Goal: Task Accomplishment & Management: Use online tool/utility

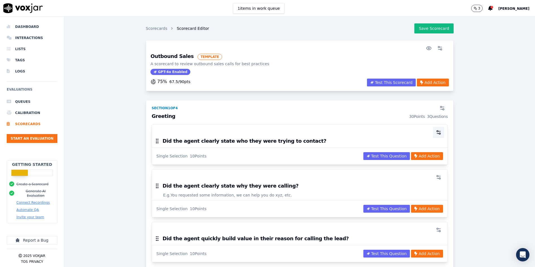
click at [439, 132] on icon "button" at bounding box center [439, 133] width 6 height 6
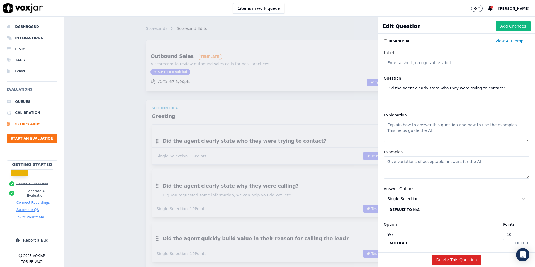
click at [396, 27] on h1 "Edit Question" at bounding box center [401, 26] width 38 height 8
click at [504, 88] on textarea "Did the agent clearly state who they were trying to contact?" at bounding box center [457, 94] width 146 height 22
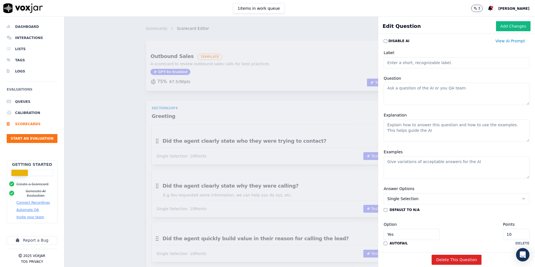
paste textarea "Opening 5"
click at [386, 88] on textarea "Opening" at bounding box center [457, 94] width 146 height 22
type textarea "Call Opening"
click at [401, 127] on textarea "Explanation" at bounding box center [457, 131] width 146 height 22
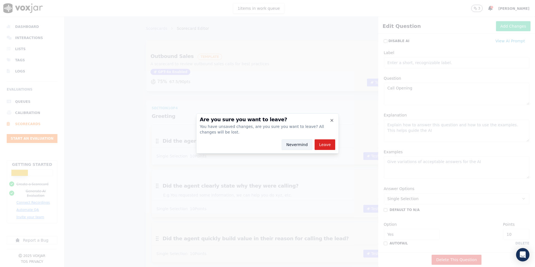
click at [307, 146] on button "Nevermind" at bounding box center [297, 144] width 31 height 11
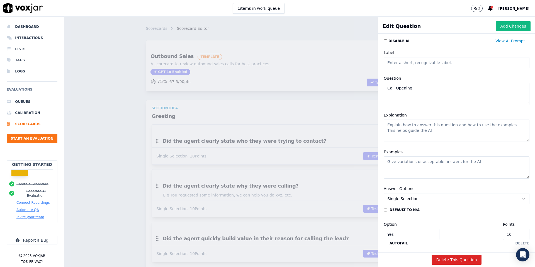
click at [411, 125] on textarea "Explanation" at bounding box center [457, 131] width 146 height 22
paste textarea "Always start with a polite, professional greeting."
type textarea "Always start with a polite, professional greeting."
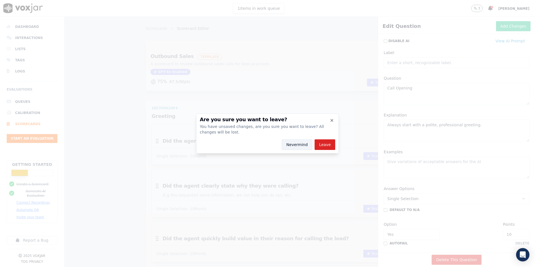
click at [303, 147] on button "Nevermind" at bounding box center [297, 144] width 31 height 11
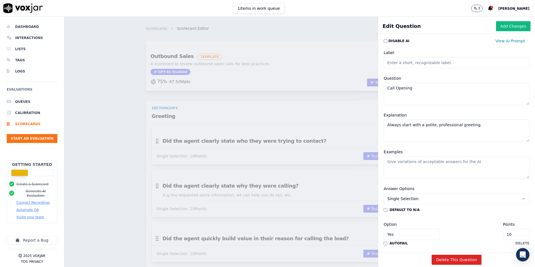
click at [403, 162] on textarea "Examples" at bounding box center [457, 167] width 146 height 22
paste textarea "Example: “Good morning, this is [Your Name] calling from [Company Name]. How ar…"
click at [404, 163] on textarea "Example: “Good morning, this is [Your Name] calling from [Company Name]. How ar…" at bounding box center [457, 167] width 146 height 22
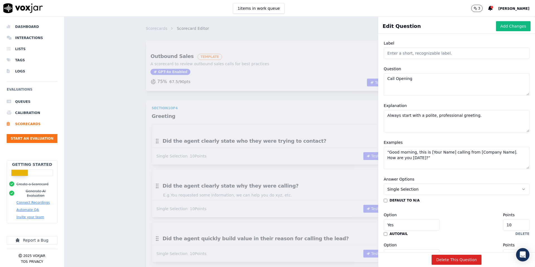
scroll to position [10, 0]
type textarea "“Good morning, this is [Your Name] calling from [Company Name]. How are you [DA…"
type input "9"
click at [517, 225] on input "9" at bounding box center [516, 224] width 26 height 11
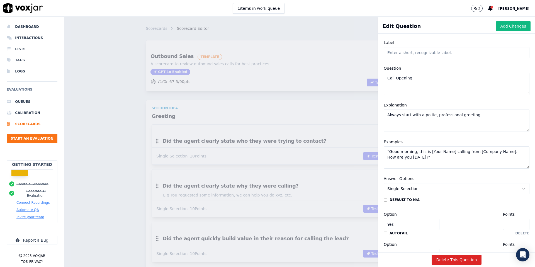
type input "5"
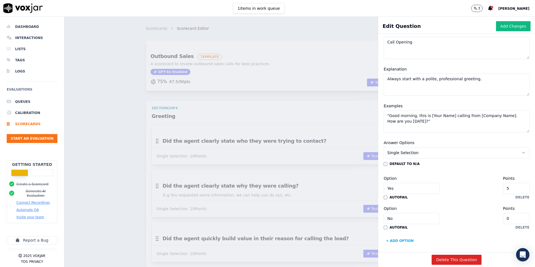
scroll to position [49, 0]
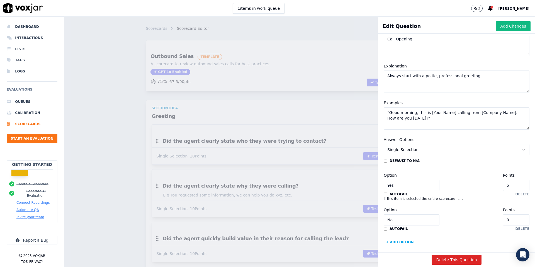
click at [453, 153] on button "Single Selection" at bounding box center [457, 149] width 146 height 11
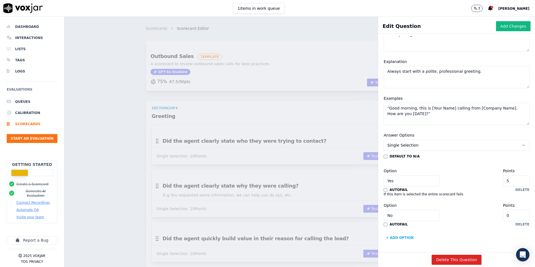
scroll to position [41, 0]
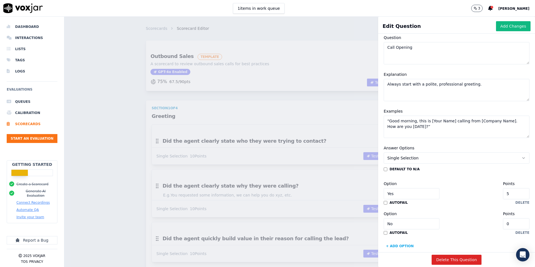
click at [395, 202] on label "autofail" at bounding box center [398, 202] width 18 height 4
click at [506, 27] on button "Add Changes" at bounding box center [513, 26] width 35 height 10
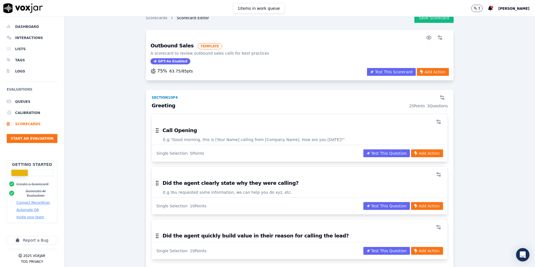
scroll to position [15, 0]
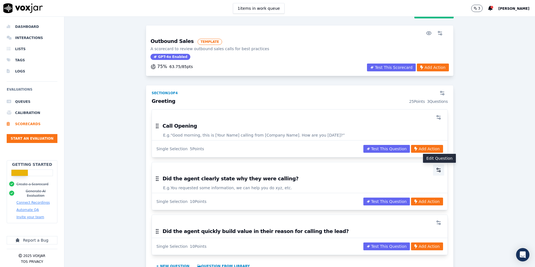
click at [439, 171] on circle "button" at bounding box center [439, 170] width 1 height 1
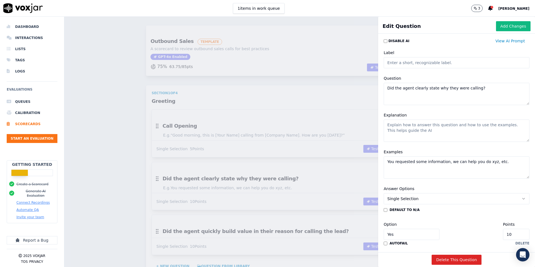
click at [481, 89] on textarea "Did the agent clearly state why they were calling?" at bounding box center [457, 94] width 146 height 22
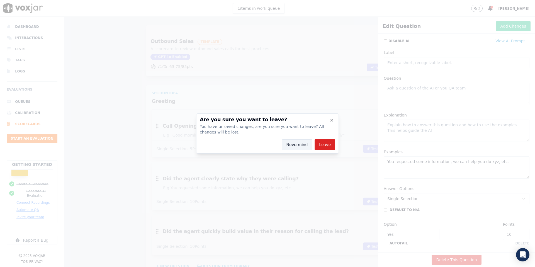
click at [291, 142] on button "Nevermind" at bounding box center [297, 144] width 31 height 11
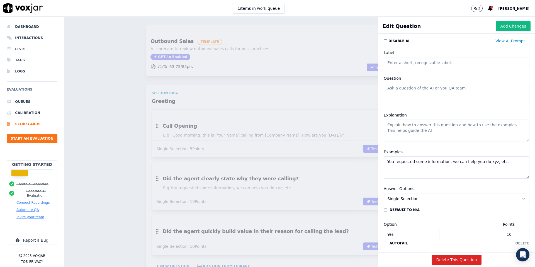
click at [411, 89] on textarea "Question" at bounding box center [457, 94] width 146 height 22
click at [416, 89] on textarea "Question" at bounding box center [457, 94] width 146 height 22
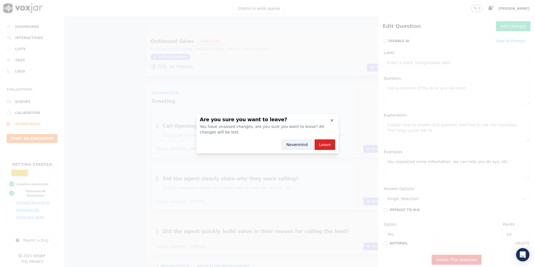
click at [293, 145] on button "Nevermind" at bounding box center [297, 144] width 31 height 11
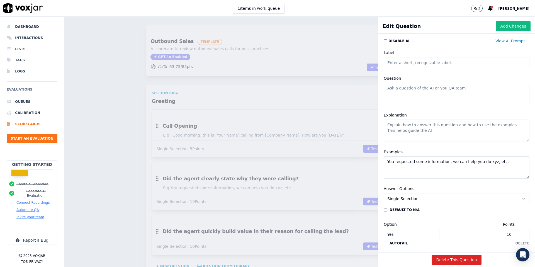
click at [408, 95] on textarea "Question" at bounding box center [457, 94] width 146 height 22
paste textarea "Identification"
type textarea "Identification"
click at [409, 137] on textarea "Explanation" at bounding box center [457, 131] width 146 height 22
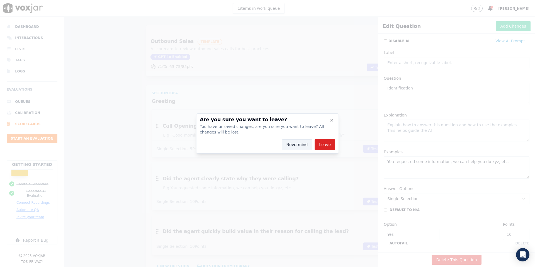
click at [297, 144] on button "Nevermind" at bounding box center [297, 144] width 31 height 11
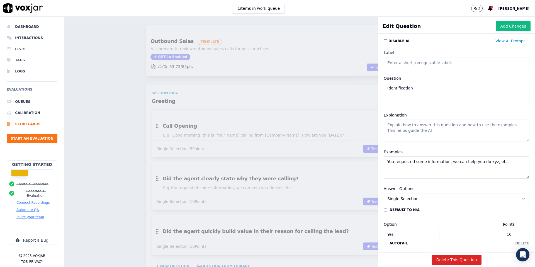
click at [399, 126] on textarea "Explanation" at bounding box center [457, 131] width 146 height 22
paste textarea "The agent should clearly identify who they are and which company they represent…"
type textarea "The agent should clearly identify who they are and which company they represent…"
click at [429, 167] on textarea "You requested some information, we can help you do xyz, etc." at bounding box center [457, 167] width 146 height 22
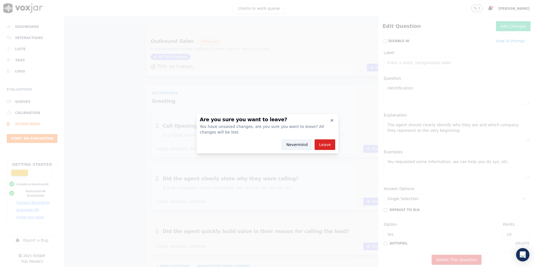
click at [292, 143] on button "Nevermind" at bounding box center [297, 144] width 31 height 11
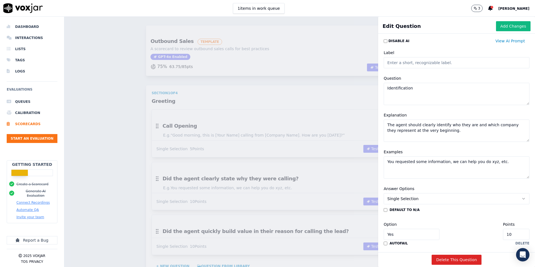
click at [390, 160] on textarea "You requested some information, we can help you do xyz, etc." at bounding box center [457, 167] width 146 height 22
type textarea "[PERSON_NAME] requested some information, we can help you do xyz, etc."
click at [501, 163] on textarea "[PERSON_NAME] requested some information, we can help you do xyz, etc." at bounding box center [457, 167] width 146 height 22
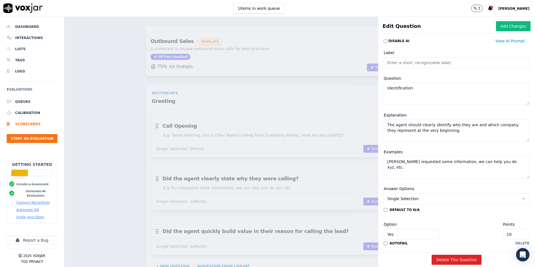
click at [501, 163] on textarea "[PERSON_NAME] requested some information, we can help you do xyz, etc." at bounding box center [457, 167] width 146 height 22
click at [459, 133] on textarea "The agent should clearly identify who they are and which company they represent…" at bounding box center [457, 131] width 146 height 22
paste textarea "dentification also includes verifying the customer’s details before proceeding."
click at [447, 131] on textarea "The agent should clearly identify who they are and which company they represent…" at bounding box center [457, 131] width 146 height 22
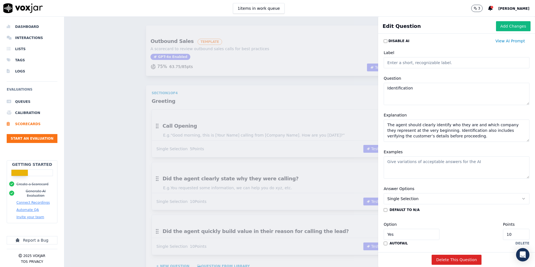
type textarea "The agent should clearly identify who they are and which company they represent…"
click at [455, 165] on textarea "Examples" at bounding box center [457, 167] width 146 height 22
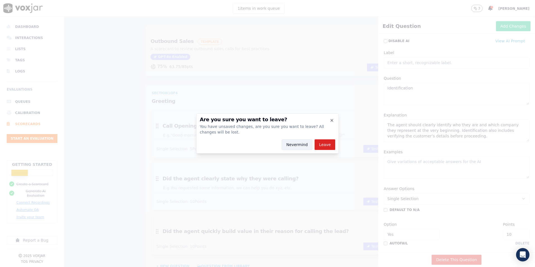
click at [298, 145] on button "Nevermind" at bounding box center [297, 144] width 31 height 11
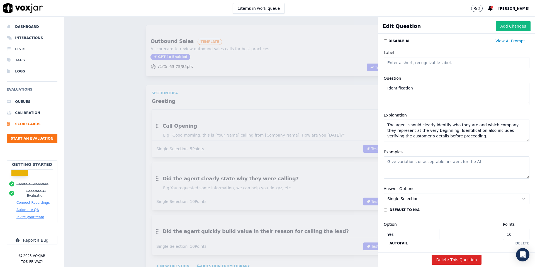
click at [407, 167] on textarea "Examples" at bounding box center [457, 167] width 146 height 22
paste textarea "“Am I speaking with [PERSON_NAME]?”"
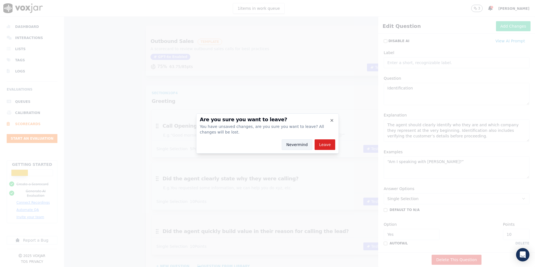
click at [291, 141] on button "Nevermind" at bounding box center [297, 144] width 31 height 11
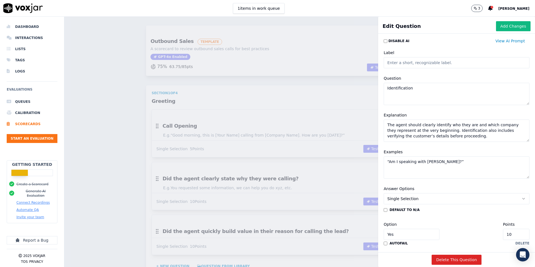
click at [386, 170] on textarea "“Am I speaking with [PERSON_NAME]?”" at bounding box center [457, 167] width 146 height 22
click at [395, 168] on textarea "“Am I speaking with [PERSON_NAME]?”" at bounding box center [457, 167] width 146 height 22
paste textarea "“This is [PERSON_NAME] calling from Liberty Markets Ltd.”"
click at [470, 167] on textarea "“Am I speaking with [PERSON_NAME]?” “This is [PERSON_NAME] calling from Liberty…" at bounding box center [457, 167] width 146 height 22
click at [502, 173] on textarea "“Am I speaking with [PERSON_NAME]?” “This is [PERSON_NAME] calling from Sky Ass…" at bounding box center [457, 167] width 146 height 22
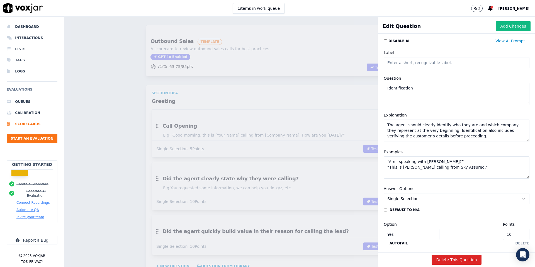
type textarea "“Am I speaking with [PERSON_NAME]?” “This is [PERSON_NAME] calling from Sky Ass…"
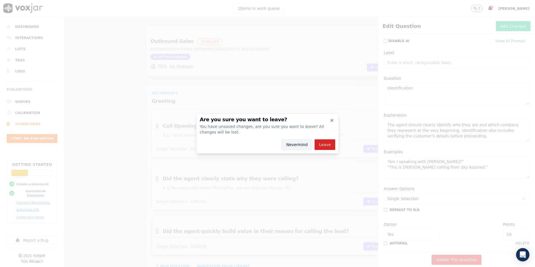
click at [289, 142] on button "Nevermind" at bounding box center [297, 144] width 31 height 11
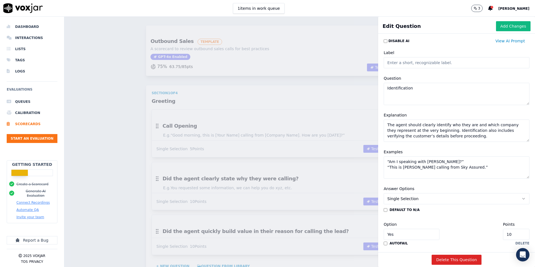
click at [461, 138] on textarea "The agent should clearly identify who they are and which company they represent…" at bounding box center [457, 131] width 146 height 22
paste textarea "no mumbling or [PERSON_NAME]."
type textarea "The agent should clearly identify who they are and which company they represent…"
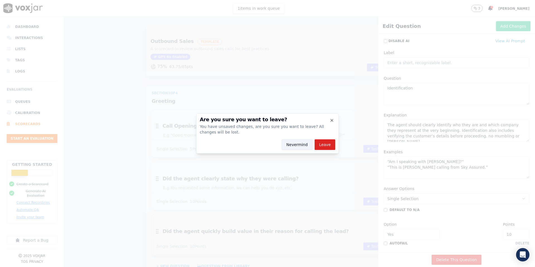
click at [296, 144] on button "Nevermind" at bounding box center [297, 144] width 31 height 11
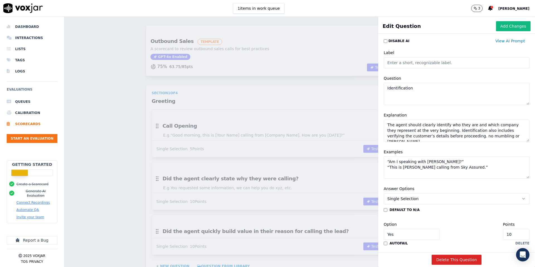
click at [405, 177] on textarea "“Am I speaking with [PERSON_NAME]?” “This is [PERSON_NAME] calling from Sky Ass…" at bounding box center [457, 167] width 146 height 22
paste textarea "“Good afternoon, this is [PERSON_NAME] from Swagan Business Solutions. Am I spe…"
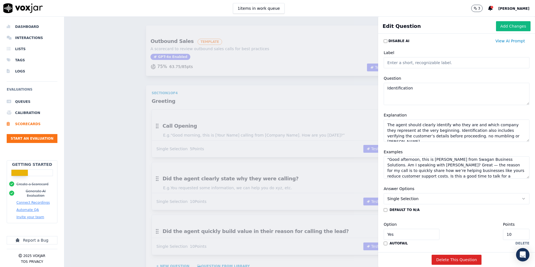
click at [501, 159] on textarea "“Am I speaking with [PERSON_NAME]?” “This is [PERSON_NAME] calling from Sky Ass…" at bounding box center [457, 167] width 146 height 22
click at [403, 171] on textarea "“Am I speaking with [PERSON_NAME]?” “This is [PERSON_NAME] calling from Sky Ass…" at bounding box center [457, 167] width 146 height 22
click at [466, 171] on textarea "“Am I speaking with [PERSON_NAME]?” “This is [PERSON_NAME] calling from Sky Ass…" at bounding box center [457, 167] width 146 height 22
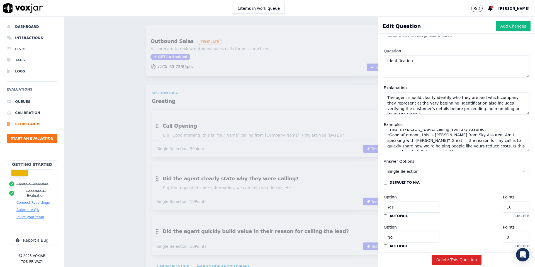
scroll to position [49, 0]
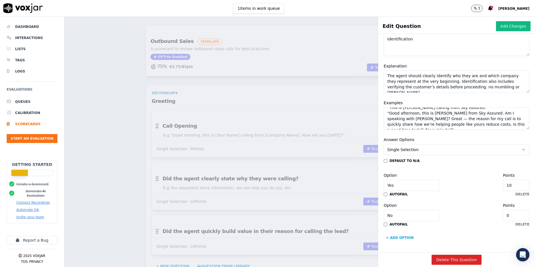
type textarea "“Am I speaking with [PERSON_NAME]?” “This is [PERSON_NAME] calling from Sky Ass…"
click at [518, 185] on input "10" at bounding box center [516, 185] width 26 height 11
type input "5"
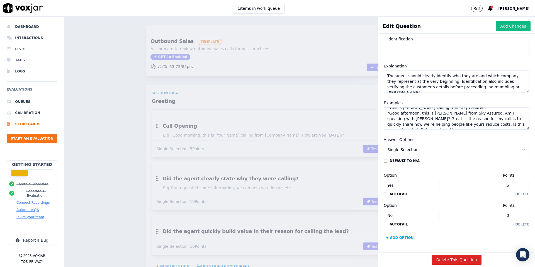
click at [465, 187] on div "Option Yes Points 5" at bounding box center [457, 181] width 146 height 19
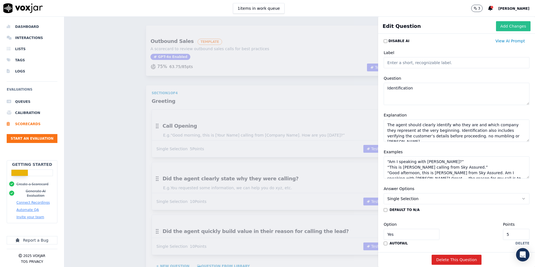
click at [511, 26] on button "Add Changes" at bounding box center [513, 26] width 35 height 10
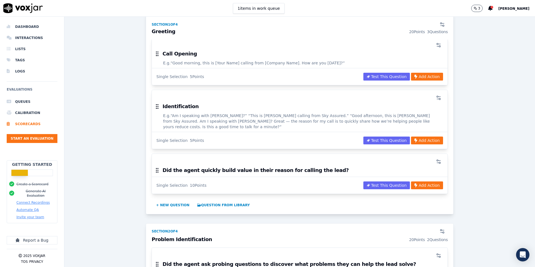
scroll to position [91, 0]
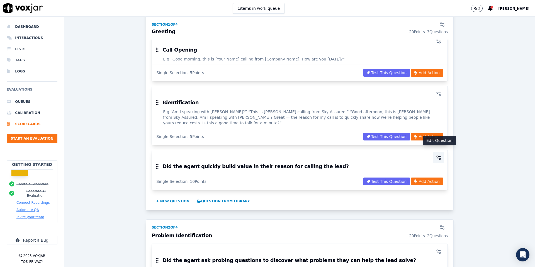
click at [438, 155] on icon "button" at bounding box center [439, 158] width 6 height 6
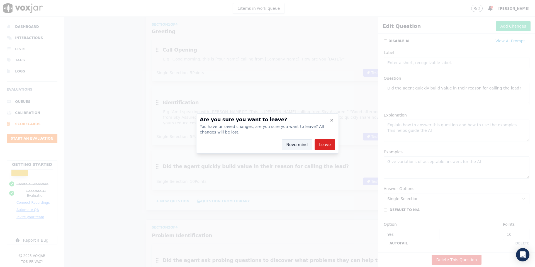
click at [292, 143] on button "Nevermind" at bounding box center [297, 144] width 31 height 11
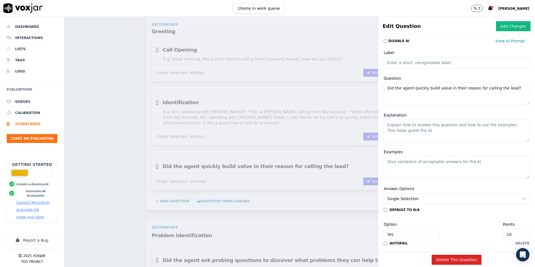
click at [518, 89] on textarea "Did the agent quickly build value in their reason for calling the lead?" at bounding box center [457, 94] width 146 height 22
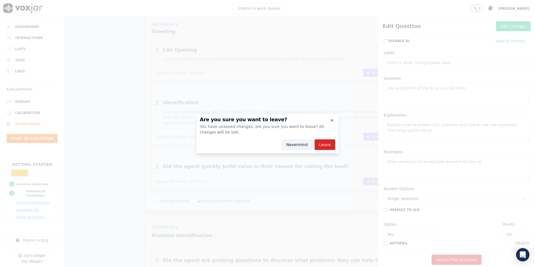
click at [299, 142] on button "Nevermind" at bounding box center [297, 144] width 31 height 11
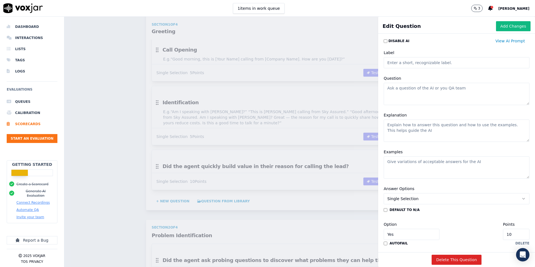
click at [419, 91] on textarea "Question" at bounding box center [457, 94] width 146 height 22
paste textarea "Advisor followed order ID SOP"
type textarea "Advisor followed order ID SOP"
click at [406, 126] on textarea "Explanation" at bounding box center [457, 131] width 146 height 22
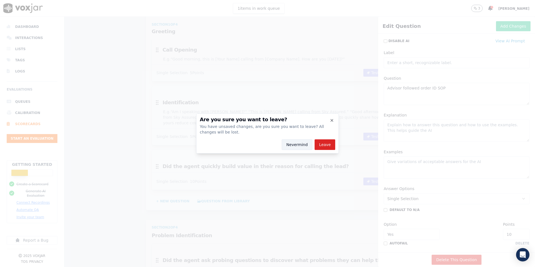
click at [298, 146] on button "Nevermind" at bounding box center [297, 144] width 31 height 11
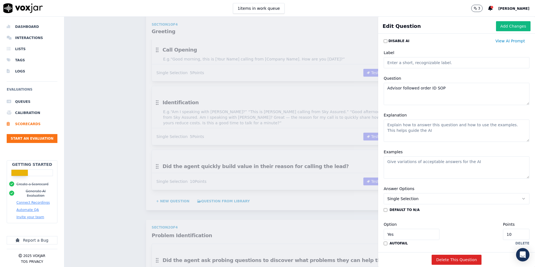
click at [416, 160] on textarea "Examples" at bounding box center [457, 167] width 146 height 22
click at [485, 159] on textarea "Examples" at bounding box center [457, 167] width 146 height 22
click at [438, 128] on textarea "Explanation" at bounding box center [457, 131] width 146 height 22
paste textarea "Agent should politely request the customer’s order ID / reference number when n…"
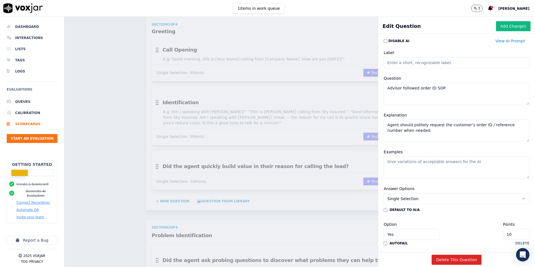
type textarea "Agent should politely request the customer’s order ID / reference number when n…"
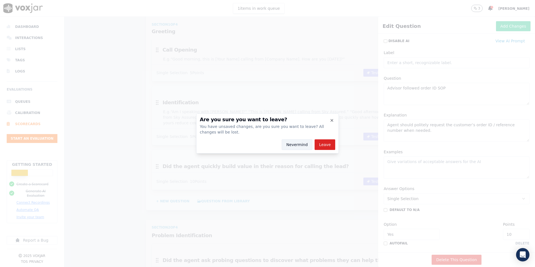
click at [289, 145] on button "Nevermind" at bounding box center [297, 144] width 31 height 11
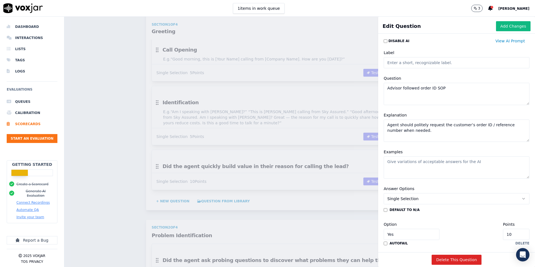
click at [405, 166] on textarea "Examples" at bounding box center [457, 167] width 146 height 22
paste textarea "“May I please have your order ID so I can quickly pull up your details?”"
type textarea "“May I please have your order ID so I can quickly pull up your details?”"
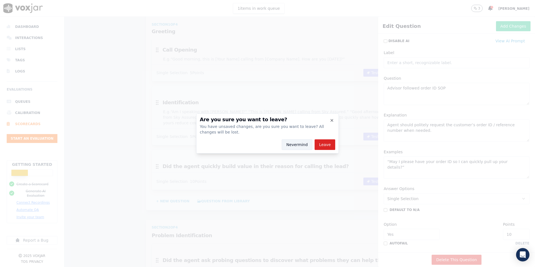
click at [296, 142] on button "Nevermind" at bounding box center [297, 144] width 31 height 11
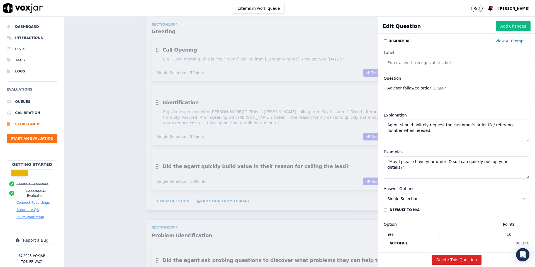
click at [422, 134] on textarea "Agent should politely request the customer’s order ID / reference number when n…" at bounding box center [457, 131] width 146 height 22
paste textarea "Repeat the ID back to the customer to confirm accuracy."
type textarea "Agent should politely request the customer’s order ID / reference number when n…"
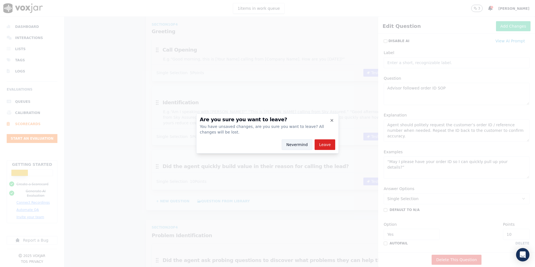
click at [295, 145] on button "Nevermind" at bounding box center [297, 144] width 31 height 11
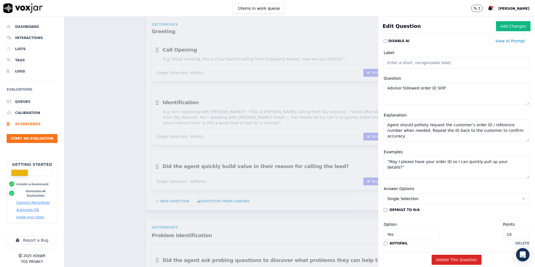
click at [397, 172] on textarea "“May I please have your order ID so I can quickly pull up your details?”" at bounding box center [457, 167] width 146 height 22
click at [392, 169] on textarea "“May I please have your order ID so I can quickly pull up your details?”" at bounding box center [457, 167] width 146 height 22
paste textarea "“Just to confirm, you said Order ID 25439, correct?”"
type textarea "“May I please have your order ID so I can quickly pull up your details?” “Just …"
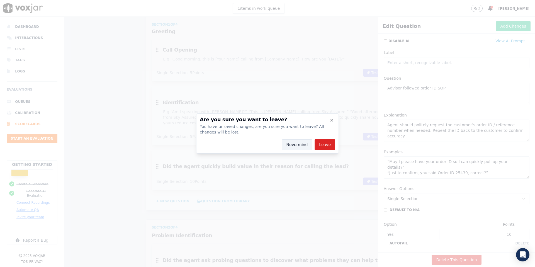
click at [292, 147] on button "Nevermind" at bounding box center [297, 144] width 31 height 11
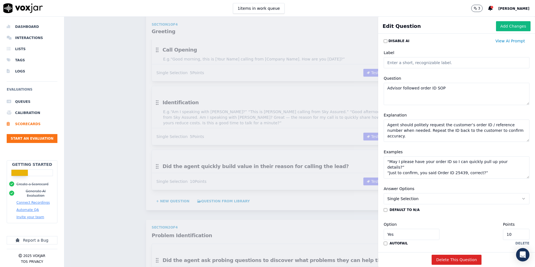
click at [398, 138] on textarea "Agent should politely request the customer’s order ID / reference number when n…" at bounding box center [457, 131] width 146 height 22
paste textarea "Enter the ID in CRM/system and check if details match the customer."
type textarea "Agent should politely request the customer’s order ID / reference number when n…"
click at [445, 175] on textarea "“May I please have your order ID so I can quickly pull up your details?” “Just …" at bounding box center [457, 167] width 146 height 22
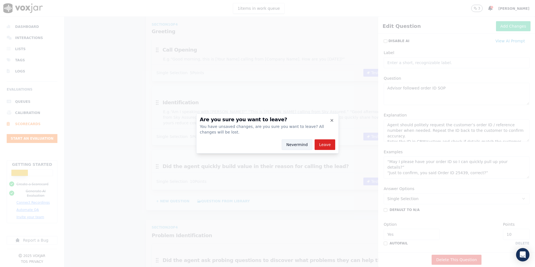
click at [297, 145] on button "Nevermind" at bounding box center [297, 144] width 31 height 11
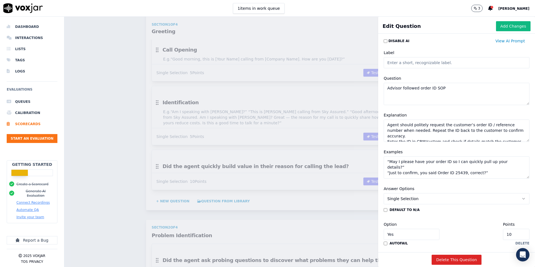
click at [430, 177] on textarea "“May I please have your order ID so I can quickly pull up your details?” “Just …" at bounding box center [457, 167] width 146 height 22
paste textarea "“Yes, I can see your order placed on [DATE] for the appliance repair service.”"
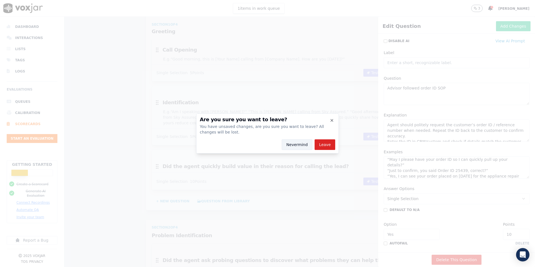
click at [290, 145] on button "Nevermind" at bounding box center [297, 144] width 31 height 11
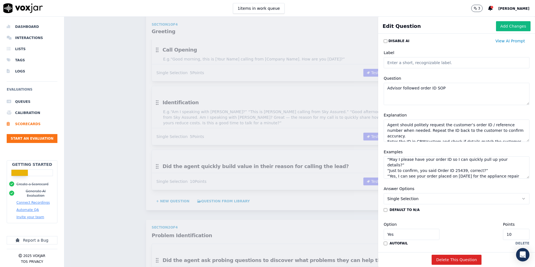
click at [407, 175] on textarea "“May I please have your order ID so I can quickly pull up your details?” “Just …" at bounding box center [457, 167] width 146 height 22
paste textarea "“Thanks for confirming, I now have your order details ready.”"
type textarea "“May I please have your order ID so I can quickly pull up your details?” “Just …"
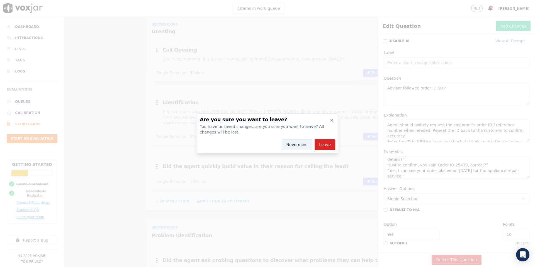
click at [294, 147] on button "Nevermind" at bounding box center [297, 144] width 31 height 11
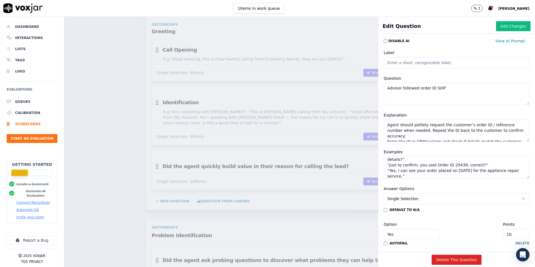
click at [519, 138] on textarea "Agent should politely request the customer’s order ID / reference number when n…" at bounding box center [457, 131] width 146 height 22
paste textarea "If valid → continue with resolution/sales process. If invalid → politely guide …"
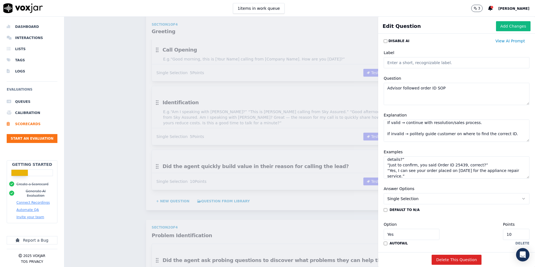
click at [448, 133] on textarea "Agent should politely request the customer’s order ID / reference number when n…" at bounding box center [457, 131] width 146 height 22
click at [435, 131] on textarea "Agent should politely request the customer’s order ID / reference number when n…" at bounding box center [457, 131] width 146 height 22
click at [423, 127] on textarea "Agent should politely request the customer’s order ID / reference number when n…" at bounding box center [457, 131] width 146 height 22
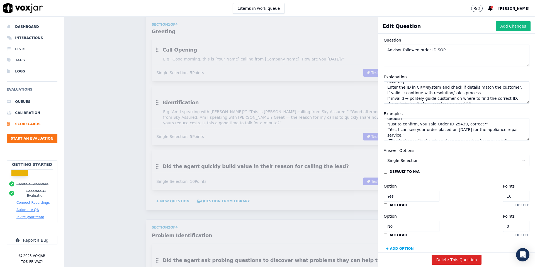
scroll to position [42, 0]
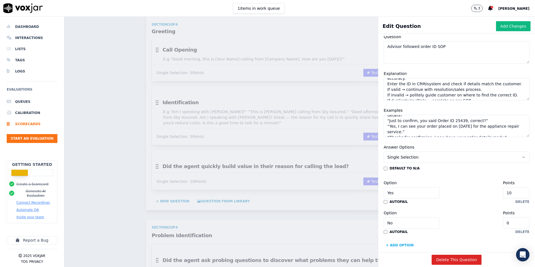
type textarea "Agent should politely request the customer’s order ID / reference number when n…"
click at [436, 161] on button "Single Selection" at bounding box center [457, 157] width 146 height 11
click at [423, 186] on div "Multiple Choice" at bounding box center [456, 187] width 143 height 9
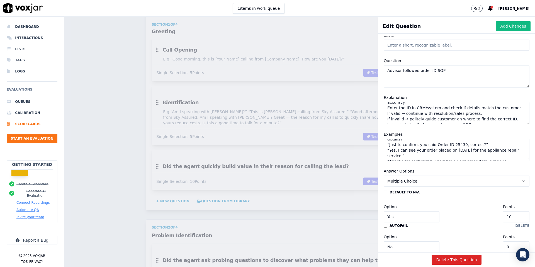
scroll to position [6, 0]
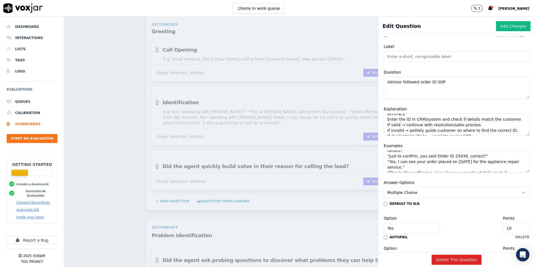
click at [430, 192] on button "Multiple Choice" at bounding box center [457, 192] width 146 height 11
click at [422, 203] on div "Single Selection" at bounding box center [456, 205] width 143 height 9
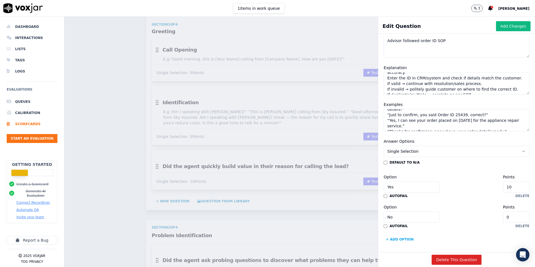
scroll to position [49, 0]
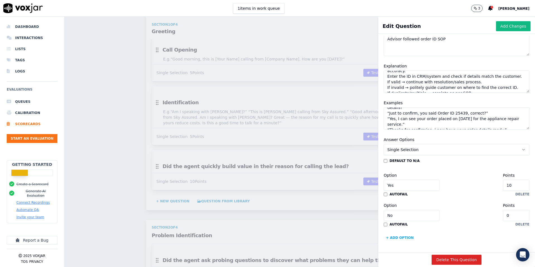
click at [518, 186] on input "10" at bounding box center [516, 185] width 26 height 11
type input "1"
type input "5"
click at [509, 30] on button "Add Changes" at bounding box center [513, 26] width 35 height 10
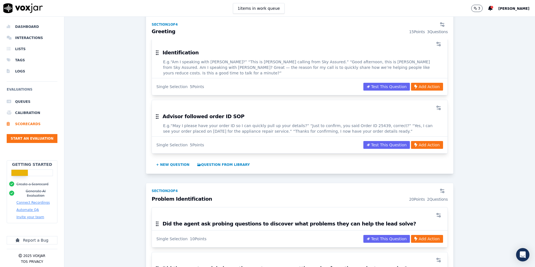
scroll to position [148, 0]
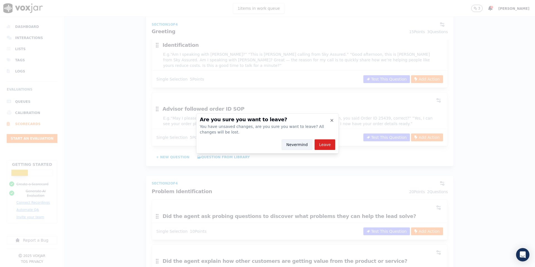
click at [295, 144] on button "Nevermind" at bounding box center [297, 144] width 31 height 11
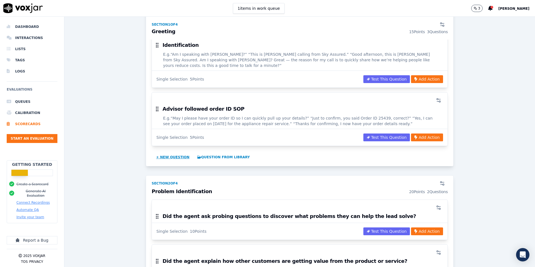
click at [166, 153] on button "+ New question" at bounding box center [173, 157] width 38 height 9
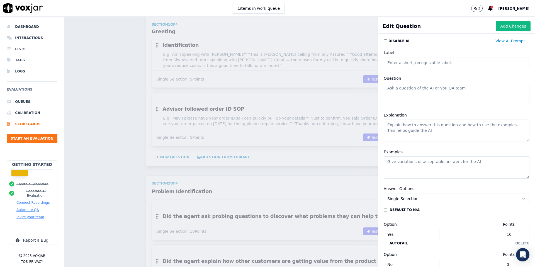
click at [405, 88] on textarea "Question" at bounding box center [457, 94] width 146 height 22
paste textarea ""Hold Procedure 5""
click at [390, 87] on textarea ""Hold Procedure" at bounding box center [457, 94] width 146 height 22
type textarea "Hold Procedure"
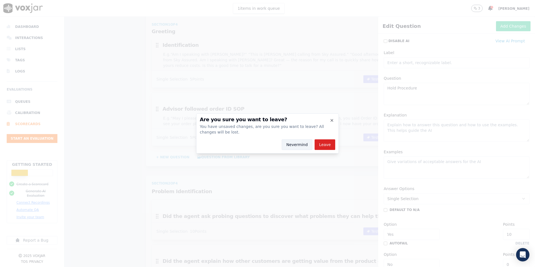
click at [300, 148] on button "Nevermind" at bounding box center [297, 144] width 31 height 11
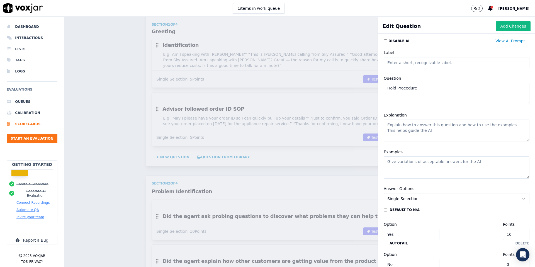
click at [399, 124] on textarea "Explanation" at bounding box center [457, 131] width 146 height 22
paste textarea "Ask for Permission Before Hold"
type textarea "Ask for Permission Before Hold"
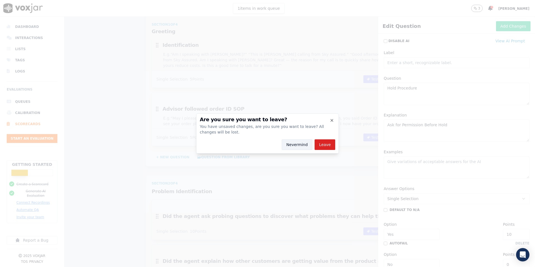
click at [293, 146] on button "Nevermind" at bounding box center [297, 144] width 31 height 11
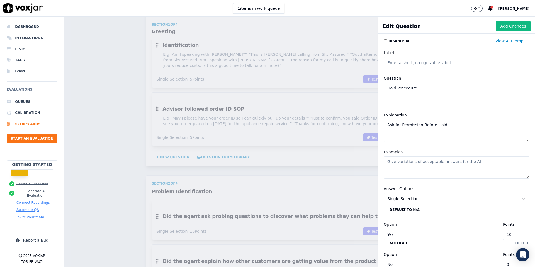
click at [405, 165] on textarea "Examples" at bounding box center [457, 167] width 146 height 22
paste textarea "“[PERSON_NAME], may I place you on hold for about 30 seconds while I retrieve y…"
type textarea "“[PERSON_NAME], may I place you on hold for about 30 seconds while I retrieve y…"
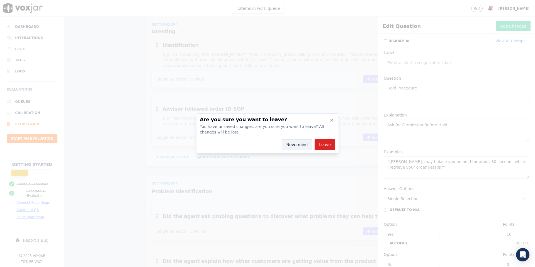
click at [296, 145] on button "Nevermind" at bounding box center [297, 144] width 31 height 11
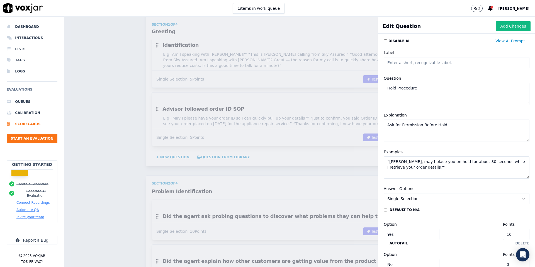
click at [416, 137] on textarea "Ask for Permission Before Hold" at bounding box center [457, 131] width 146 height 22
paste textarea "Always mention how long the hold will take."
type textarea "Ask for Permission Before Hold Always mention how long the hold will take."
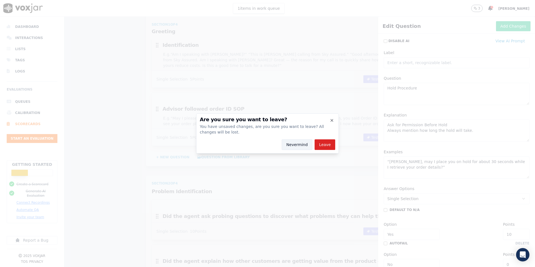
click at [289, 147] on button "Nevermind" at bounding box center [297, 144] width 31 height 11
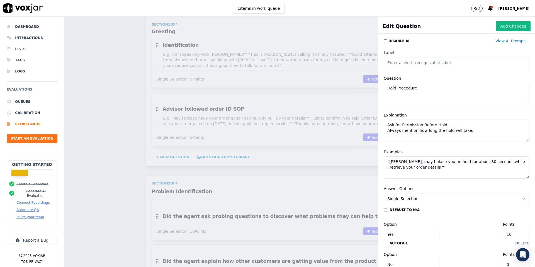
click at [428, 168] on textarea "“[PERSON_NAME], may I place you on hold for about 30 seconds while I retrieve y…" at bounding box center [457, 167] width 146 height 22
paste textarea "“This should take less than a minute.”"
type textarea "“[PERSON_NAME], may I place you on hold for about 30 seconds while I retrieve y…"
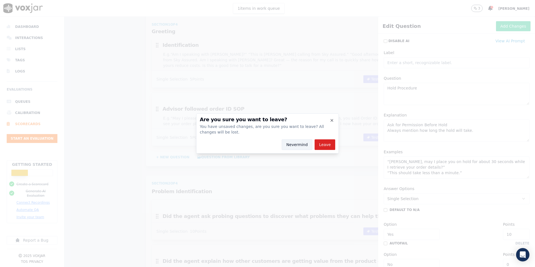
click at [297, 142] on button "Nevermind" at bounding box center [297, 144] width 31 height 11
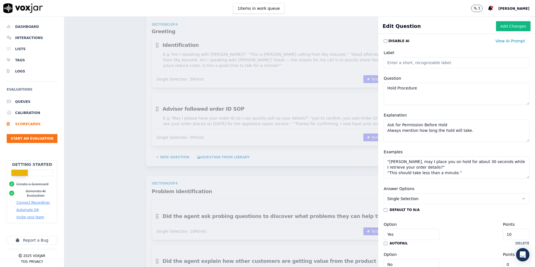
click at [394, 140] on textarea "Ask for Permission Before Hold Always mention how long the hold will take." at bounding box center [457, 131] width 146 height 22
paste textarea "Ensure customer doesn’t hear background chatter or noise."
type textarea "Ask for Permission Before Hold Always mention how long the hold will take. Ensu…"
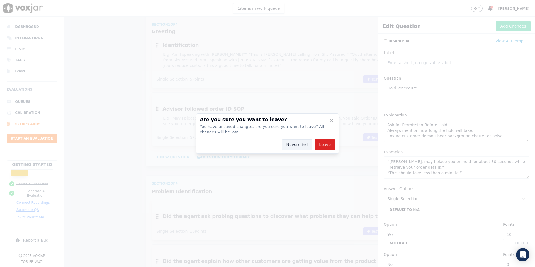
click at [303, 143] on button "Nevermind" at bounding box center [297, 144] width 31 height 11
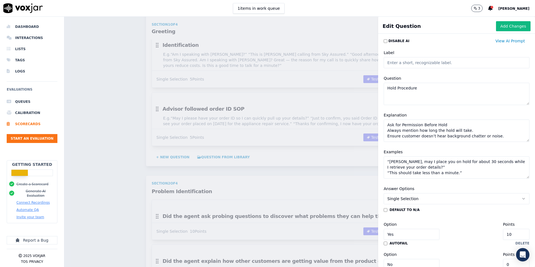
click at [457, 169] on textarea "“[PERSON_NAME], may I place you on hold for about 30 seconds while I retrieve y…" at bounding box center [457, 167] width 146 height 22
paste textarea "“Thank you for holding, I appreciate your patience.”"
type textarea "“[PERSON_NAME], may I place you on hold for about 30 seconds while I retrieve y…"
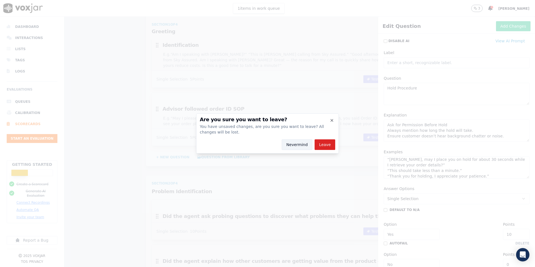
click at [289, 142] on button "Nevermind" at bounding box center [297, 144] width 31 height 11
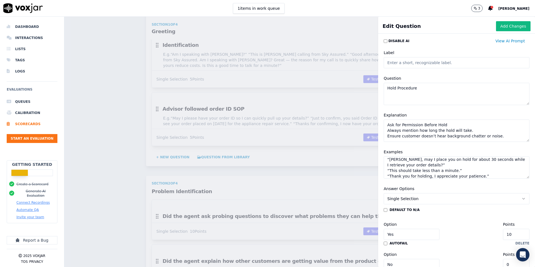
click at [500, 133] on textarea "Ask for Permission Before Hold Always mention how long the hold will take. Ensu…" at bounding box center [457, 131] width 146 height 22
paste textarea "Never leave the customer waiting too long. If it takes longer, check back in."
type textarea "Ask for Permission Before Hold Always mention how long the hold will take. Ensu…"
click at [489, 175] on textarea "“[PERSON_NAME], may I place you on hold for about 30 seconds while I retrieve y…" at bounding box center [457, 167] width 146 height 22
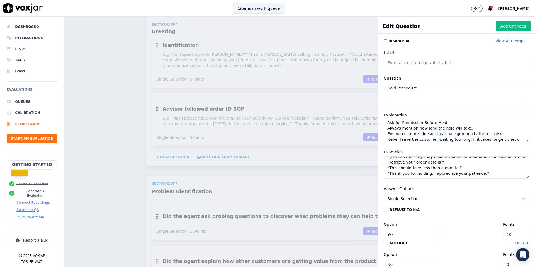
type textarea "“[PERSON_NAME], may I place you on hold for about 30 seconds while I retrieve y…"
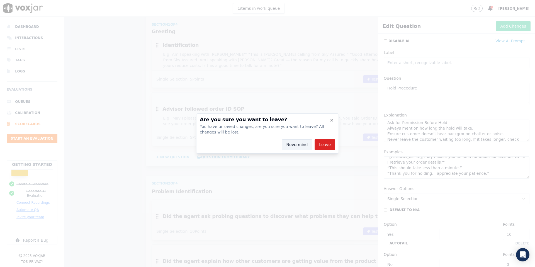
click at [297, 142] on button "Nevermind" at bounding box center [297, 144] width 31 height 11
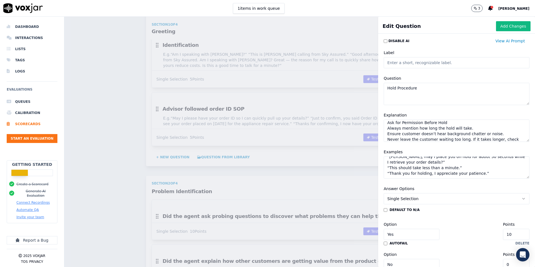
click at [520, 235] on input "10" at bounding box center [516, 234] width 26 height 11
type input "1"
type input "5"
click at [507, 186] on div "Answer Options Single Selection" at bounding box center [457, 194] width 146 height 19
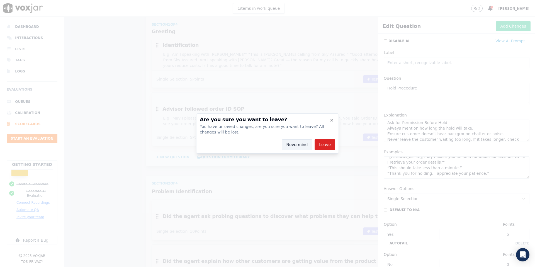
click at [297, 143] on button "Nevermind" at bounding box center [297, 144] width 31 height 11
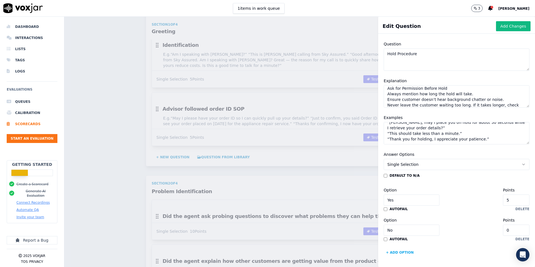
scroll to position [0, 0]
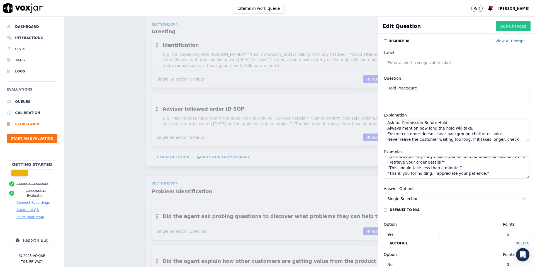
click at [512, 26] on button "Add Changes" at bounding box center [513, 26] width 35 height 10
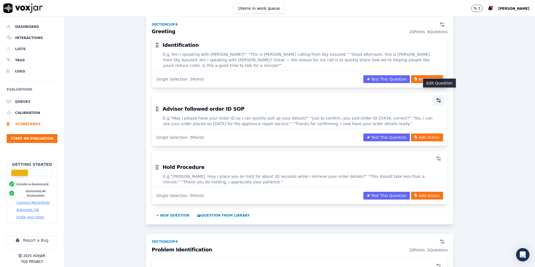
click at [440, 101] on circle "button" at bounding box center [439, 101] width 1 height 1
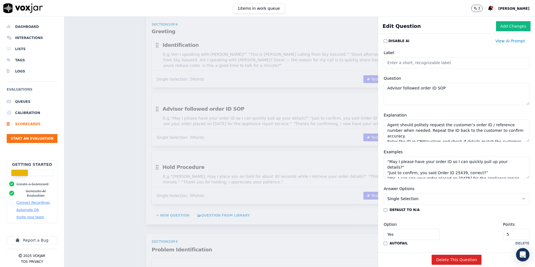
click at [518, 232] on input "5" at bounding box center [516, 234] width 26 height 11
type input "10"
click at [501, 28] on button "Add Changes" at bounding box center [513, 26] width 35 height 10
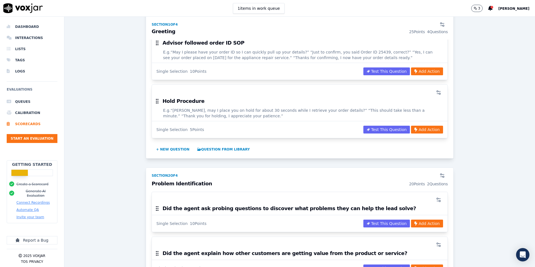
scroll to position [217, 0]
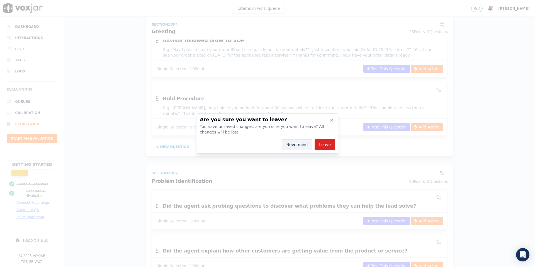
click at [296, 142] on button "Nevermind" at bounding box center [297, 144] width 31 height 11
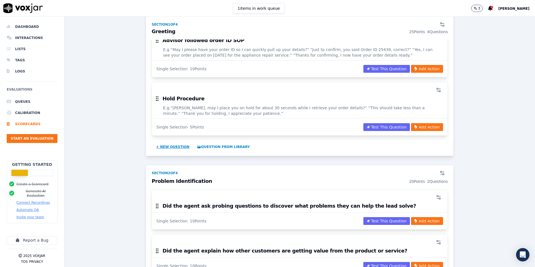
click at [160, 142] on button "+ New question" at bounding box center [173, 146] width 38 height 9
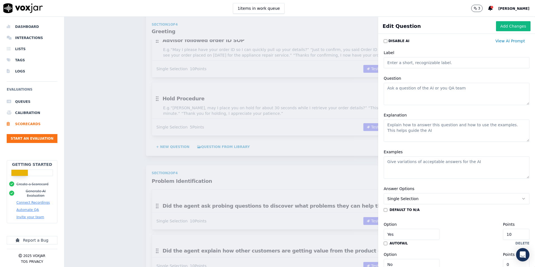
click at [414, 89] on textarea "Question" at bounding box center [457, 94] width 146 height 22
paste textarea "Closing Procedure"
type textarea "Closing Procedure"
click at [410, 123] on textarea "Explanation" at bounding box center [457, 131] width 146 height 22
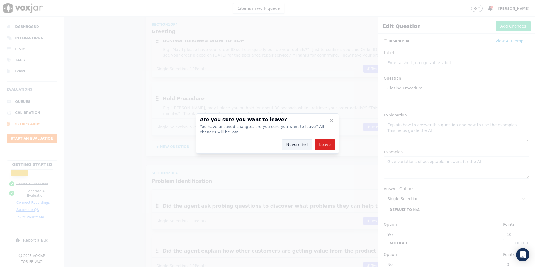
click at [292, 147] on button "Nevermind" at bounding box center [297, 144] width 31 height 11
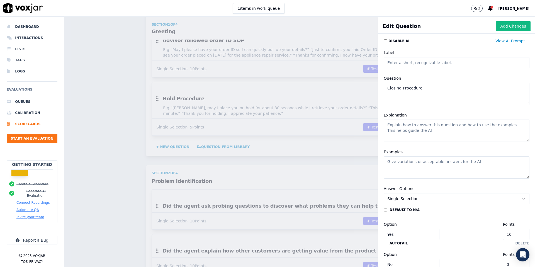
click at [401, 128] on textarea "Explanation" at bounding box center [457, 131] width 146 height 22
paste textarea "Briefly remind the customer what you agreed upon."
type textarea "Briefly remind the customer what you agreed upon."
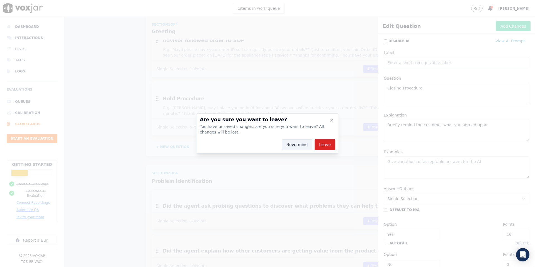
click at [294, 143] on button "Nevermind" at bounding box center [297, 144] width 31 height 11
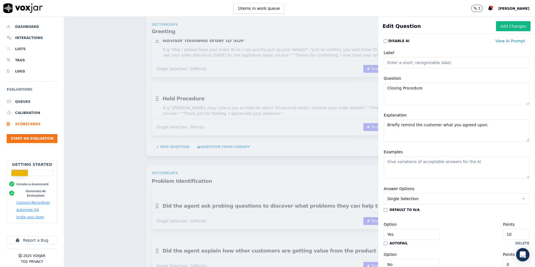
click at [428, 162] on textarea "Examples" at bounding box center [457, 167] width 146 height 22
paste textarea "“So, [PERSON_NAME], we’ve scheduled your annual appliance cover starting [DATE]…"
type textarea "“So, [PERSON_NAME], we’ve scheduled your annual appliance cover starting [DATE]…"
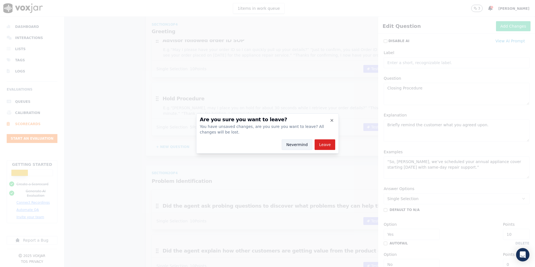
click at [291, 145] on button "Nevermind" at bounding box center [297, 144] width 31 height 11
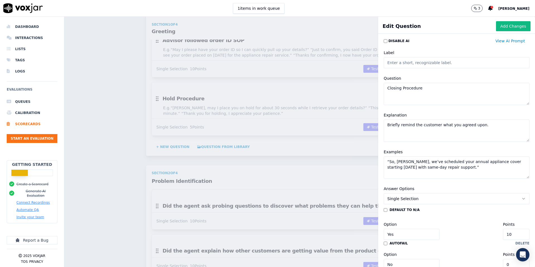
click at [392, 135] on textarea "Briefly remind the customer what you agreed upon." at bounding box center [457, 131] width 146 height 22
paste textarea "Always ask if they need clarification."
type textarea "Briefly remind the customer what you agreed upon. Always ask if they need clari…"
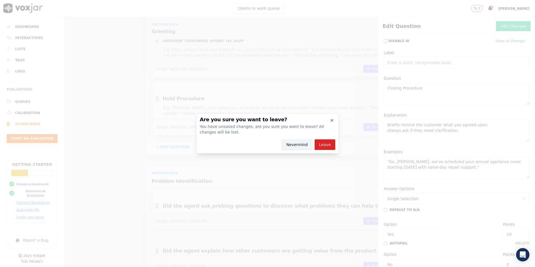
click at [294, 144] on button "Nevermind" at bounding box center [297, 144] width 31 height 11
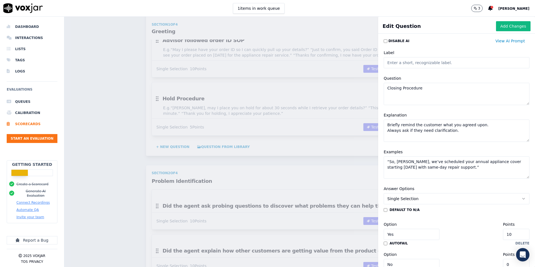
click at [406, 176] on textarea "“So, [PERSON_NAME], we’ve scheduled your annual appliance cover starting [DATE]…" at bounding box center [457, 167] width 146 height 22
paste textarea "“Do you have any questions before we wrap up?”"
type textarea "“So, [PERSON_NAME], we’ve scheduled your annual appliance cover starting [DATE]…"
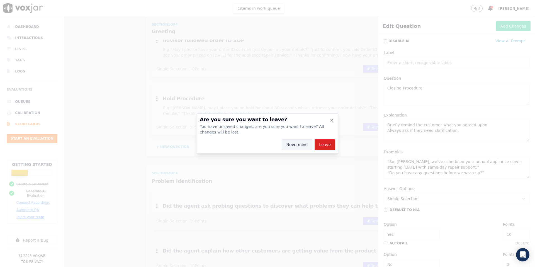
click at [291, 146] on button "Nevermind" at bounding box center [297, 144] width 31 height 11
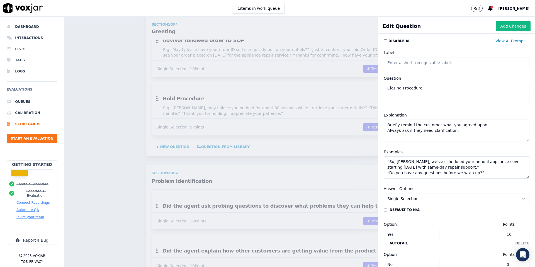
click at [427, 136] on textarea "Briefly remind the customer what you agreed upon. Always ask if they need clari…" at bounding box center [457, 131] width 146 height 22
paste textarea "Appreciate their time and trust."
type textarea "Briefly remind the customer what you agreed upon. Always ask if they need clari…"
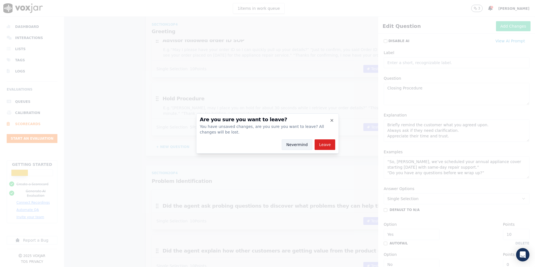
click at [301, 142] on button "Nevermind" at bounding box center [297, 144] width 31 height 11
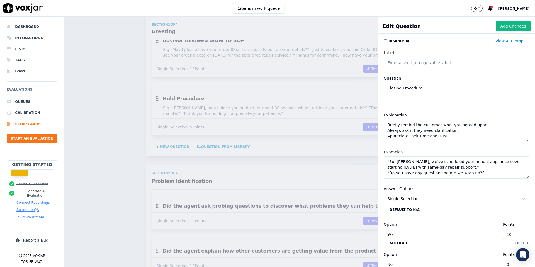
click at [480, 172] on textarea "“So, [PERSON_NAME], we’ve scheduled your annual appliance cover starting [DATE]…" at bounding box center [457, 167] width 146 height 22
paste textarea "“Thank you for your time [DATE], I really appreciate it.”"
type textarea "“So, [PERSON_NAME], we’ve scheduled your annual appliance cover starting [DATE]…"
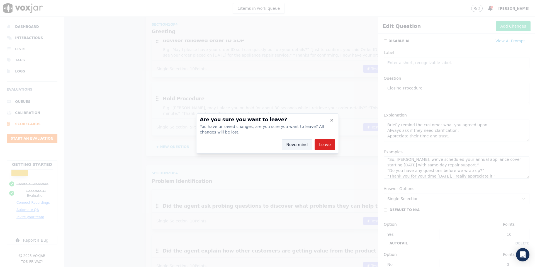
click at [302, 148] on button "Nevermind" at bounding box center [297, 144] width 31 height 11
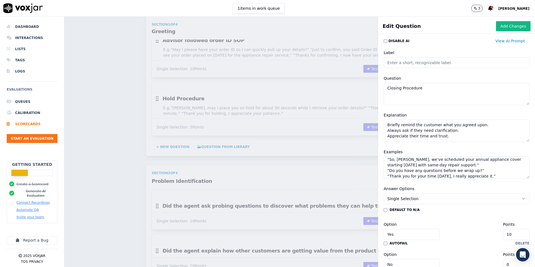
click at [247, 178] on div "Scorecards Scorecard Editor Save Scorecard Outbound Sales TEMPLATE A scorecard …" at bounding box center [299, 142] width 470 height 250
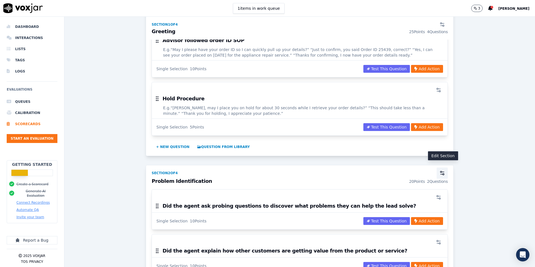
click at [443, 170] on icon "button" at bounding box center [442, 173] width 6 height 6
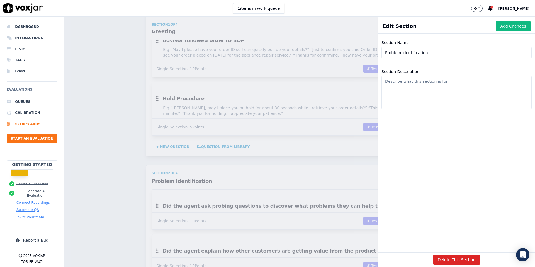
click at [432, 53] on input "Problem Identification" at bounding box center [456, 52] width 150 height 11
click at [433, 86] on textarea "Section Description" at bounding box center [456, 92] width 150 height 33
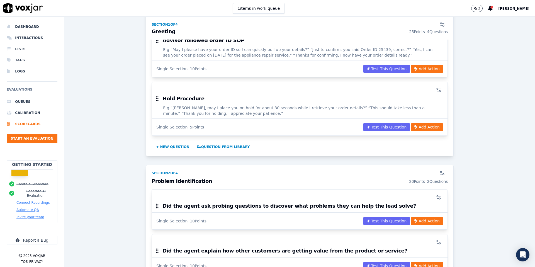
click at [306, 175] on div "Scorecards Scorecard Editor Save Scorecard Outbound Sales TEMPLATE A scorecard …" at bounding box center [299, 142] width 470 height 250
click at [440, 194] on icon "button" at bounding box center [439, 197] width 6 height 6
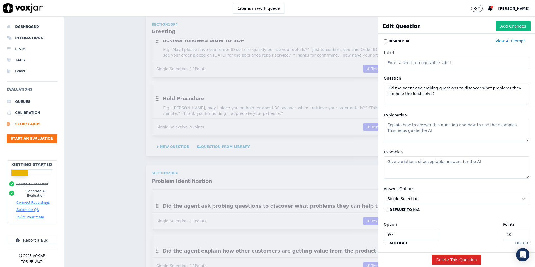
click at [426, 93] on textarea "Did the agent ask probing questions to discover what problems they can help the…" at bounding box center [457, 94] width 146 height 22
paste textarea "Active Listening"
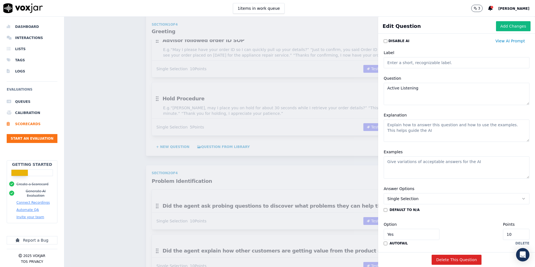
type textarea "Active Listening"
click at [440, 136] on textarea "Explanation" at bounding box center [457, 131] width 146 height 22
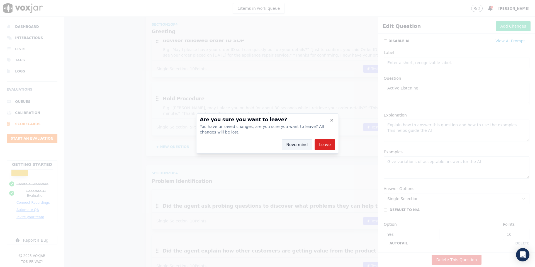
click at [300, 145] on button "Nevermind" at bounding box center [297, 144] width 31 height 11
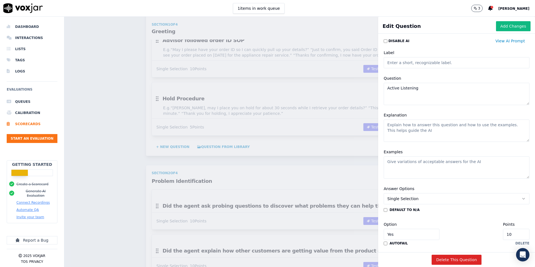
click at [408, 128] on textarea "Explanation" at bounding box center [457, 131] width 146 height 22
paste textarea "Use short phrases to show you’re listening."
type textarea "Use short phrases to show you’re listening."
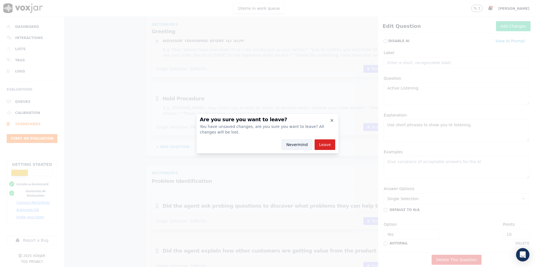
click at [302, 144] on button "Nevermind" at bounding box center [297, 144] width 31 height 11
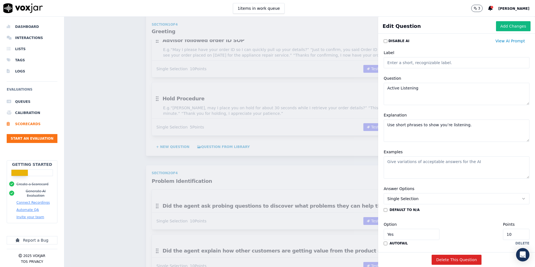
click at [406, 166] on textarea "Examples" at bounding box center [457, 167] width 146 height 22
paste textarea "“I see…” “That makes sense.” “I understand your concern.”"
click at [403, 170] on textarea "“I see…” “That makes sense.” “I understand your concern.”" at bounding box center [457, 167] width 146 height 22
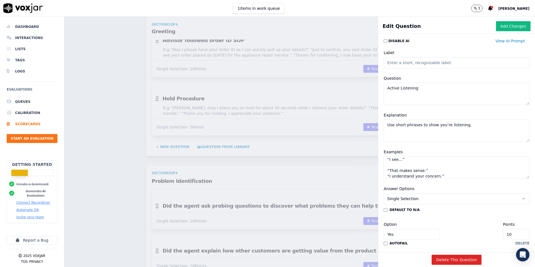
click at [395, 165] on textarea "“I see…” “That makes sense.” “I understand your concern.”" at bounding box center [457, 167] width 146 height 22
type textarea "“I see…” “That makes sense.” “I understand your concern.”"
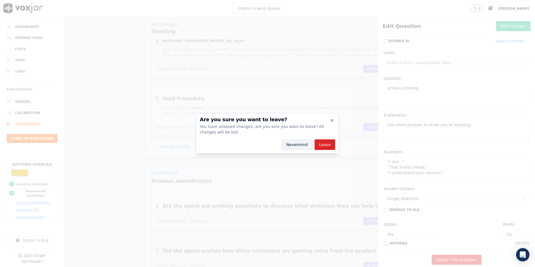
click at [296, 144] on button "Nevermind" at bounding box center [297, 144] width 31 height 11
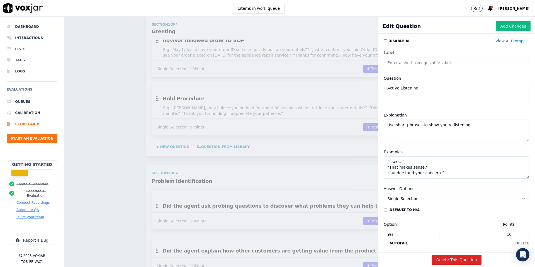
click at [409, 130] on textarea "Use short phrases to show you’re listening." at bounding box center [457, 131] width 146 height 22
click at [394, 132] on textarea "Use short phrases to show you’re listening." at bounding box center [457, 131] width 146 height 22
paste textarea "Repeat or rephrase important details to confirm accuracy."
type textarea "Use short phrases to show you’re listening. Repeat or rephrase important detail…"
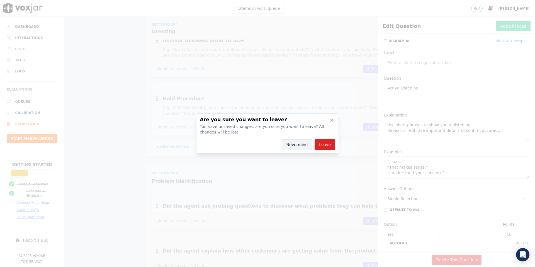
click at [292, 143] on button "Nevermind" at bounding box center [297, 144] width 31 height 11
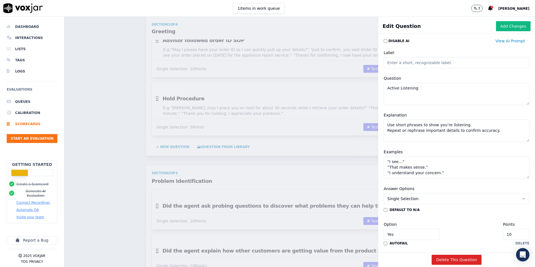
click at [442, 174] on textarea "“I see…” “That makes sense.” “I understand your concern.”" at bounding box center [457, 167] width 146 height 22
paste textarea "“So, you’re mainly worried about service downtime, correct?”"
click at [479, 176] on textarea "“I see…” “That makes sense.” “I understand your concern.” “So, you’re mainly wo…" at bounding box center [457, 167] width 146 height 22
type textarea "“I see…” “That makes sense.” “I understand your concern.” “So, you’re mainly wo…"
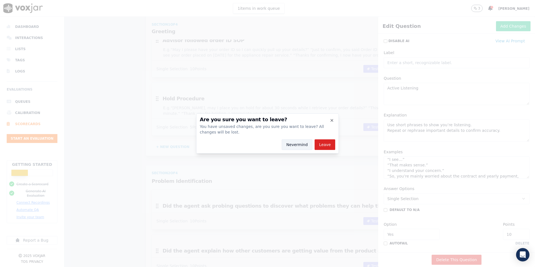
click at [297, 147] on button "Nevermind" at bounding box center [297, 144] width 31 height 11
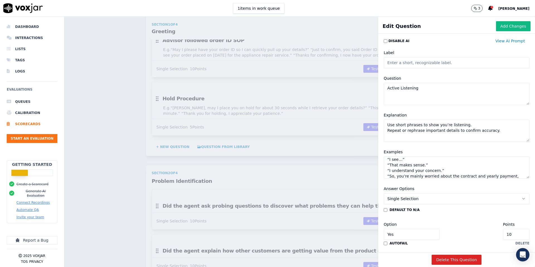
click at [406, 141] on textarea "Use short phrases to show you’re listening. Repeat or rephrase important detail…" at bounding box center [457, 131] width 146 height 22
click at [399, 138] on textarea "Use short phrases to show you’re listening. Repeat or rephrase important detail…" at bounding box center [457, 131] width 146 height 22
paste textarea "Ask follow-up questions that prove you understood."
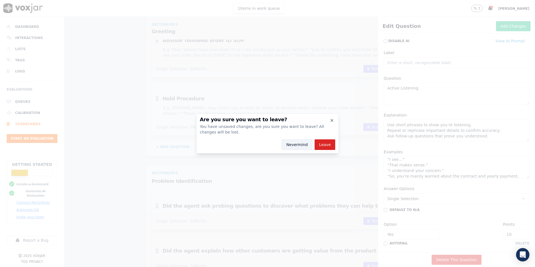
click at [301, 143] on button "Nevermind" at bounding box center [297, 144] width 31 height 11
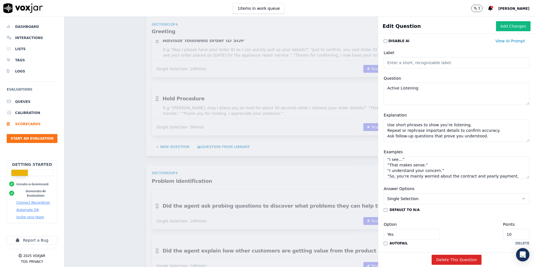
click at [483, 139] on textarea "Use short phrases to show you’re listening. Repeat or rephrase important detail…" at bounding box center [457, 131] width 146 height 22
paste textarea "Connect with what the customer feels."
click at [525, 175] on textarea "“I see…” “That makes sense.” “I understand your concern.” “So, you’re mainly wo…" at bounding box center [457, 167] width 146 height 22
type textarea "Use short phrases to show you’re listening. Repeat or rephrase important detail…"
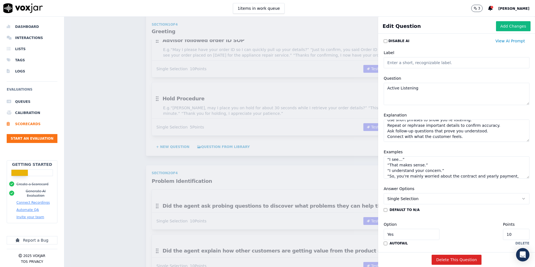
click at [522, 176] on textarea "“I see…” “That makes sense.” “I understand your concern.” “So, you’re mainly wo…" at bounding box center [457, 167] width 146 height 22
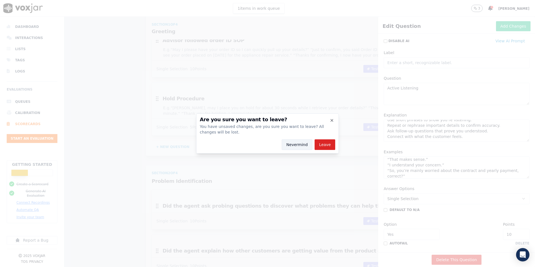
click at [292, 142] on button "Nevermind" at bounding box center [297, 144] width 31 height 11
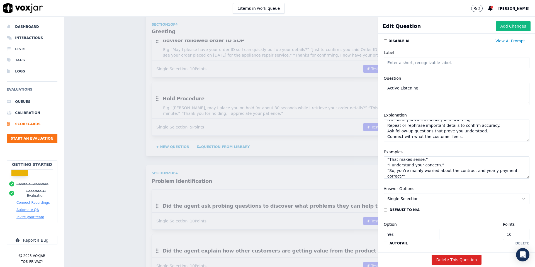
click at [389, 176] on textarea "“I see…” “That makes sense.” “I understand your concern.” “So, you’re mainly wo…" at bounding box center [457, 167] width 146 height 22
paste textarea "“I completely understand how frustrating it can be when the TV stops working in…"
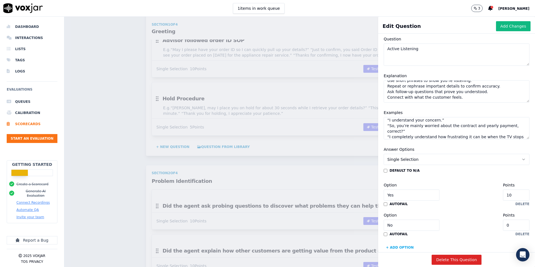
scroll to position [40, 0]
type textarea "“I see…” “That makes sense.” “I understand your concern.” “So, you’re mainly wo…"
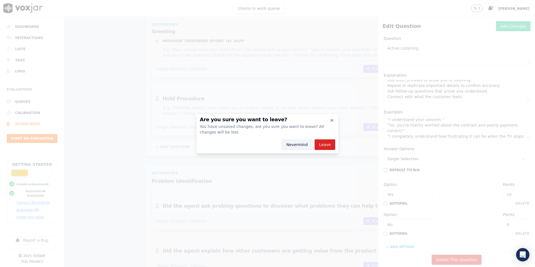
click at [299, 142] on button "Nevermind" at bounding box center [297, 144] width 31 height 11
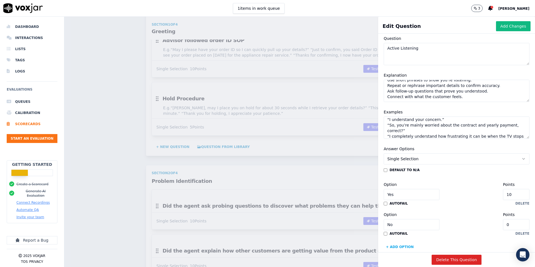
scroll to position [0, 0]
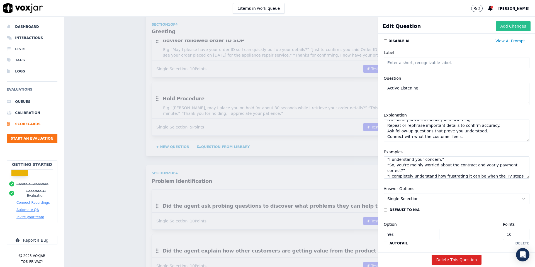
click at [506, 26] on button "Add Changes" at bounding box center [513, 26] width 35 height 10
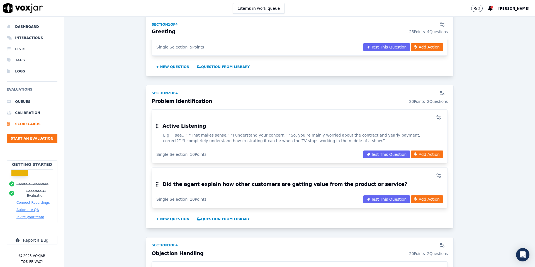
scroll to position [298, 0]
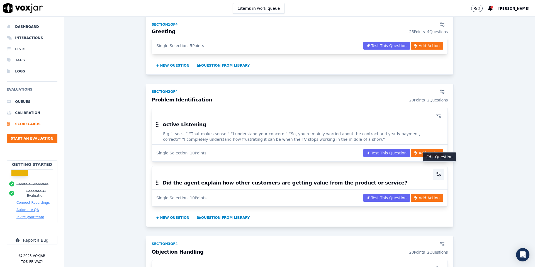
click at [438, 171] on icon "button" at bounding box center [439, 174] width 6 height 6
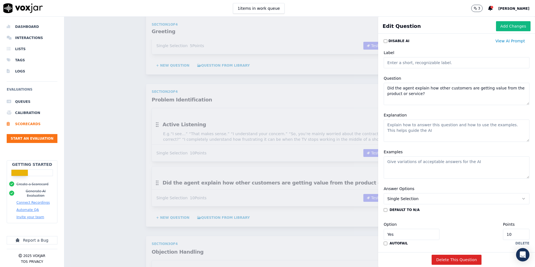
click at [433, 93] on textarea "Did the agent explain how other customers are getting value from the product or…" at bounding box center [457, 94] width 146 height 22
paste textarea ""Effective Probing 10""
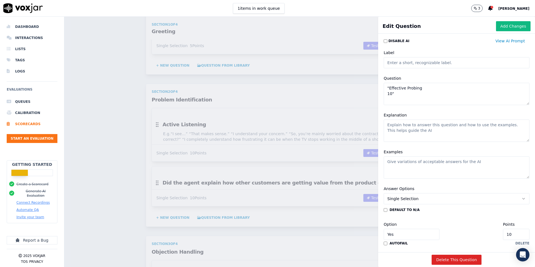
click at [410, 94] on textarea ""Effective Probing 10"" at bounding box center [457, 94] width 146 height 22
click at [390, 87] on textarea ""Effective Probing" at bounding box center [457, 94] width 146 height 22
type textarea "Effective Probing"
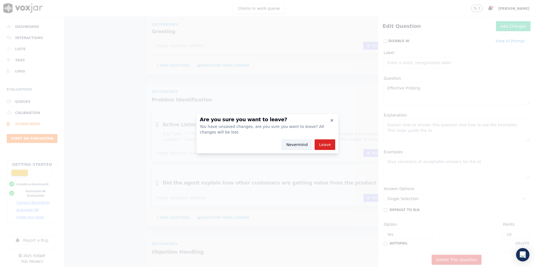
click at [300, 143] on button "Nevermind" at bounding box center [297, 144] width 31 height 11
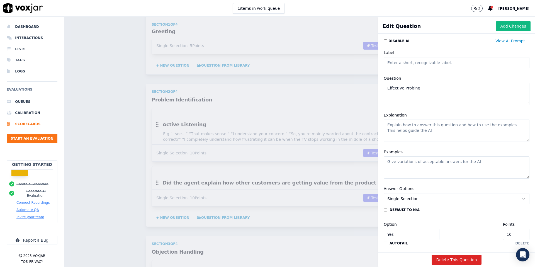
click at [413, 129] on textarea "Explanation" at bounding box center [457, 131] width 146 height 22
paste textarea "Goal = Identify hesitation, uncover satisfaction level, and lock in renewal."
type textarea "Goal = Identify hesitation, uncover satisfaction level, and lock in renewal."
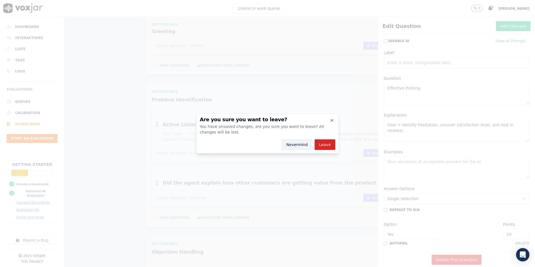
click at [291, 147] on button "Nevermind" at bounding box center [297, 144] width 31 height 11
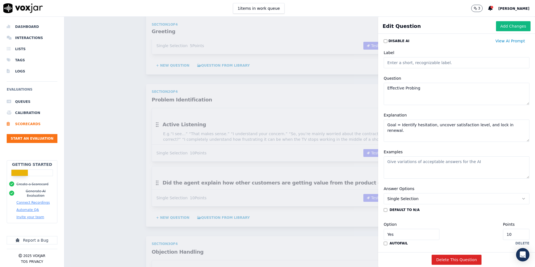
click at [401, 168] on textarea "Examples" at bounding box center [457, 167] width 146 height 22
paste textarea "“How has your experience been with your Sky Assured coverage this past year?” “…"
click at [400, 166] on textarea "“How has your experience been with your Sky Assured coverage this past year?” “…" at bounding box center [457, 167] width 146 height 22
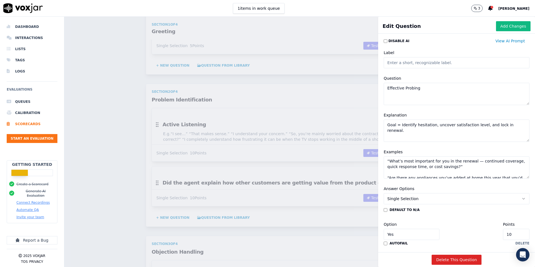
click at [395, 166] on textarea "“How has your experience been with your Sky Assured coverage this past year?” “…" at bounding box center [457, 167] width 146 height 22
click at [387, 164] on textarea "“How has your experience been with your Sky Assured coverage this past year?” “…" at bounding box center [457, 167] width 146 height 22
click at [391, 170] on textarea "“How has your experience been with your Sky Assured coverage this past year?” “…" at bounding box center [457, 167] width 146 height 22
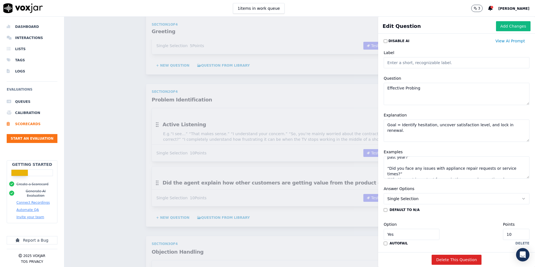
click at [391, 163] on textarea "“How has your experience been with your Sky Assured coverage this past year?” “…" at bounding box center [457, 167] width 146 height 22
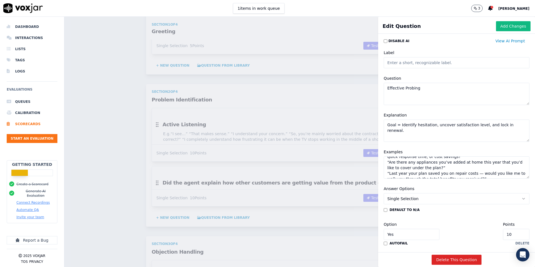
scroll to position [9, 0]
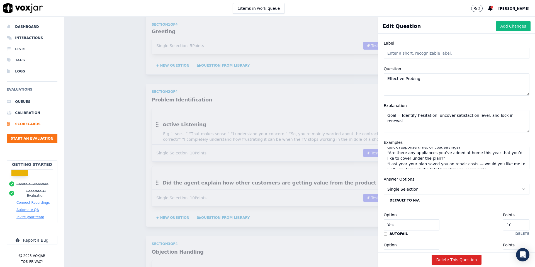
click at [474, 164] on textarea "“How has your experience been with your Sky Assured coverage this past year?” “…" at bounding box center [457, 158] width 146 height 22
type textarea "“How has your experience been with your Sky Assured coverage this past year?” “…"
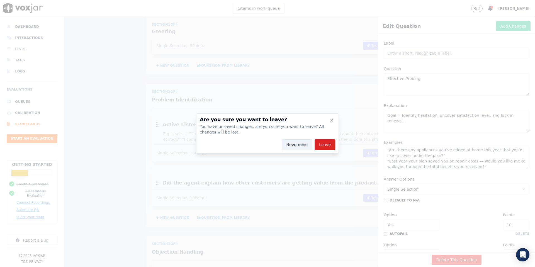
click at [298, 144] on button "Nevermind" at bounding box center [297, 144] width 31 height 11
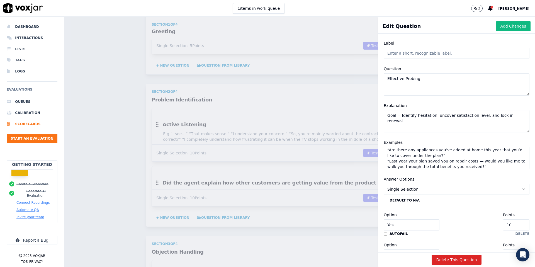
click at [419, 120] on textarea "Goal = Identify hesitation, uncover satisfaction level, and lock in renewal." at bounding box center [457, 121] width 146 height 22
click at [406, 123] on textarea "Goal = Identify hesitation, uncover satisfaction level, and lock in renewal." at bounding box center [457, 121] width 146 height 22
paste textarea "Goal = Uncover pain points, create urgency, and show value."
type textarea "Goal = Identify hesitation, uncover satisfaction level, and lock in renewal. Go…"
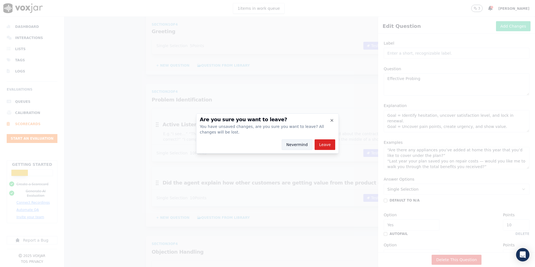
click at [297, 141] on button "Nevermind" at bounding box center [297, 144] width 31 height 11
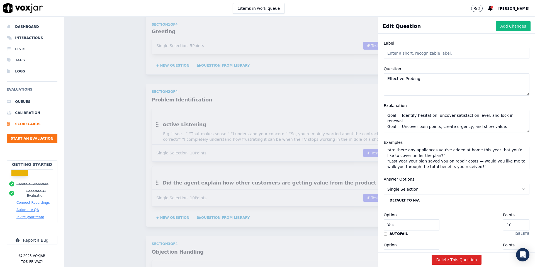
click at [473, 163] on textarea "“How has your experience been with your Sky Assured coverage this past year?” “…" at bounding box center [457, 158] width 146 height 22
paste textarea "“Do you currently have any coverage for appliance repairs or breakdowns?” “What…"
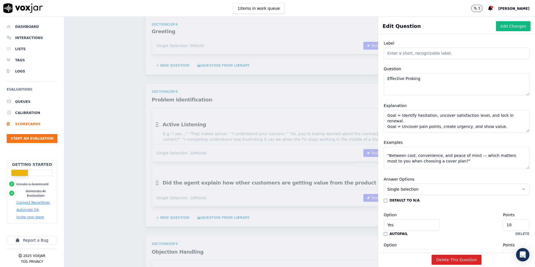
click at [457, 155] on textarea "“How has your experience been with your Sky Assured coverage this past year?” “…" at bounding box center [457, 158] width 146 height 22
click at [429, 155] on textarea "“How has your experience been with your Sky Assured coverage this past year?” “…" at bounding box center [457, 158] width 146 height 22
click at [416, 157] on textarea "“How has your experience been with your Sky Assured coverage this past year?” “…" at bounding box center [457, 158] width 146 height 22
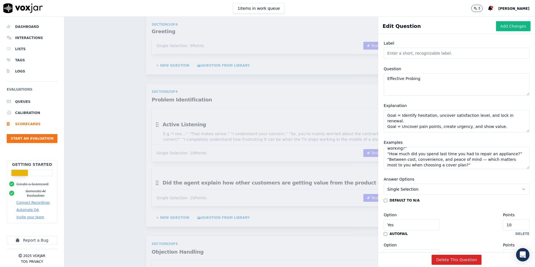
scroll to position [89, 0]
type textarea "“How has your experience been with your Sky Assured coverage this past year?” “…"
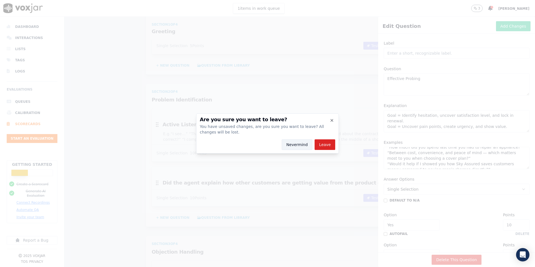
click at [296, 144] on button "Nevermind" at bounding box center [297, 144] width 31 height 11
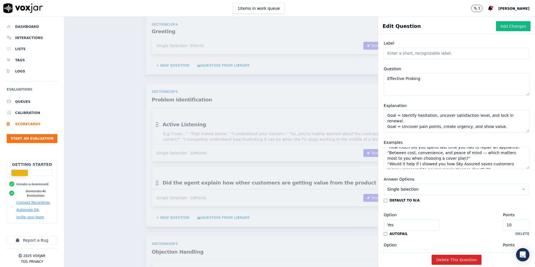
click at [438, 130] on textarea "Goal = Identify hesitation, uncover satisfaction level, and lock in renewal. Go…" at bounding box center [457, 121] width 146 height 22
paste textarea "After introducing yourself, ask an open probing question right away."
type textarea "Goal = Identify hesitation, uncover satisfaction level, and lock in renewal. Go…"
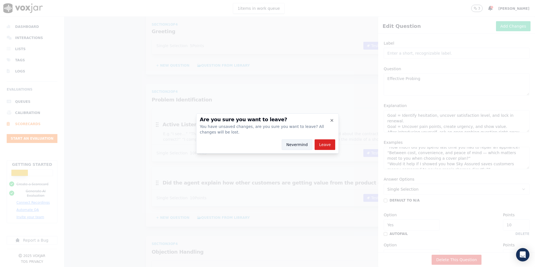
click at [299, 143] on button "Nevermind" at bounding box center [297, 144] width 31 height 11
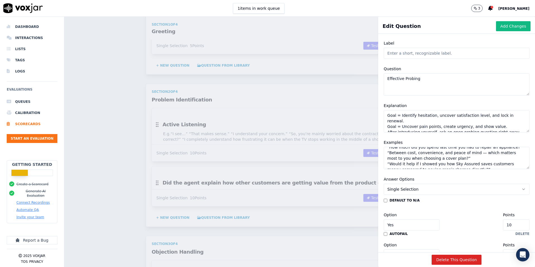
click at [429, 164] on textarea "“How has your experience been with your Sky Assured coverage this past year?” “…" at bounding box center [457, 158] width 146 height 22
paste textarea "“Before I explain the plan, can I ask if you already have a repair cover in pla…"
click at [421, 165] on textarea "Examples" at bounding box center [457, 158] width 146 height 22
click at [447, 169] on textarea "Examples" at bounding box center [457, 158] width 146 height 22
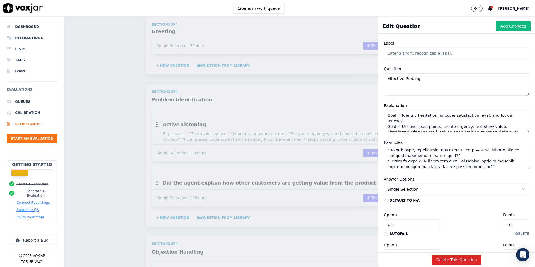
scroll to position [97, 0]
type textarea "“Lor ips dolo sitametcon adip elit sedd Eiu Tempori utlabore etdo magn aliq?” “…"
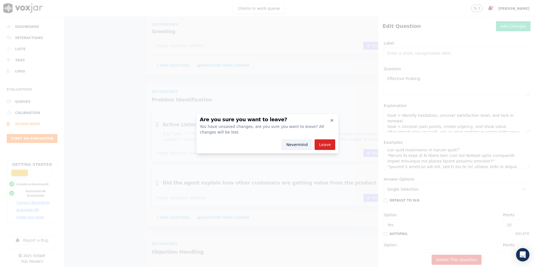
click at [298, 147] on button "Nevermind" at bounding box center [297, 144] width 31 height 11
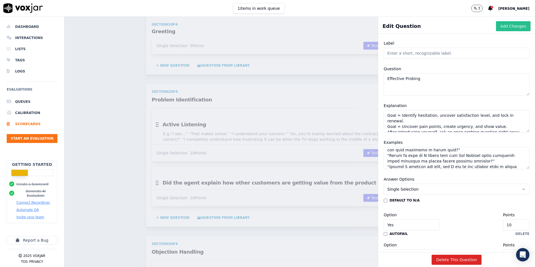
click at [510, 27] on button "Add Changes" at bounding box center [513, 26] width 35 height 10
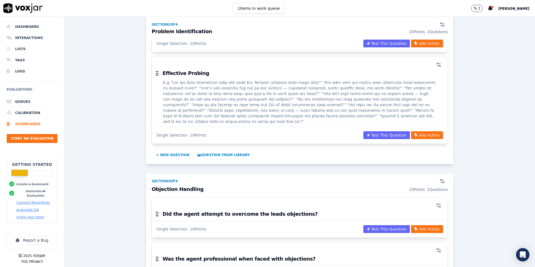
scroll to position [410, 0]
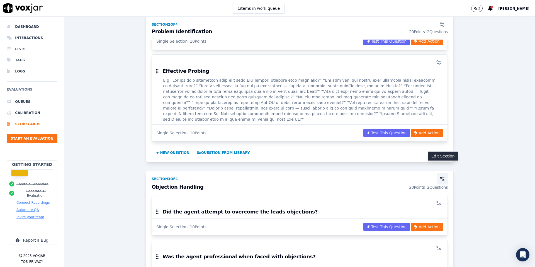
click at [442, 176] on icon "button" at bounding box center [442, 179] width 6 height 6
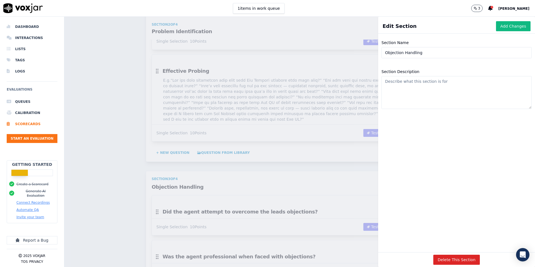
click at [322, 205] on div "Scorecards Scorecard Editor Save Scorecard Outbound Sales TEMPLATE A scorecard …" at bounding box center [299, 142] width 470 height 250
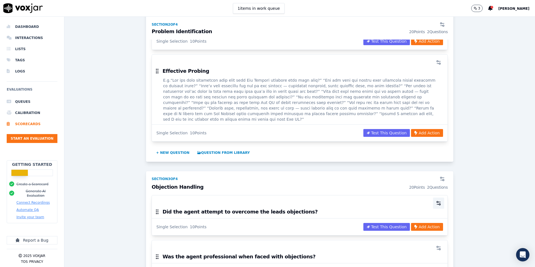
click at [437, 201] on circle "button" at bounding box center [437, 201] width 1 height 1
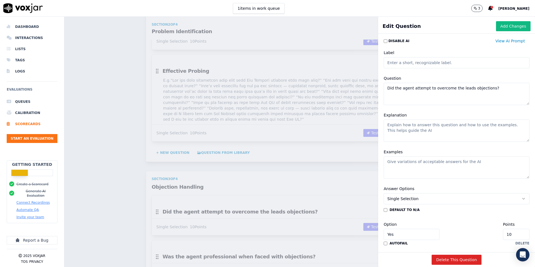
click at [496, 86] on textarea "Did the agent attempt to overcome the leads objections?" at bounding box center [457, 94] width 146 height 22
paste textarea ""Accurate Resolution as per SOP 10""
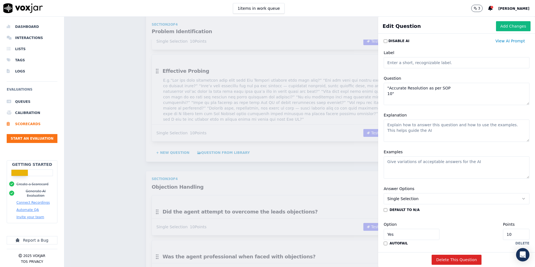
click at [407, 94] on textarea ""Accurate Resolution as per SOP 10"" at bounding box center [457, 94] width 146 height 22
click at [390, 86] on textarea ""Accurate Resolution as per SOP" at bounding box center [457, 94] width 146 height 22
type textarea "Accurate Resolution as per SOP"
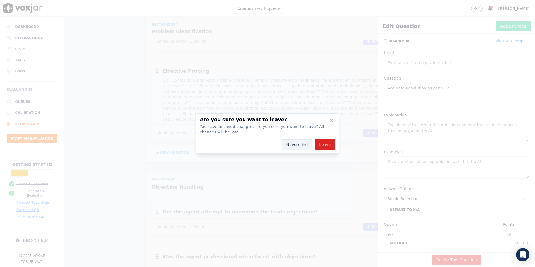
click at [302, 142] on button "Nevermind" at bounding box center [297, 144] width 31 height 11
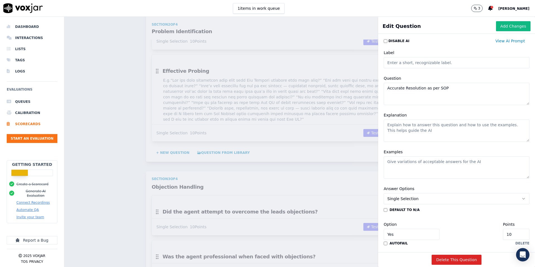
click at [409, 87] on textarea "Accurate Resolution as per SOP" at bounding box center [457, 94] width 146 height 22
click at [448, 89] on textarea "Accurate Resolution as per SOP" at bounding box center [457, 94] width 146 height 22
click at [420, 127] on textarea "Explanation" at bounding box center [457, 131] width 146 height 22
paste textarea "Customer asks about renewal payment options."
type textarea "Customer asks about renewal payment options."
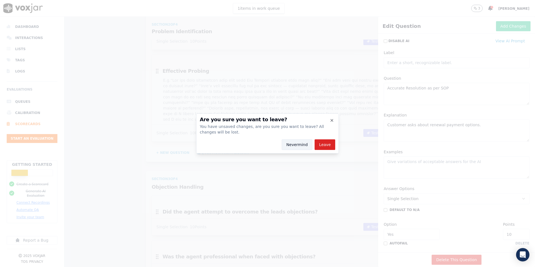
click at [295, 143] on button "Nevermind" at bounding box center [297, 144] width 31 height 11
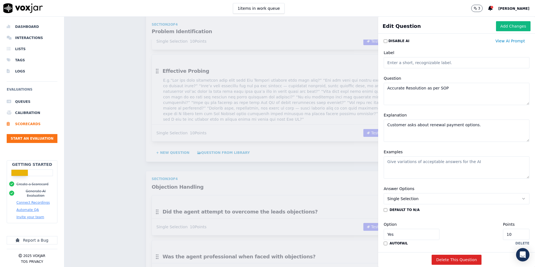
click at [406, 162] on textarea "Examples" at bounding box center [457, 167] width 146 height 22
paste textarea "Explain the exact valid payment methods (e.g., Direct Debit, Credit/Debit Card,…"
click at [402, 171] on textarea "Explain the exact valid payment methods (e.g., Direct Debit, Credit/Debit Card,…" at bounding box center [457, 167] width 146 height 22
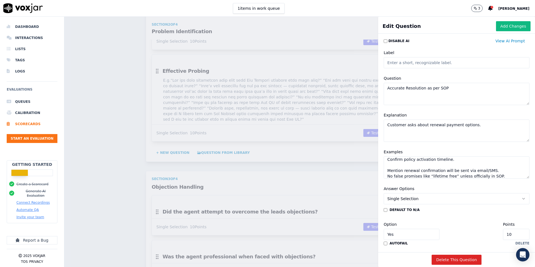
click at [393, 164] on textarea "Explain the exact valid payment methods (e.g., Direct Debit, Credit/Debit Card,…" at bounding box center [457, 167] width 146 height 22
click at [393, 160] on textarea "Explain the exact valid payment methods (e.g., Direct Debit, Credit/Debit Card,…" at bounding box center [457, 167] width 146 height 22
click at [404, 168] on textarea "Explain the exact valid payment methods (e.g., Direct Debit, Credit/Debit Card,…" at bounding box center [457, 167] width 146 height 22
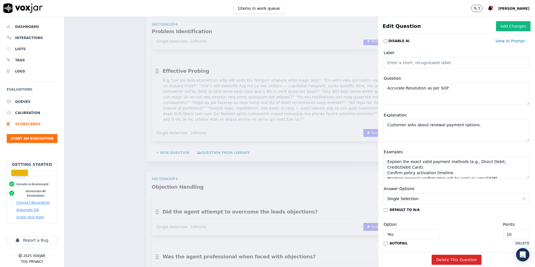
click at [480, 170] on textarea "Explain the exact valid payment methods (e.g., Direct Debit, Credit/Debit Card)…" at bounding box center [457, 167] width 146 height 22
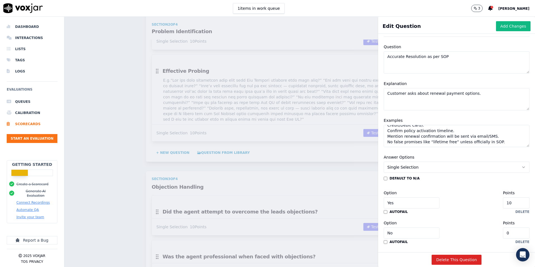
scroll to position [49, 0]
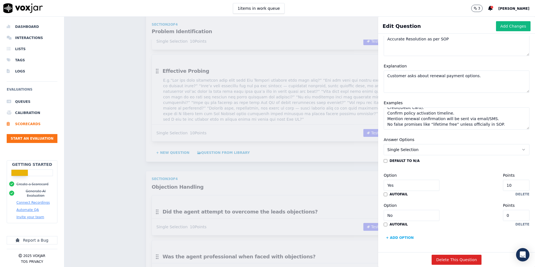
click at [499, 128] on textarea "Explain the exact valid payment methods (e.g., Direct Debit, Credit/Debit Card)…" at bounding box center [457, 118] width 146 height 22
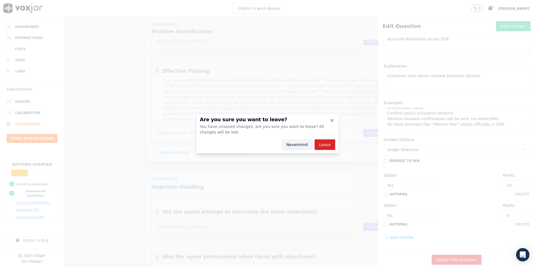
click at [298, 147] on button "Nevermind" at bounding box center [297, 144] width 31 height 11
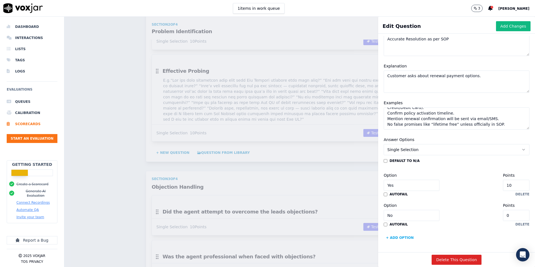
click at [501, 125] on textarea "Explain the exact valid payment methods (e.g., Direct Debit, Credit/Debit Card)…" at bounding box center [457, 118] width 146 height 22
paste textarea "“Yes [PERSON_NAME], you can renew via debit card or UPI link. Once paid, your n…"
drag, startPoint x: 387, startPoint y: 110, endPoint x: 406, endPoint y: 114, distance: 19.1
click at [406, 114] on textarea "Explain the exact valid payment methods (e.g., Direct Debit, Credit/Debit Card)…" at bounding box center [457, 118] width 146 height 22
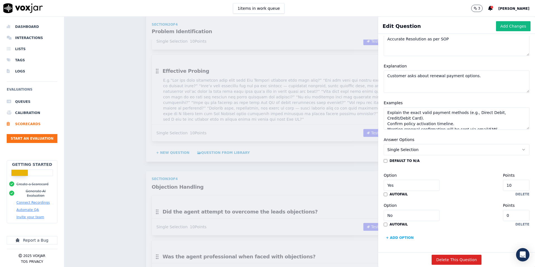
click at [414, 117] on textarea "Explain the exact valid payment methods (e.g., Direct Debit, Credit/Debit Card)…" at bounding box center [457, 118] width 146 height 22
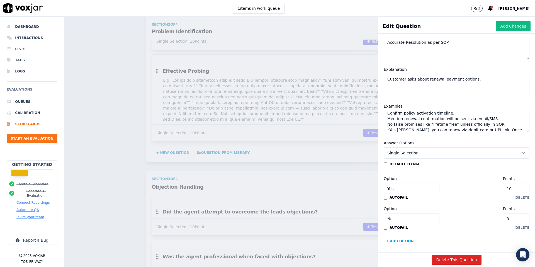
scroll to position [20, 0]
drag, startPoint x: 387, startPoint y: 114, endPoint x: 495, endPoint y: 127, distance: 108.9
click at [495, 127] on textarea "Explain the exact valid payment methods (e.g., Direct Debit, Credit/Debit Card)…" at bounding box center [457, 122] width 146 height 22
click at [496, 125] on textarea "Explain the exact valid payment methods (e.g., Direct Debit, Credit/Debit Card)…" at bounding box center [457, 122] width 146 height 22
click at [496, 118] on textarea "Explain the exact valid payment methods (e.g., Direct Debit, Credit/Debit Card)…" at bounding box center [457, 122] width 146 height 22
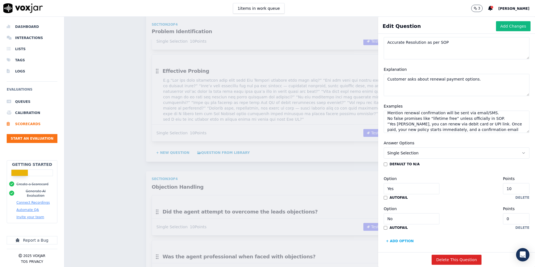
scroll to position [0, 0]
drag, startPoint x: 496, startPoint y: 118, endPoint x: 379, endPoint y: 108, distance: 116.5
click at [379, 108] on div "Disable AI View AI Prompt Label Question Accurate Resolution as per SOP Explana…" at bounding box center [456, 144] width 157 height 216
type textarea "“Yes [PERSON_NAME], you can renew via debit card or UPI link. Once paid, your n…"
click at [391, 92] on textarea "Customer asks about renewal payment options." at bounding box center [457, 85] width 146 height 22
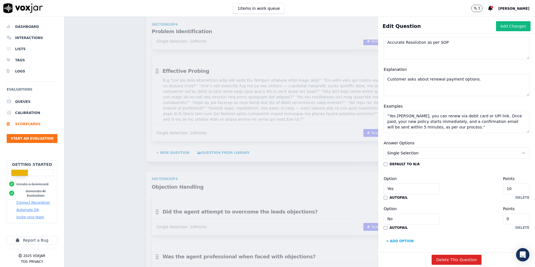
click at [388, 86] on textarea "Customer asks about renewal payment options." at bounding box center [457, 85] width 146 height 22
paste textarea "Explain the exact valid payment methods (e.g., Direct Debit, Credit/Debit Card)…"
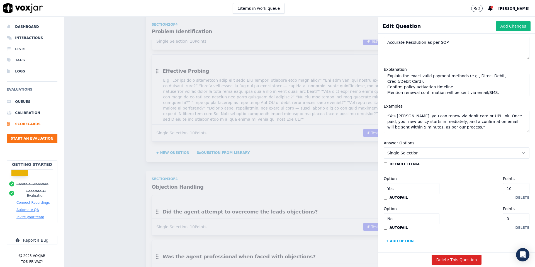
scroll to position [5, 0]
type textarea "Customer asks about renewal payment options. Explain the exact valid payment me…"
click at [479, 121] on textarea "“Yes [PERSON_NAME], you can renew via debit card or UPI link. Once paid, your n…" at bounding box center [457, 122] width 146 height 22
click at [478, 121] on textarea "“Yes [PERSON_NAME], you can renew via debit card or link. Once paid, your new p…" at bounding box center [457, 122] width 146 height 22
click at [457, 120] on textarea "“Yes [PERSON_NAME], you can renew via debit card. Once paid, your new policy st…" at bounding box center [457, 122] width 146 height 22
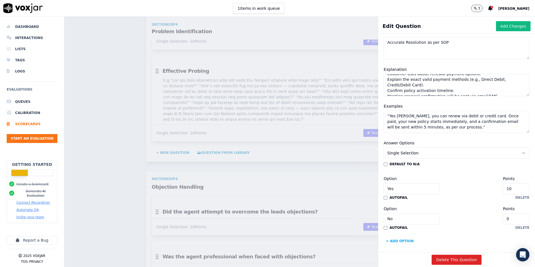
scroll to position [5, 0]
click at [393, 122] on textarea "“Yes [PERSON_NAME], you can renew via debit or credit card. Once paid, your new…" at bounding box center [457, 122] width 146 height 22
click at [410, 121] on textarea "“Yes [PERSON_NAME], you can renew via debit or credit card. Once paid, your new…" at bounding box center [457, 122] width 146 height 22
click at [468, 127] on textarea "“Yes [PERSON_NAME], you can renew via debit or credit card. Once paid, your new…" at bounding box center [457, 122] width 146 height 22
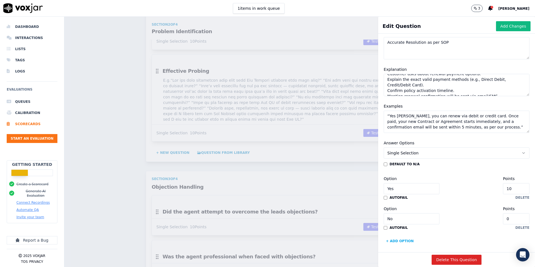
scroll to position [49, 0]
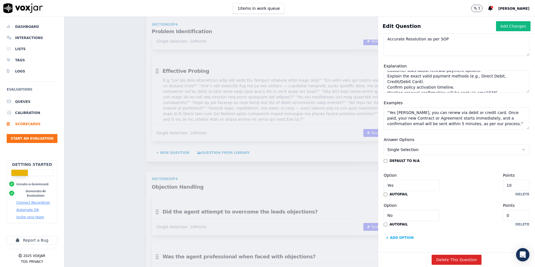
drag, startPoint x: 397, startPoint y: 125, endPoint x: 425, endPoint y: 125, distance: 28.1
click at [425, 125] on textarea "“Yes [PERSON_NAME], you can renew via debit or credit card. Once paid, your new…" at bounding box center [457, 118] width 146 height 22
click at [447, 127] on textarea "“Yes [PERSON_NAME], you can renew via debit or credit card. Once paid, your new…" at bounding box center [457, 118] width 146 height 22
type textarea "“Yes [PERSON_NAME], you can renew via debit or credit card. Once paid, your new…"
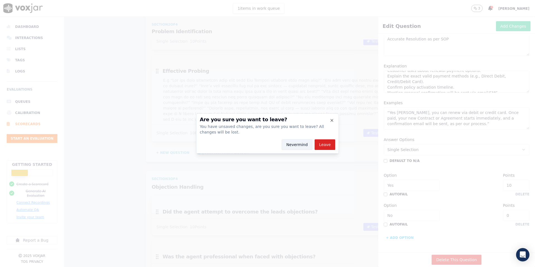
click at [292, 145] on button "Nevermind" at bounding box center [297, 144] width 31 height 11
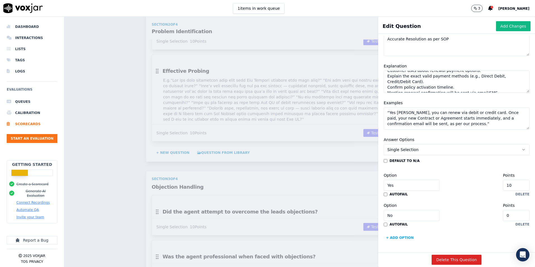
scroll to position [0, 0]
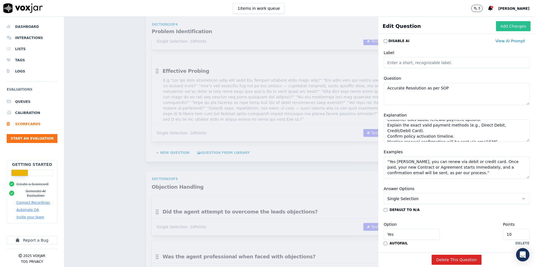
click at [513, 27] on button "Add Changes" at bounding box center [513, 26] width 35 height 10
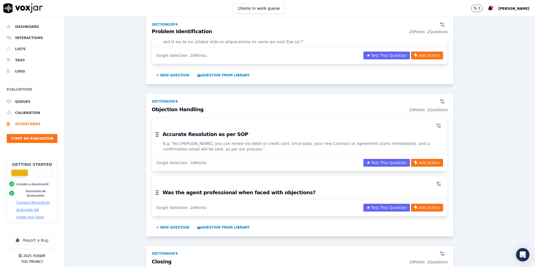
scroll to position [489, 0]
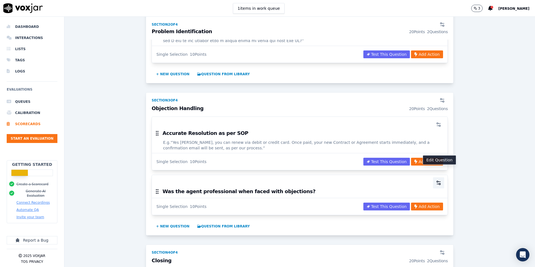
click at [439, 182] on icon "button" at bounding box center [439, 182] width 2 height 0
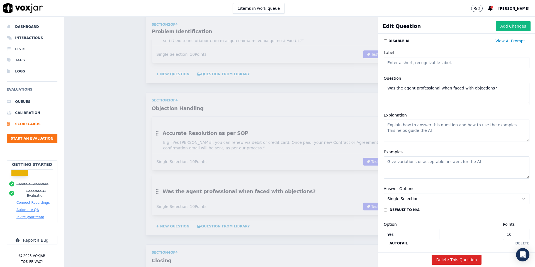
click at [500, 87] on textarea "Was the agent professional when faced with objections?" at bounding box center [457, 94] width 146 height 22
paste textarea "Professionalism"
type textarea "Professionalism"
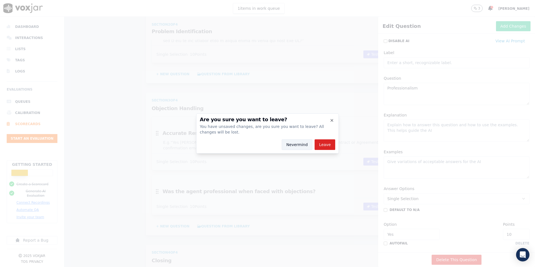
click at [299, 142] on button "Nevermind" at bounding box center [297, 144] width 31 height 11
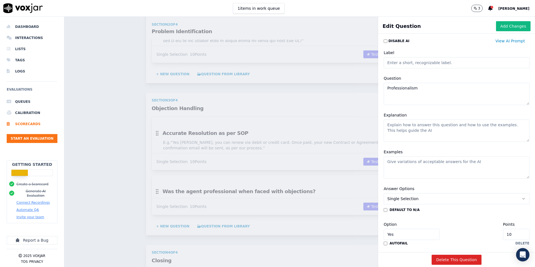
click at [416, 126] on textarea "Explanation" at bounding box center [457, 131] width 146 height 22
paste textarea "Calm, confident, respectful voice. Smiling tone (even over the phone) → project…"
click at [409, 134] on textarea "Calm, confident, respectful voice. Smiling tone (even over the phone) → project…" at bounding box center [457, 131] width 146 height 22
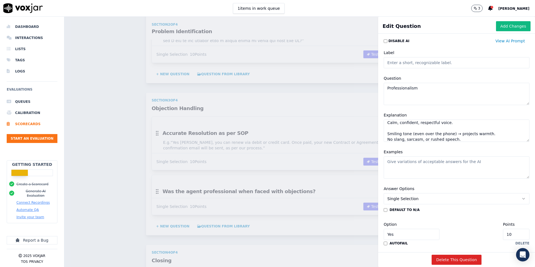
click at [401, 129] on textarea "Calm, confident, respectful voice. Smiling tone (even over the phone) → project…" at bounding box center [457, 131] width 146 height 22
click at [459, 136] on textarea "Calm, confident, respectful voice. Smiling tone (even over the phone) → project…" at bounding box center [457, 131] width 146 height 22
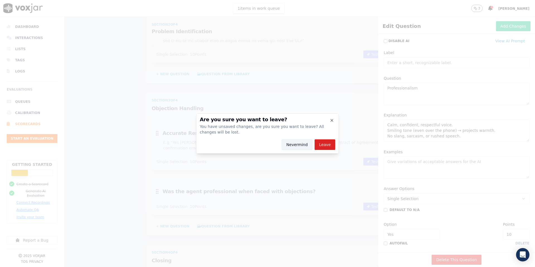
click at [298, 145] on button "Nevermind" at bounding box center [297, 144] width 31 height 11
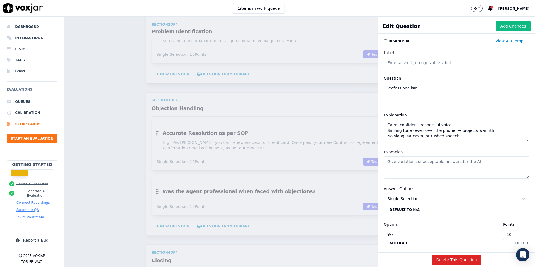
click at [461, 137] on textarea "Calm, confident, respectful voice. Smiling tone (even over the phone) → project…" at bounding box center [457, 131] width 146 height 22
paste textarea "Always address customer formally at the start (Mr./Ms. unless invited otherwise…"
click at [442, 133] on textarea "Calm, confident, respectful voice. Smiling tone (even over the phone) → project…" at bounding box center [457, 131] width 146 height 22
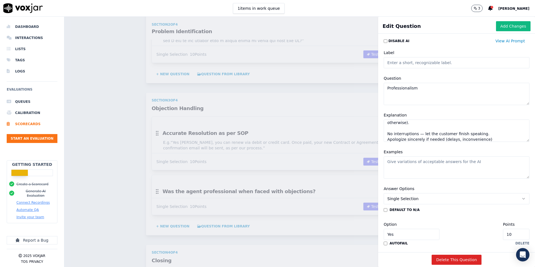
click at [426, 127] on textarea "Calm, confident, respectful voice. Smiling tone (even over the phone) → project…" at bounding box center [457, 131] width 146 height 22
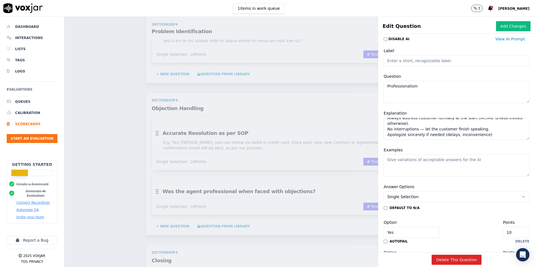
click at [486, 134] on textarea "Calm, confident, respectful voice. Smiling tone (even over the phone) → project…" at bounding box center [457, 129] width 146 height 22
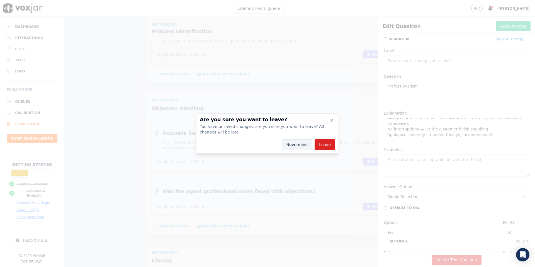
click at [299, 146] on button "Nevermind" at bounding box center [297, 144] width 31 height 11
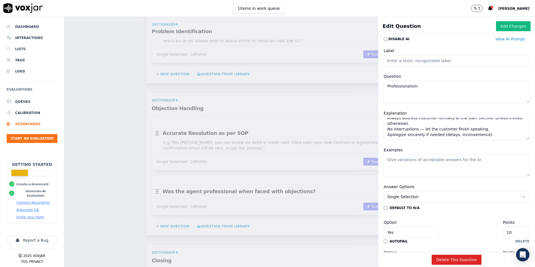
click at [398, 136] on textarea "Calm, confident, respectful voice. Smiling tone (even over the phone) → project…" at bounding box center [457, 129] width 146 height 22
paste textarea "Avoid negative or pushy words. Keep it clear, simple, and jargon-free."
click at [397, 132] on textarea "Calm, confident, respectful voice. Smiling tone (even over the phone) → project…" at bounding box center [457, 129] width 146 height 22
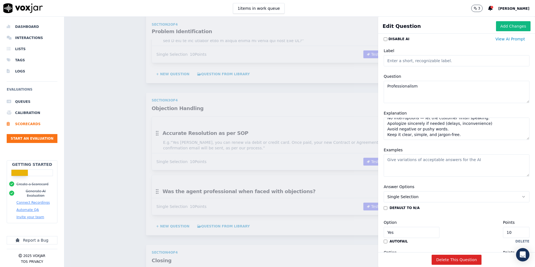
click at [471, 133] on textarea "Calm, confident, respectful voice. Smiling tone (even over the phone) → project…" at bounding box center [457, 129] width 146 height 22
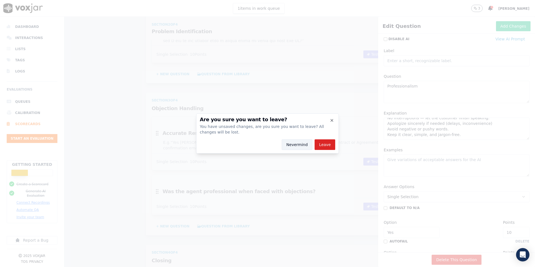
click at [292, 146] on button "Nevermind" at bounding box center [297, 144] width 31 height 11
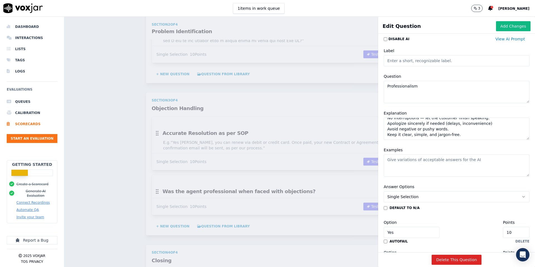
click at [410, 135] on textarea "Calm, confident, respectful voice. Smiling tone (even over the phone) → project…" at bounding box center [457, 129] width 146 height 22
paste textarea "No over-promising or false guarantees. Transparent about plan limitations and p…"
click at [400, 132] on textarea "Calm, confident, respectful voice. Smiling tone (even over the phone) → project…" at bounding box center [457, 129] width 146 height 22
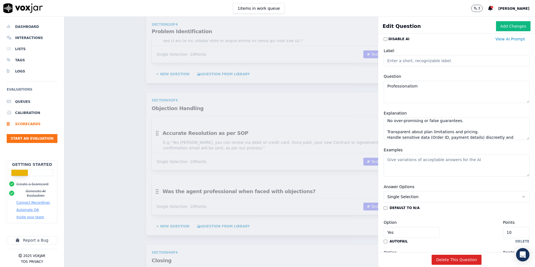
click at [396, 126] on textarea "Calm, confident, respectful voice. Smiling tone (even over the phone) → project…" at bounding box center [457, 129] width 146 height 22
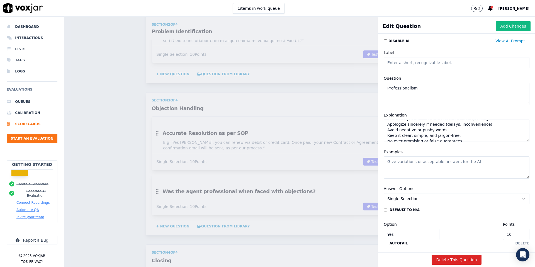
scroll to position [50, 0]
type textarea "Calm, confident, respectful voice. Smiling tone (even over the phone) → project…"
click at [513, 26] on button "Add Changes" at bounding box center [513, 26] width 35 height 10
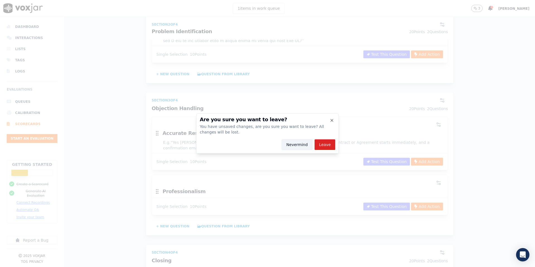
click at [298, 145] on button "Nevermind" at bounding box center [297, 144] width 31 height 11
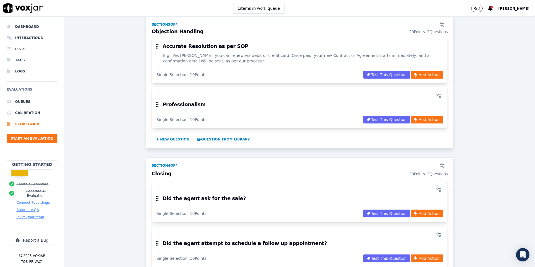
scroll to position [578, 0]
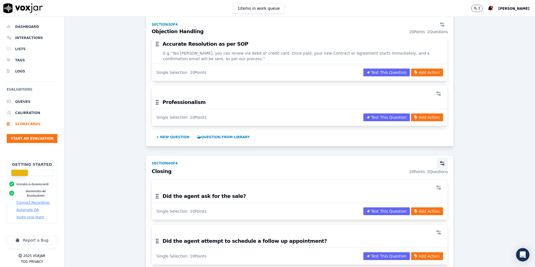
click at [443, 160] on icon "button" at bounding box center [442, 163] width 6 height 6
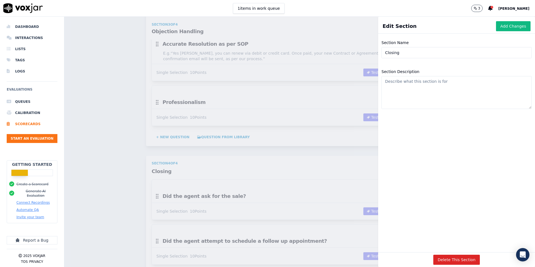
click at [252, 159] on div "Scorecards Scorecard Editor Save Scorecard Outbound Sales TEMPLATE A scorecard …" at bounding box center [299, 142] width 470 height 250
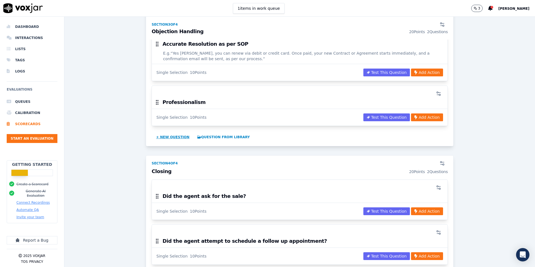
click at [174, 133] on button "+ New question" at bounding box center [173, 137] width 38 height 9
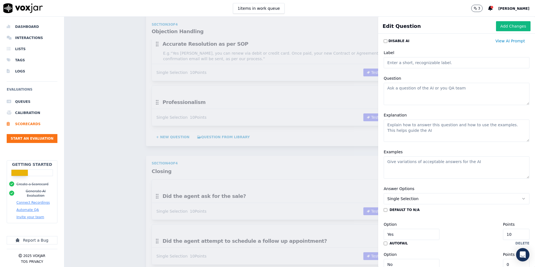
click at [413, 89] on textarea "Question" at bounding box center [457, 94] width 146 height 22
paste textarea ""Apology/Empathy 5""
click at [389, 88] on textarea ""Apology/Empathy" at bounding box center [457, 94] width 146 height 22
type textarea "Apology/Empathy"
click at [520, 234] on input "10" at bounding box center [516, 234] width 26 height 11
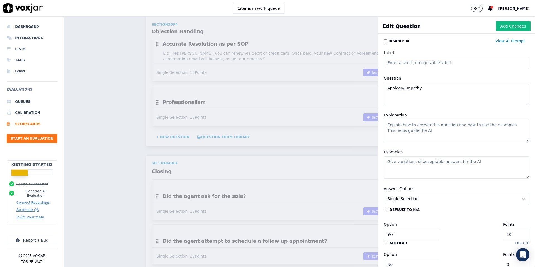
click at [520, 234] on input "10" at bounding box center [516, 234] width 26 height 11
type input "5"
click at [420, 127] on textarea "Explanation" at bounding box center [457, 131] width 146 height 22
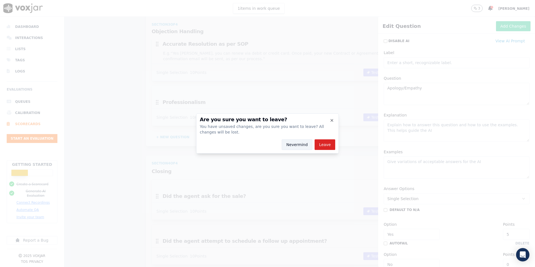
click at [295, 143] on button "Nevermind" at bounding box center [297, 144] width 31 height 11
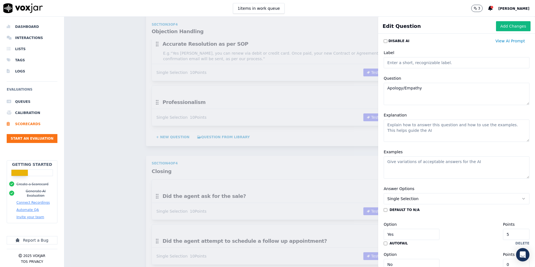
click at [402, 163] on textarea "Examples" at bounding box center [457, 167] width 146 height 22
paste textarea "“I completely understand how frustrating it is when an appliance breaks down un…"
click at [402, 162] on textarea "“I completely understand how frustrating it is when an appliance breaks down un…" at bounding box center [457, 167] width 146 height 22
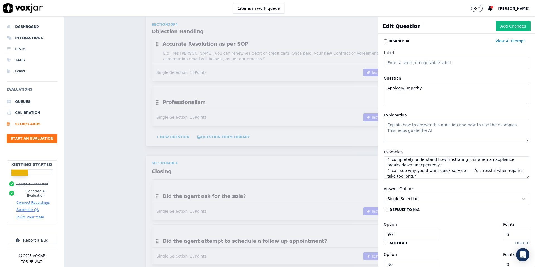
click at [399, 175] on textarea "“I completely understand how frustrating it is when an appliance breaks down un…" at bounding box center [457, 167] width 146 height 22
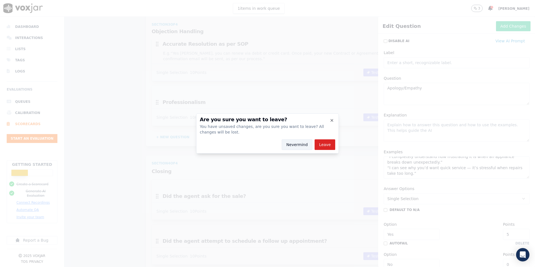
click at [296, 142] on button "Nevermind" at bounding box center [297, 144] width 31 height 11
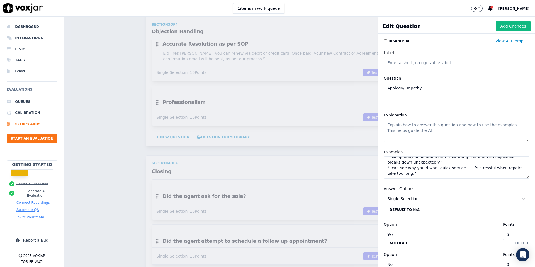
click at [409, 174] on textarea "“I completely understand how frustrating it is when an appliance breaks down un…" at bounding box center [457, 167] width 146 height 22
paste textarea "“I truly apologize if you faced any delay in repair last year. We’ve made impro…"
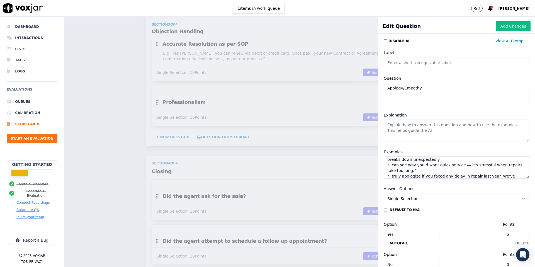
scroll to position [30, 0]
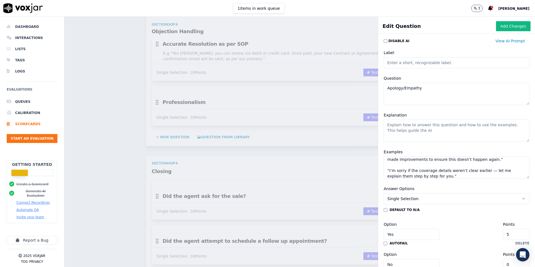
click at [402, 166] on textarea "“I completely understand how frustrating it is when an appliance breaks down un…" at bounding box center [457, 167] width 146 height 22
type textarea "“I completely understand how frustrating it is when an appliance breaks down un…"
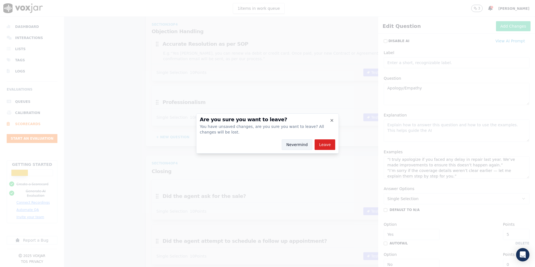
click at [301, 144] on button "Nevermind" at bounding box center [297, 144] width 31 height 11
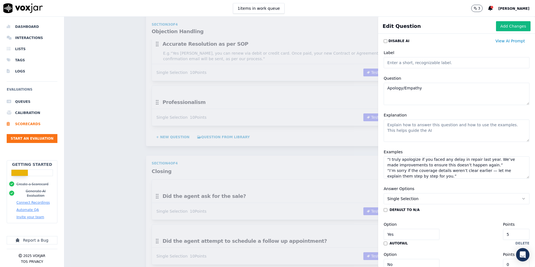
click at [423, 122] on textarea "Explanation" at bounding box center [457, 131] width 146 height 22
paste textarea "Acknowledge → Apologize (if needed) → Reassure → Offer solution."
type textarea "Acknowledge → Apologize (if needed) → Reassure → Offer solution."
click at [438, 177] on textarea "“I completely understand how frustrating it is when an appliance breaks down un…" at bounding box center [457, 167] width 146 height 22
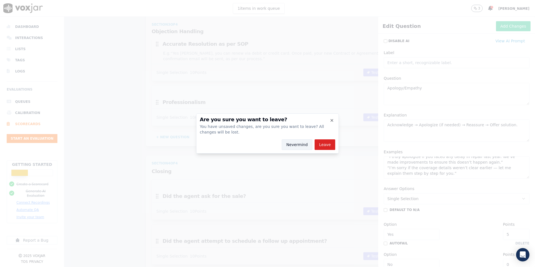
click at [296, 143] on button "Nevermind" at bounding box center [297, 144] width 31 height 11
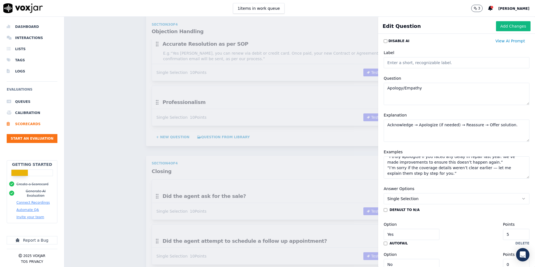
click at [402, 176] on textarea "“I completely understand how frustrating it is when an appliance breaks down un…" at bounding box center [457, 167] width 146 height 22
paste textarea "“I completely understand your concern about response time, and I apologize for …"
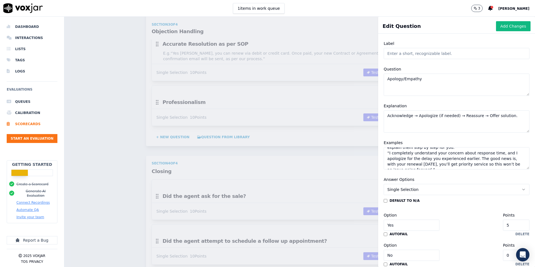
scroll to position [0, 0]
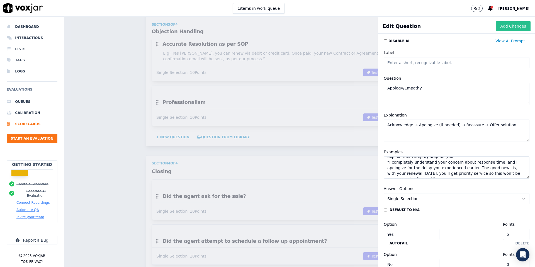
type textarea "“I completely understand how frustrating it is when an appliance breaks down un…"
click at [508, 26] on button "Add Changes" at bounding box center [513, 26] width 35 height 10
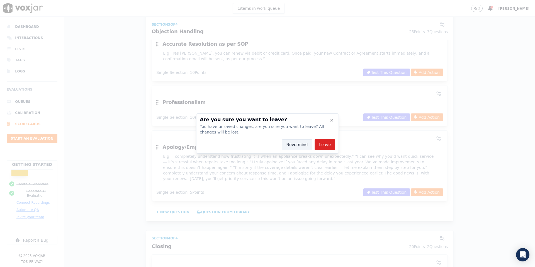
click at [297, 145] on button "Nevermind" at bounding box center [297, 144] width 31 height 11
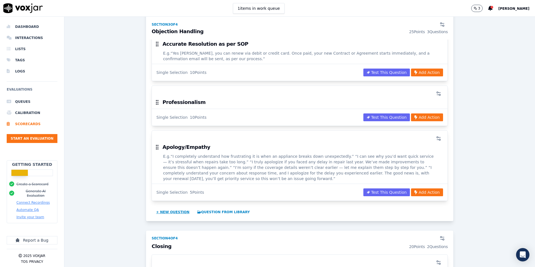
click at [168, 208] on button "+ New question" at bounding box center [173, 212] width 38 height 9
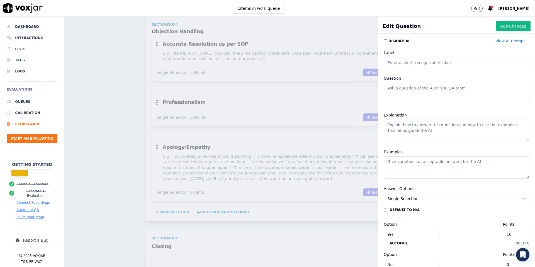
click at [421, 67] on input "Label" at bounding box center [457, 62] width 146 height 11
click at [414, 92] on textarea "Question" at bounding box center [457, 94] width 146 height 22
paste textarea ""Polite and Courtesy 10""
click at [390, 89] on textarea ""Polite and Courtesy 10"" at bounding box center [457, 94] width 146 height 22
click at [397, 94] on textarea "Polite and Courtesy 10"" at bounding box center [457, 94] width 146 height 22
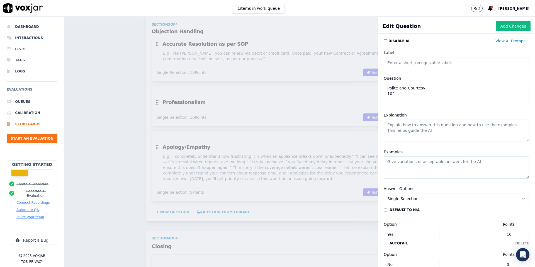
click at [397, 94] on textarea "Polite and Courtesy 10"" at bounding box center [457, 94] width 146 height 22
click at [426, 87] on textarea "Polite and Courtesy" at bounding box center [457, 94] width 146 height 22
type textarea "Polite and Courtesy"
click at [410, 126] on textarea "Explanation" at bounding box center [457, 131] width 146 height 22
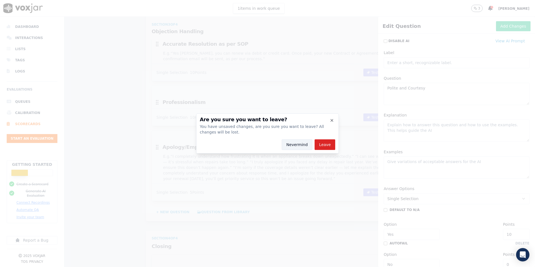
click at [289, 147] on button "Nevermind" at bounding box center [297, 144] width 31 height 11
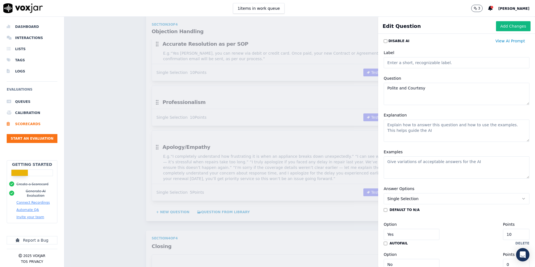
click at [407, 128] on textarea "Explanation" at bounding box center [457, 131] width 146 height 22
paste textarea "Greeting & Addressing"
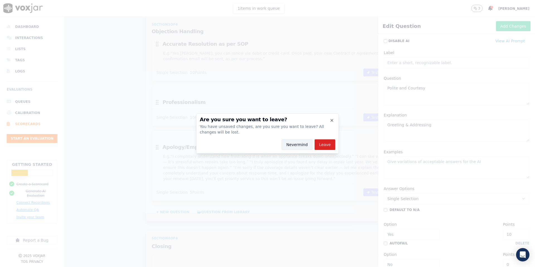
click at [296, 144] on button "Nevermind" at bounding box center [297, 144] width 31 height 11
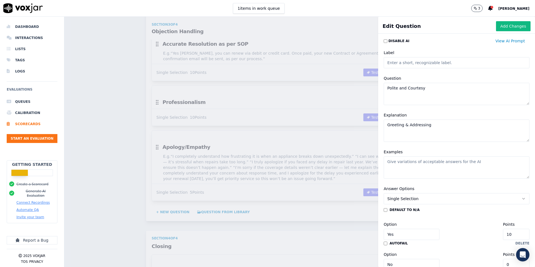
click at [401, 132] on textarea "Greeting & Addressing" at bounding box center [457, 131] width 146 height 22
paste textarea "Start with a warm, professional greeting. Use the customer’s name respectfully."
click at [433, 134] on textarea "Greeting & Addressing Start with a warm, professional greeting. Use the custome…" at bounding box center [457, 131] width 146 height 22
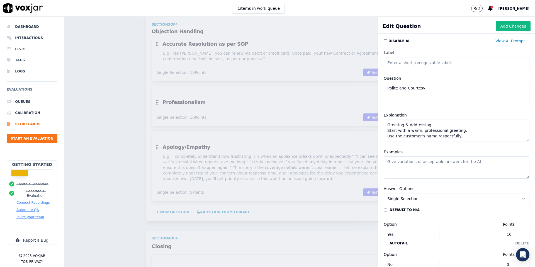
click at [458, 135] on textarea "Greeting & Addressing Start with a warm, professional greeting. Use the custome…" at bounding box center [457, 131] width 146 height 22
type textarea "Greeting & Addressing Start with a warm, professional greeting. Use the custome…"
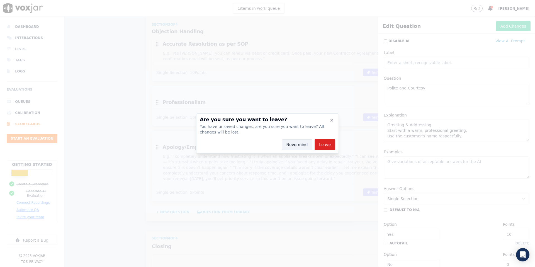
click at [298, 142] on button "Nevermind" at bounding box center [297, 144] width 31 height 11
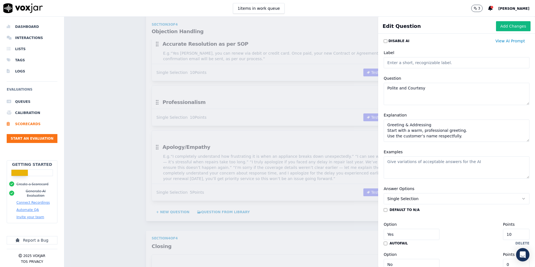
click at [395, 165] on textarea "Examples" at bounding box center [457, 167] width 146 height 22
paste textarea "“Good evening, [PERSON_NAME], thank you for taking my call.”"
click at [463, 162] on textarea "“Good evening, [PERSON_NAME], thank you for taking my call.”" at bounding box center [457, 167] width 146 height 22
click at [498, 162] on textarea "“Good evening, [PERSON_NAME], thank you for answering my call.”" at bounding box center [457, 167] width 146 height 22
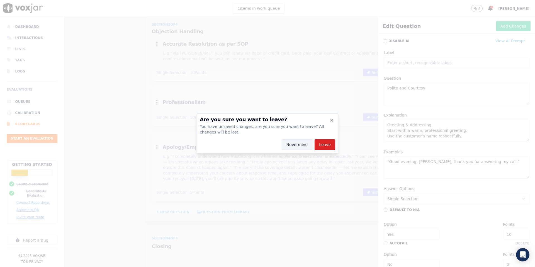
click at [298, 145] on button "Nevermind" at bounding box center [297, 144] width 31 height 11
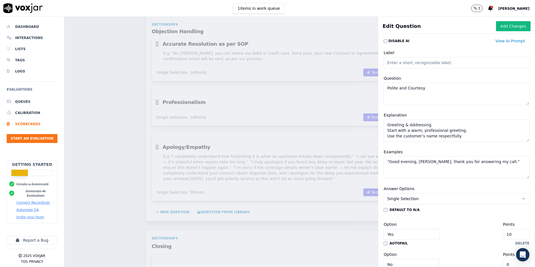
click at [409, 170] on textarea "“Good evening, [PERSON_NAME], thank you for answering my call.”" at bounding box center [457, 167] width 146 height 22
paste textarea "“Please”, “Thank you”, “May I” instead of commands. Example: “May I place you o…"
click at [404, 176] on textarea "“Good evening, [PERSON_NAME], thank you for answering my call.” “Please”, “Than…" at bounding box center [457, 167] width 146 height 22
click at [405, 175] on textarea "“Good evening, [PERSON_NAME], thank you for answering my call.” “Please”, “Than…" at bounding box center [457, 167] width 146 height 22
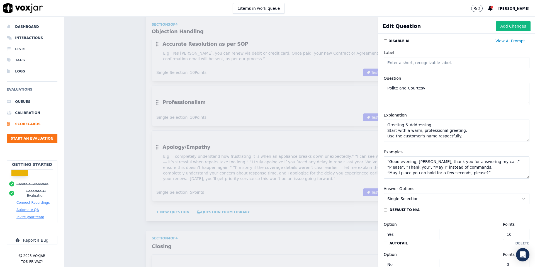
click at [484, 172] on textarea "“Good evening, [PERSON_NAME], thank you for answering my call.” “Please”, “Than…" at bounding box center [457, 167] width 146 height 22
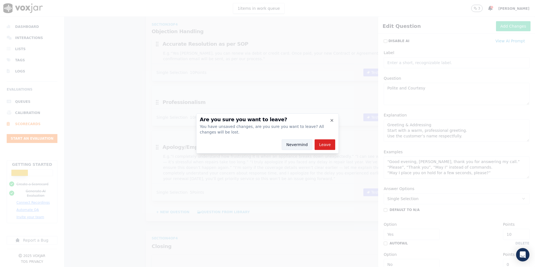
click at [298, 145] on button "Nevermind" at bounding box center [297, 144] width 31 height 11
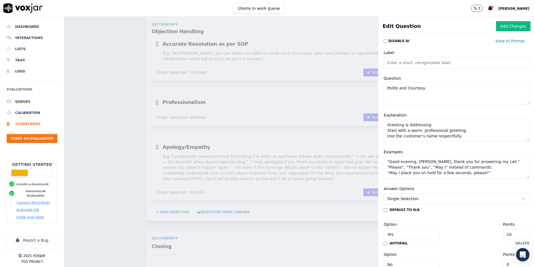
click at [486, 171] on textarea "“Good evening, [PERSON_NAME], thank you for answering my call.” “Please”, “Than…" at bounding box center [457, 167] width 146 height 22
paste textarea "Instead of “You have to renew [DATE]” → “It would be my pleasure to guide you t…"
type textarea "“Good evening, [PERSON_NAME], thank you for answering my call.” “Please”, “Than…"
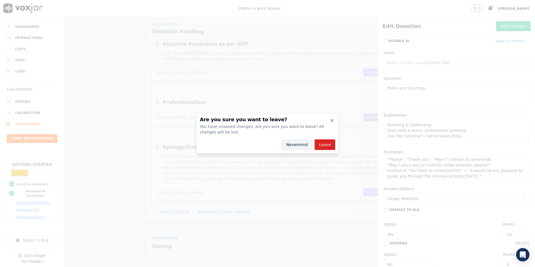
click at [303, 144] on button "Nevermind" at bounding box center [297, 144] width 31 height 11
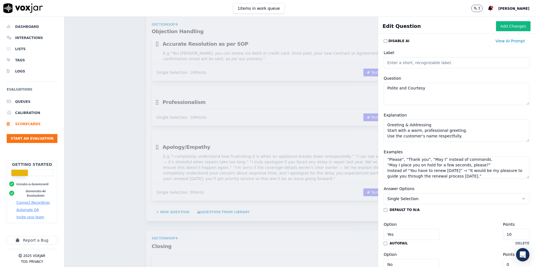
click at [459, 133] on textarea "Greeting & Addressing Start with a warm, professional greeting. Use the custome…" at bounding box center [457, 131] width 146 height 22
paste textarea "Avoid sounding pushy, rude, or rushed."
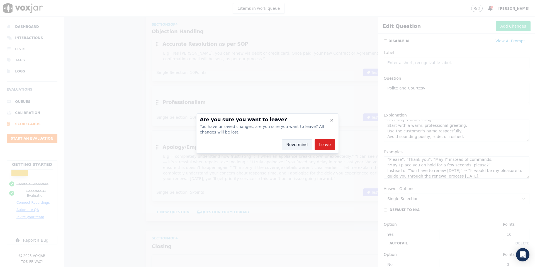
click at [295, 144] on button "Nevermind" at bounding box center [297, 144] width 31 height 11
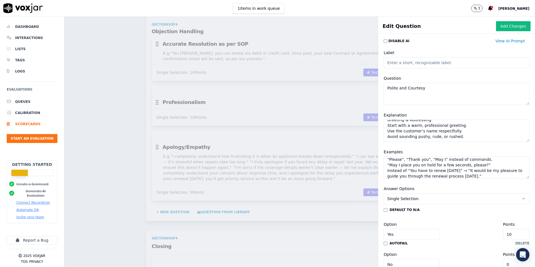
click at [459, 134] on textarea "Greeting & Addressing Start with a warm, professional greeting. Use the custome…" at bounding box center [457, 131] width 146 height 22
paste textarea "Always thank the customer for their time, regardless of outcome."
type textarea "Greeting & Addressing Start with a warm, professional greeting. Use the custome…"
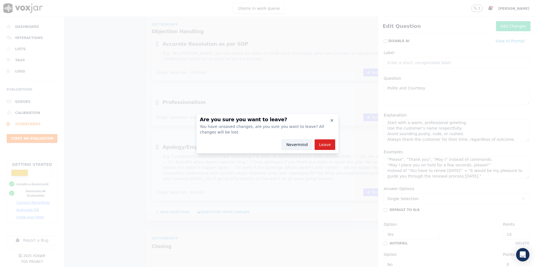
click at [296, 147] on button "Nevermind" at bounding box center [297, 144] width 31 height 11
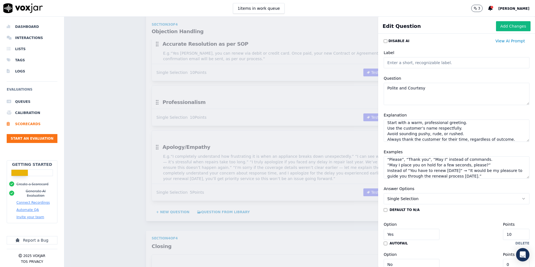
click at [464, 177] on textarea "“Good evening, [PERSON_NAME], thank you for answering my call.” “Please”, “Than…" at bounding box center [457, 167] width 146 height 22
paste textarea "“Thank you for speaking with me [DATE], I appreciate your time.”"
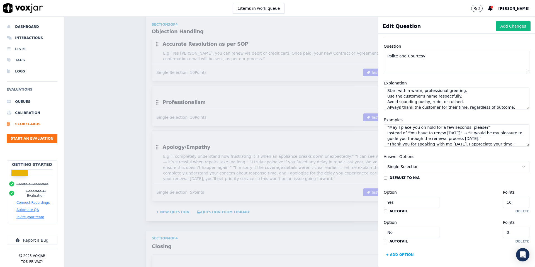
scroll to position [34, 0]
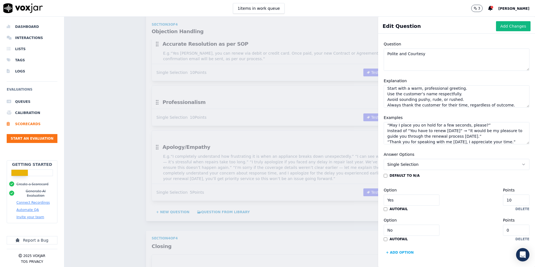
type textarea "“Good evening, [PERSON_NAME], thank you for answering my call.” “Please”, “Than…"
click at [519, 200] on input "10" at bounding box center [516, 199] width 26 height 11
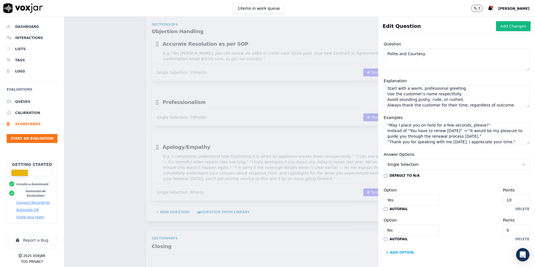
type input "1"
type input "5"
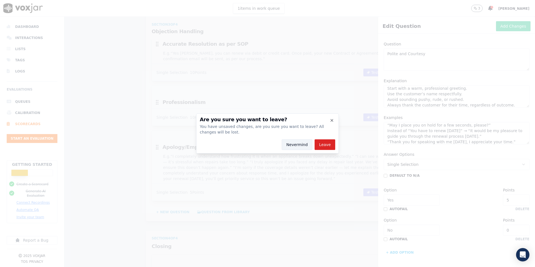
click at [289, 146] on button "Nevermind" at bounding box center [297, 144] width 31 height 11
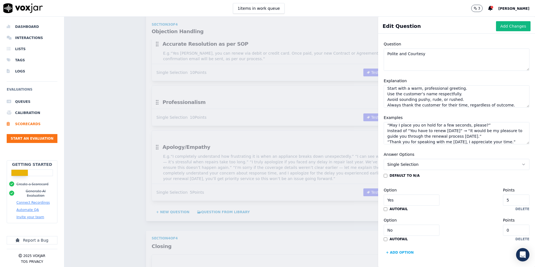
click at [518, 200] on input "5" at bounding box center [516, 199] width 26 height 11
type input "10"
click at [472, 190] on div "Option Yes Points 10" at bounding box center [457, 196] width 146 height 19
click at [512, 26] on button "Add Changes" at bounding box center [513, 26] width 35 height 10
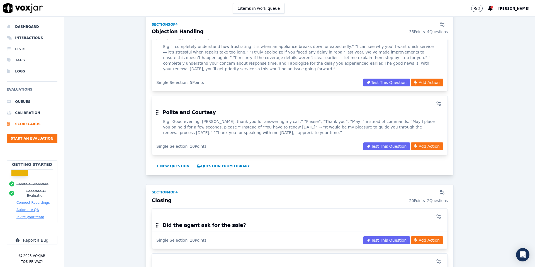
scroll to position [685, 0]
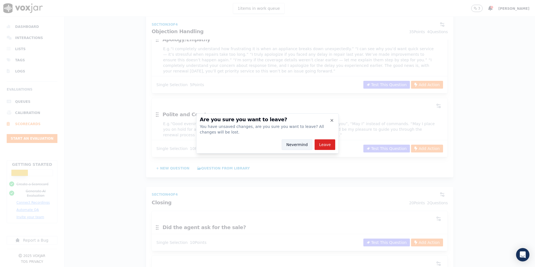
click at [290, 147] on button "Nevermind" at bounding box center [297, 144] width 31 height 11
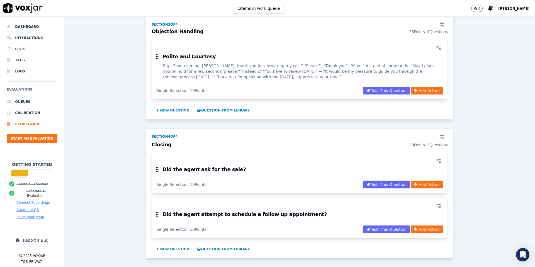
scroll to position [746, 0]
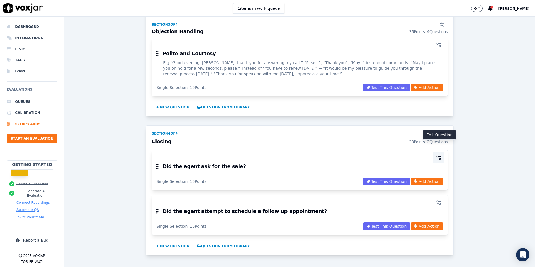
click at [438, 155] on icon "button" at bounding box center [439, 158] width 6 height 6
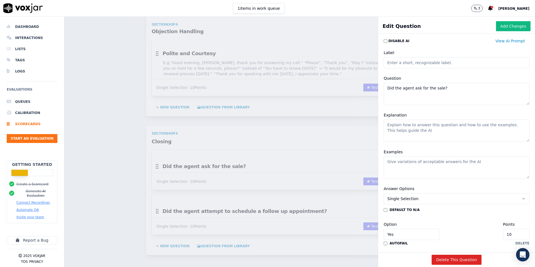
click at [450, 87] on textarea "Did the agent ask for the sale?" at bounding box center [457, 94] width 146 height 22
paste textarea ""CRM Accuracy Disposition 10""
click at [399, 93] on textarea ""CRM Accuracy Disposition 10"" at bounding box center [457, 94] width 146 height 22
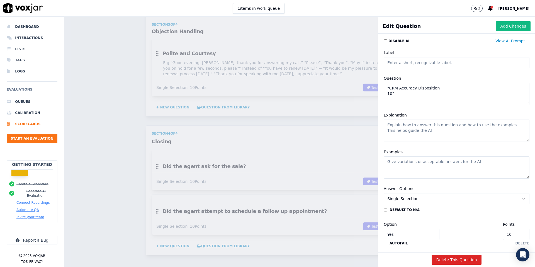
click at [399, 93] on textarea ""CRM Accuracy Disposition 10"" at bounding box center [457, 94] width 146 height 22
click at [390, 89] on textarea ""CRM Accuracy Disposition" at bounding box center [457, 94] width 146 height 22
type textarea "CRM Accuracy Disposition"
click at [410, 129] on textarea "Explanation" at bounding box center [457, 131] width 146 height 22
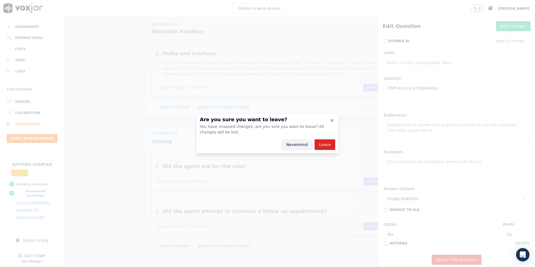
click at [298, 142] on button "Nevermind" at bounding box center [297, 144] width 31 height 11
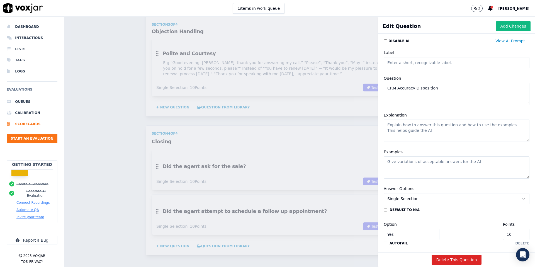
click at [414, 126] on textarea "Explanation" at bounding box center [457, 131] width 146 height 22
paste textarea "Ensure the right customer record is open. Cross-check Order ID / Phone number /…"
click at [412, 128] on textarea "Ensure the right customer record is open. Cross-check Order ID / Phone number /…" at bounding box center [457, 131] width 146 height 22
click at [405, 137] on textarea "Ensure the right customer record is open. Cross-check Order ID / Phone number /…" at bounding box center [457, 131] width 146 height 22
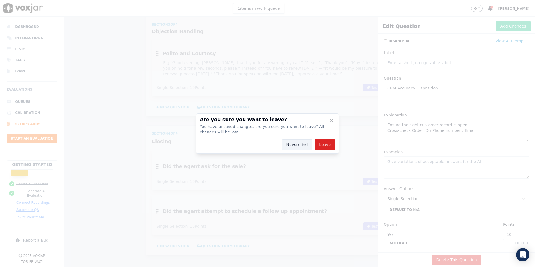
click at [293, 143] on button "Nevermind" at bounding box center [297, 144] width 31 height 11
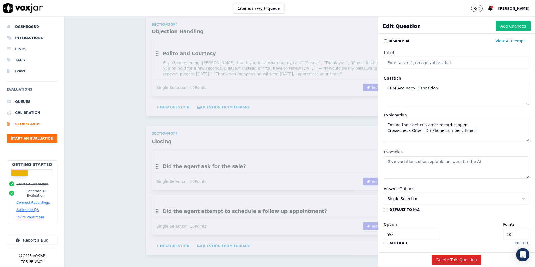
click at [407, 136] on textarea "Ensure the right customer record is open. Cross-check Order ID / Phone number /…" at bounding box center [457, 131] width 146 height 22
paste textarea "Summarize key points: [PERSON_NAME] accepted/rejected. Objections raised. Custo…"
click at [401, 134] on textarea "Ensure the right customer record is open. Cross-check Order ID / Phone number /…" at bounding box center [457, 131] width 146 height 22
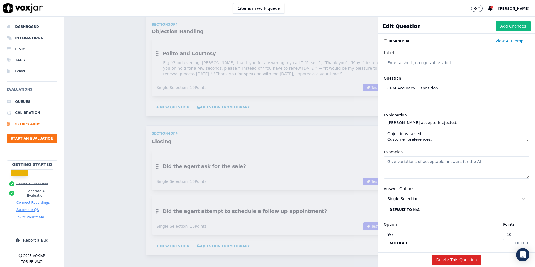
click at [396, 128] on textarea "Ensure the right customer record is open. Cross-check Order ID / Phone number /…" at bounding box center [457, 131] width 146 height 22
click at [392, 123] on textarea "Ensure the right customer record is open. Cross-check Order ID / Phone number /…" at bounding box center [457, 131] width 146 height 22
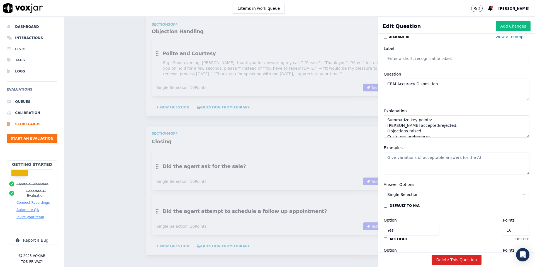
scroll to position [12, 0]
type textarea "Ensure the right customer record is open. Cross-check Order ID / Phone number /…"
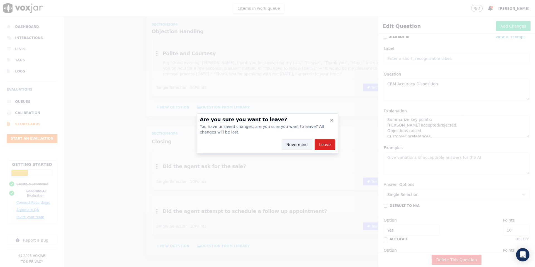
click at [292, 148] on button "Nevermind" at bounding box center [297, 144] width 31 height 11
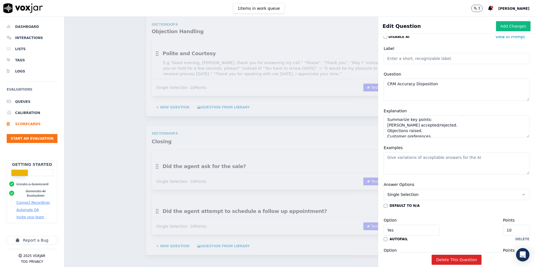
click at [404, 161] on textarea "Examples" at bounding box center [457, 163] width 146 height 22
paste textarea "“Customer interested in renewal but requested callback on [DATE] evening due to…"
type textarea "“Customer interested in renewal but requested callback on [DATE] evening due to…"
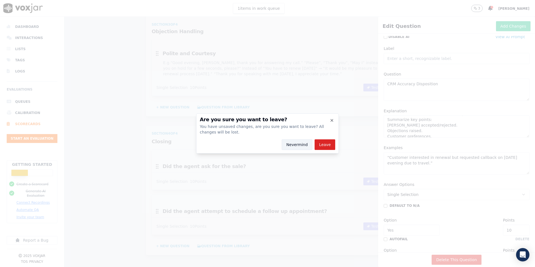
click at [297, 147] on button "Nevermind" at bounding box center [297, 144] width 31 height 11
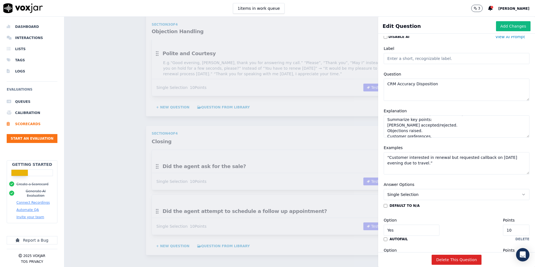
click at [439, 132] on textarea "Ensure the right customer record is open. Cross-check Order ID / Phone number /…" at bounding box center [457, 126] width 146 height 22
click at [437, 136] on textarea "Ensure the right customer record is open. Cross-check Order ID / Phone number /…" at bounding box center [457, 126] width 146 height 22
paste textarea "Set reminders for callbacks. Attach supporting docs/links if needed."
click at [426, 131] on textarea "Ensure the right customer record is open. Cross-check Order ID / Phone number /…" at bounding box center [457, 126] width 146 height 22
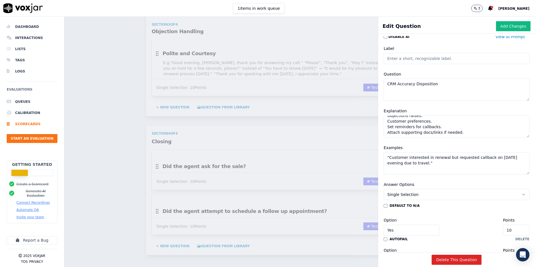
scroll to position [27, 0]
click at [462, 135] on textarea "Ensure the right customer record is open. Cross-check Order ID / Phone number /…" at bounding box center [457, 126] width 146 height 22
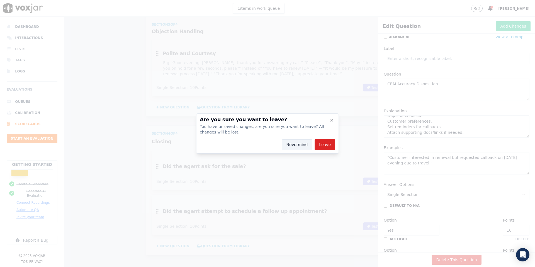
click at [295, 146] on button "Nevermind" at bounding box center [297, 144] width 31 height 11
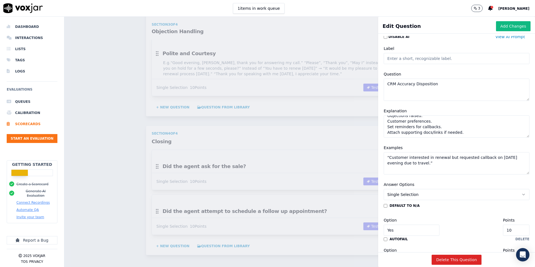
click at [466, 131] on textarea "Ensure the right customer record is open. Cross-check Order ID / Phone number /…" at bounding box center [457, 126] width 146 height 22
paste textarea "Double-check before saving → wrong dispositions waste sales effort."
type textarea "Ensure the right customer record is open. Cross-check Order ID / Phone number /…"
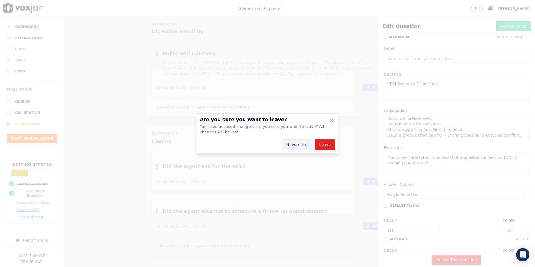
click at [302, 143] on button "Nevermind" at bounding box center [297, 144] width 31 height 11
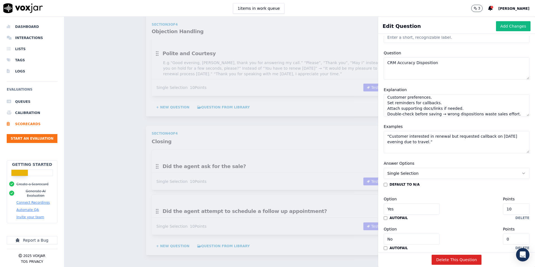
scroll to position [8, 0]
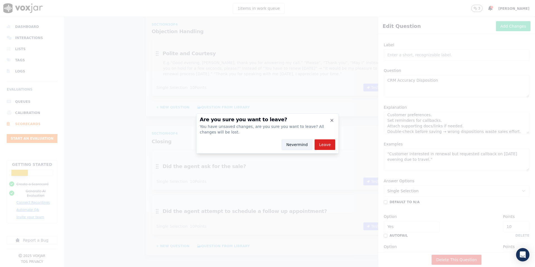
click at [296, 143] on button "Nevermind" at bounding box center [297, 144] width 31 height 11
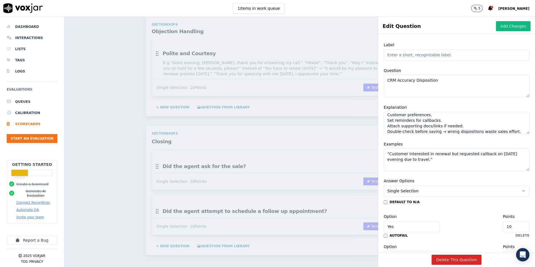
scroll to position [0, 0]
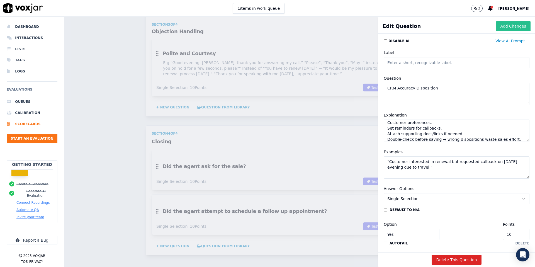
click at [509, 25] on button "Add Changes" at bounding box center [513, 26] width 35 height 10
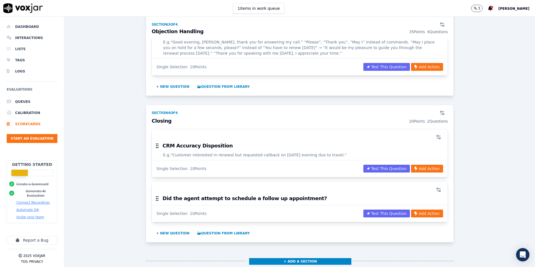
scroll to position [767, 0]
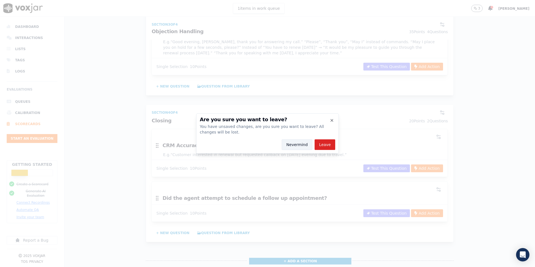
click at [301, 145] on button "Nevermind" at bounding box center [297, 144] width 31 height 11
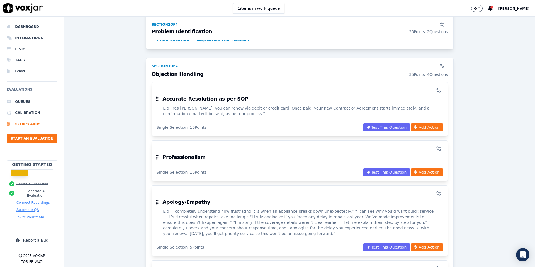
scroll to position [518, 0]
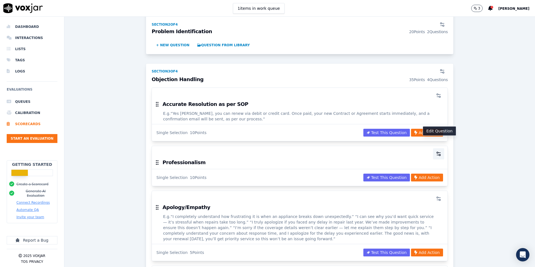
click at [440, 154] on circle "button" at bounding box center [439, 154] width 1 height 1
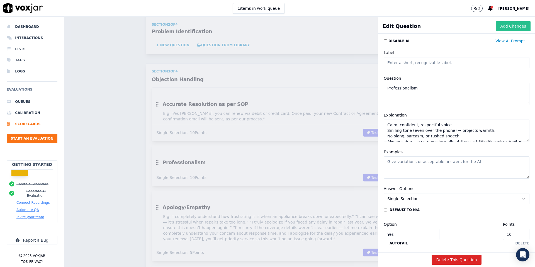
click at [508, 29] on button "Add Changes" at bounding box center [513, 26] width 35 height 10
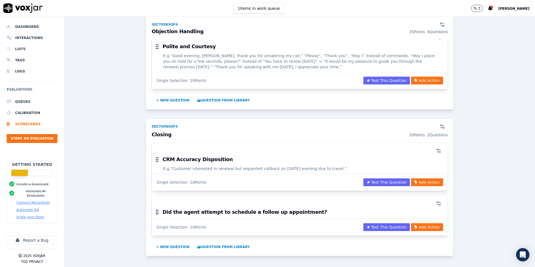
scroll to position [754, 0]
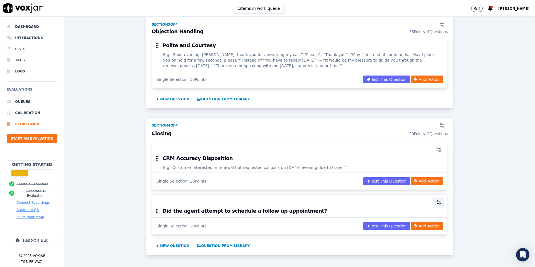
click at [439, 199] on icon "button" at bounding box center [439, 202] width 6 height 6
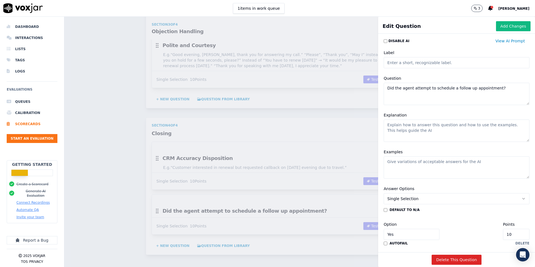
click at [500, 87] on textarea "Did the agent attempt to schedule a follow up appointment?" at bounding box center [457, 94] width 146 height 22
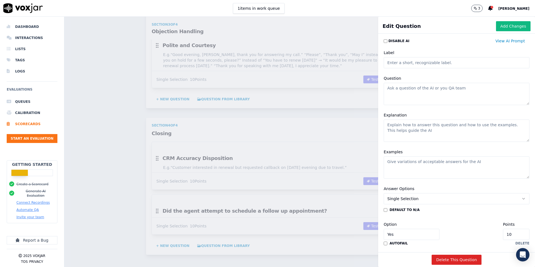
paste textarea ""Closing 10""
click at [403, 96] on textarea ""Closing 10"" at bounding box center [457, 94] width 146 height 22
click at [389, 88] on textarea ""Closing" at bounding box center [457, 94] width 146 height 22
type textarea "Closing"
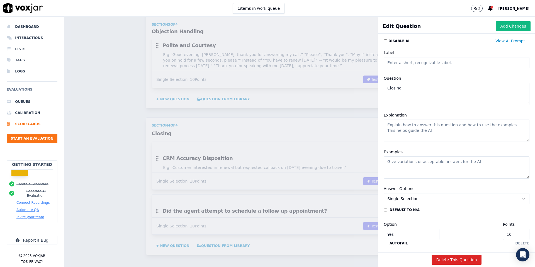
click at [405, 123] on textarea "Explanation" at bounding box center [457, 131] width 146 height 22
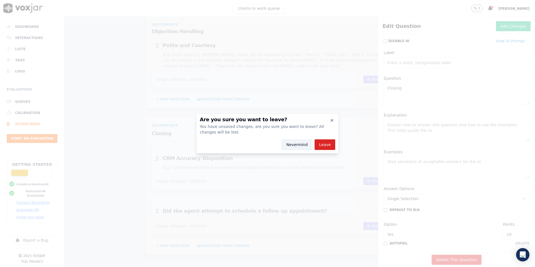
click at [298, 143] on button "Nevermind" at bounding box center [297, 144] width 31 height 11
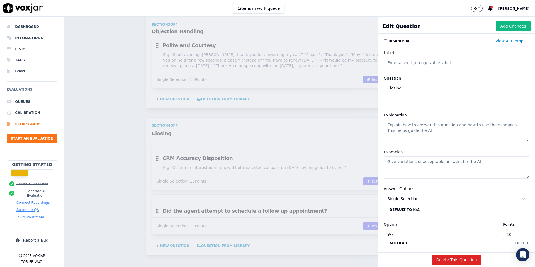
click at [390, 122] on textarea "Explanation" at bounding box center [457, 131] width 146 height 22
paste textarea "Confirms the outcome (sale, renewal, or next step). Ensures customer questions …"
click at [391, 136] on textarea "Confirms the outcome (sale, renewal, or next step). Ensures customer questions …" at bounding box center [457, 131] width 146 height 22
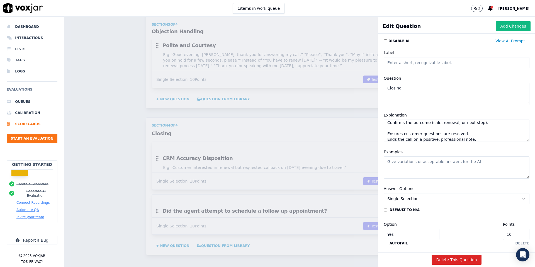
click at [393, 127] on textarea "Confirms the outcome (sale, renewal, or next step). Ensures customer questions …" at bounding box center [457, 131] width 146 height 22
click at [474, 136] on textarea "Confirms the outcome (sale, renewal, or next step). Ensures customer questions …" at bounding box center [457, 131] width 146 height 22
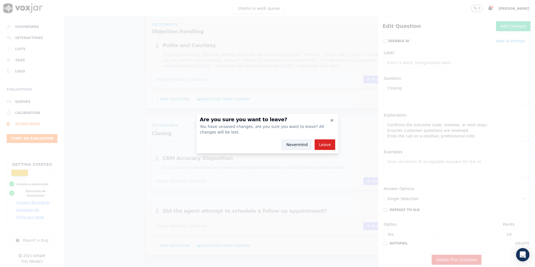
click at [301, 143] on button "Nevermind" at bounding box center [297, 144] width 31 height 11
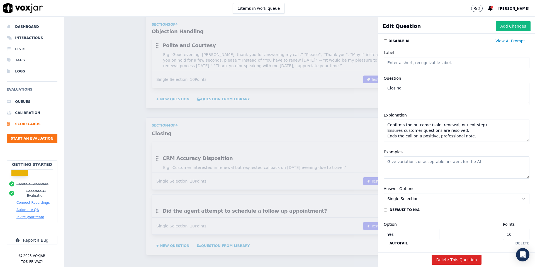
click at [403, 138] on textarea "Confirms the outcome (sale, renewal, or next step). Ensures customer questions …" at bounding box center [457, 131] width 146 height 22
paste textarea "Recap what was agreed: renewal done, policy explained, callback scheduled, etc."
type textarea "Confirms the outcome (sale, renewal, or next step). Ensures customer questions …"
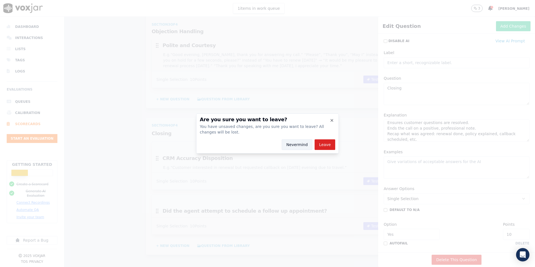
click at [294, 144] on button "Nevermind" at bounding box center [297, 144] width 31 height 11
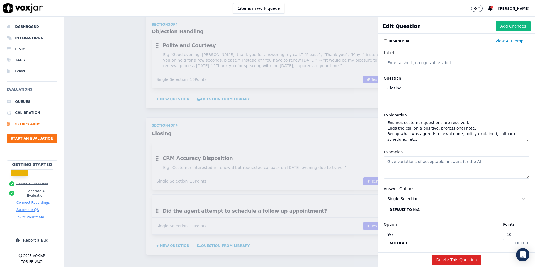
click at [401, 164] on textarea "Examples" at bounding box center [457, 167] width 146 height 22
paste textarea "“So, [PERSON_NAME], we’ve successfully renewed your Sky Assured yearly cover, a…"
click at [457, 167] on textarea "“So, [PERSON_NAME], we’ve successfully renewed your Sky Assured yearly cover, a…" at bounding box center [457, 167] width 146 height 22
click at [466, 168] on textarea "“So, [PERSON_NAME], we’ve successfully renewed your Sky Assured yearly cover, a…" at bounding box center [457, 167] width 146 height 22
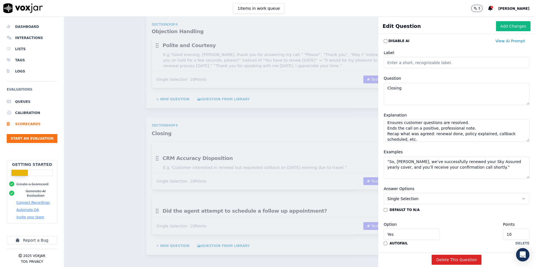
click at [466, 168] on textarea "“So, [PERSON_NAME], we’ve successfully renewed your Sky Assured yearly cover, a…" at bounding box center [457, 167] width 146 height 22
click at [424, 169] on textarea "“So, [PERSON_NAME], we’ve successfully renewed your Sky Assured yearly cover, a…" at bounding box center [457, 167] width 146 height 22
click at [467, 167] on textarea "“So, [PERSON_NAME], we’ve successfully renewed your Sky Assured yearly cover, a…" at bounding box center [457, 167] width 146 height 22
click at [482, 173] on textarea "“So, [PERSON_NAME], we’ve successfully renewed your Sky Assured yearly cover, a…" at bounding box center [457, 167] width 146 height 22
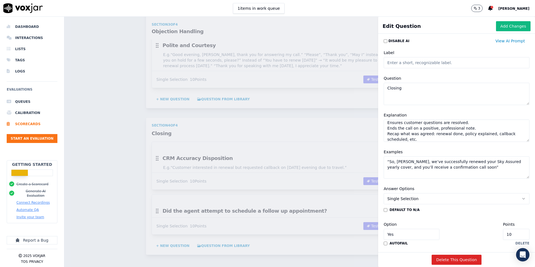
type textarea "“So, [PERSON_NAME], we’ve successfully renewed your Sky Assured yearly cover, a…"
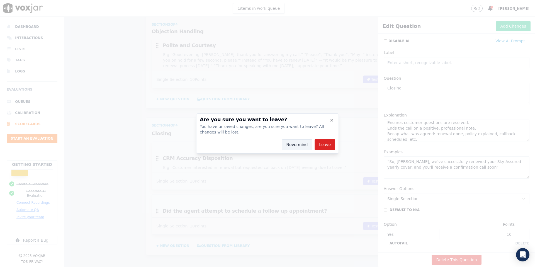
click at [298, 143] on button "Nevermind" at bounding box center [297, 144] width 31 height 11
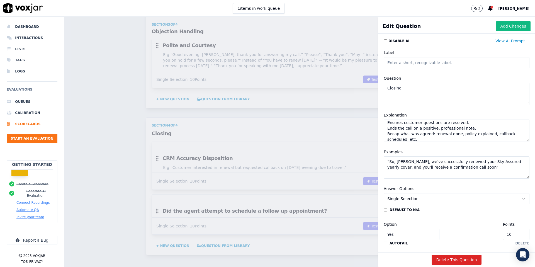
click at [427, 141] on textarea "Confirms the outcome (sale, renewal, or next step). Ensures customer questions …" at bounding box center [457, 131] width 146 height 22
paste textarea "If sale not completed, confirm follow-up action."
type textarea "Confirms the outcome (sale, renewal, or next step). Ensures customer questions …"
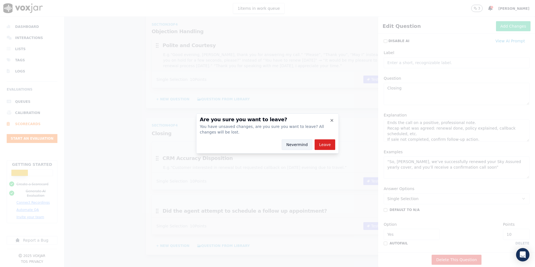
click at [299, 145] on button "Nevermind" at bounding box center [297, 144] width 31 height 11
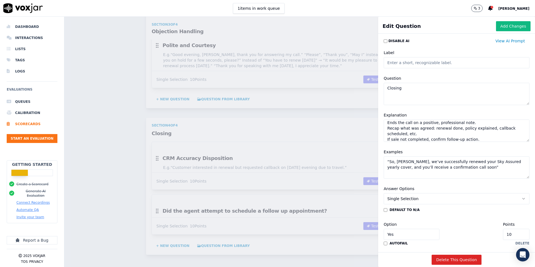
click at [411, 174] on textarea "“So, [PERSON_NAME], we’ve successfully renewed your Sky Assured yearly cover, a…" at bounding box center [457, 167] width 146 height 22
paste textarea "“As requested, I’ll call you back [DATE] at 4 PM to assist with the payment.”"
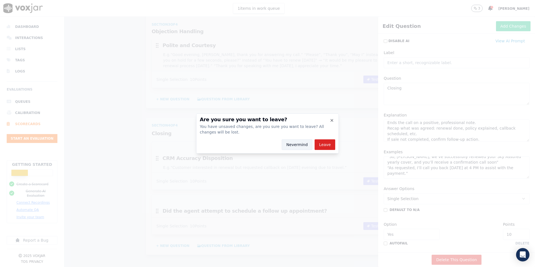
click at [293, 142] on button "Nevermind" at bounding box center [297, 144] width 31 height 11
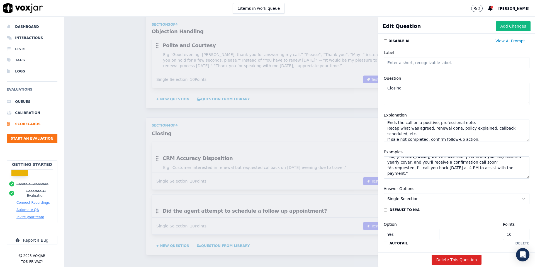
click at [418, 174] on textarea "“So, [PERSON_NAME], we’ve successfully renewed your Sky Assured yearly cover, a…" at bounding box center [457, 167] width 146 height 22
paste textarea "“Before I let you go, do you have any questions about your plan or coverage?”"
type textarea "“So, [PERSON_NAME], we’ve successfully renewed your Sky Assured yearly cover, a…"
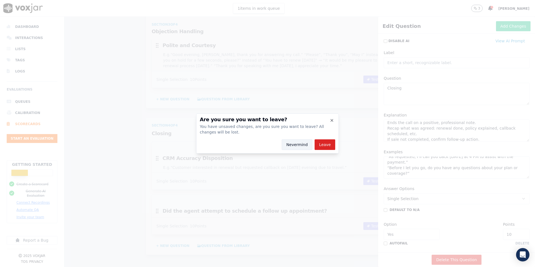
click at [298, 145] on button "Nevermind" at bounding box center [297, 144] width 31 height 11
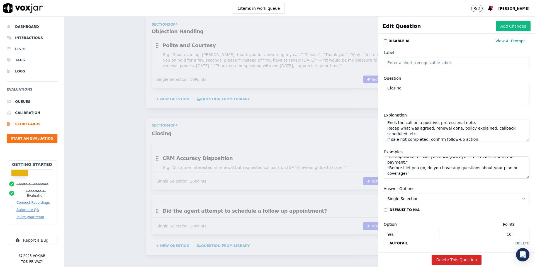
click at [475, 137] on textarea "Confirms the outcome (sale, renewal, or next step). Ensures customer questions …" at bounding box center [457, 131] width 146 height 22
paste textarea "Show appreciation for time, trust, or interest."
type textarea "Confirms the outcome (sale, renewal, or next step). Ensures customer questions …"
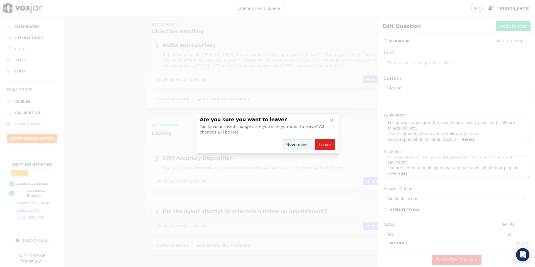
click at [294, 144] on button "Nevermind" at bounding box center [297, 144] width 31 height 11
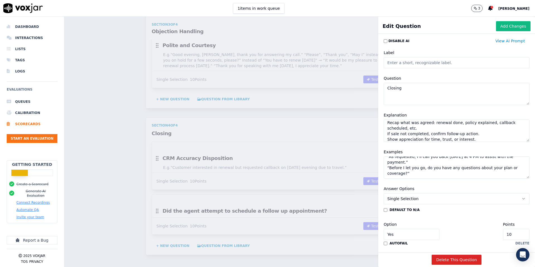
click at [410, 174] on textarea "“So, [PERSON_NAME], we’ve successfully renewed your Sky Assured yearly cover, a…" at bounding box center [457, 167] width 146 height 22
paste textarea "“Thank you so much for your time [DATE], I truly appreciate it.”"
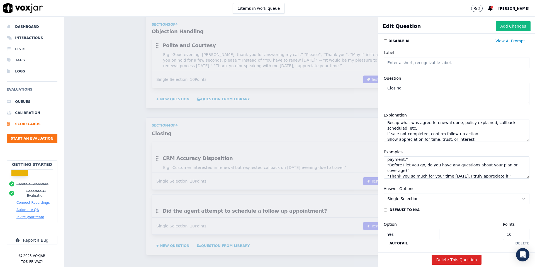
type textarea "“So, [PERSON_NAME], we’ve successfully renewed your Sky Assured yearly cover, a…"
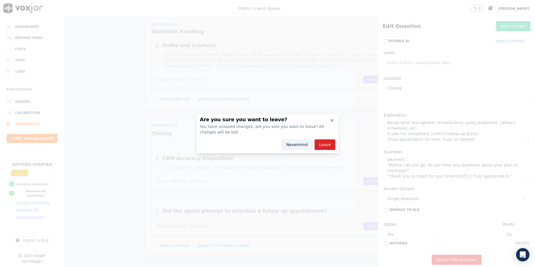
click at [287, 147] on button "Nevermind" at bounding box center [297, 144] width 31 height 11
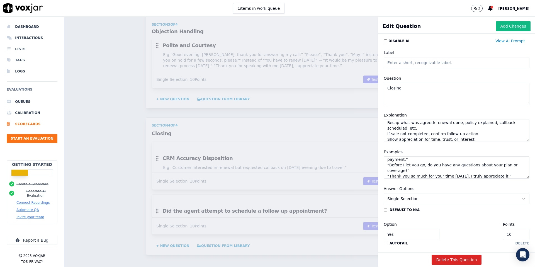
click at [476, 140] on textarea "Confirms the outcome (sale, renewal, or next step). Ensures customer questions …" at bounding box center [457, 131] width 146 height 22
paste textarea "Always end politely, confidently."
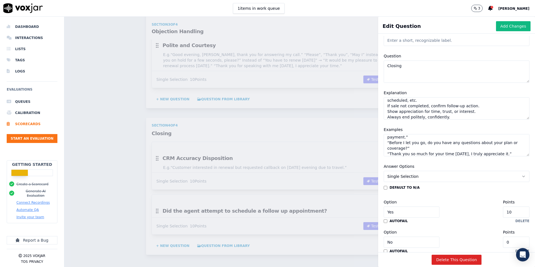
scroll to position [32, 0]
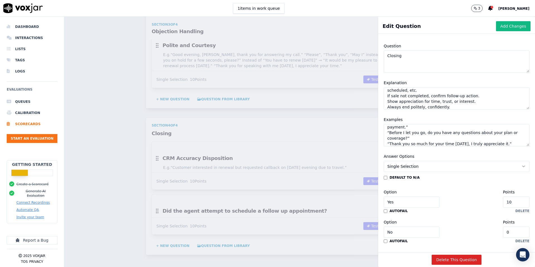
type textarea "Confirms the outcome (sale, renewal, or next step). Ensures customer questions …"
click at [506, 144] on textarea "“So, [PERSON_NAME], we’ve successfully renewed your Sky Assured yearly cover, a…" at bounding box center [457, 135] width 146 height 22
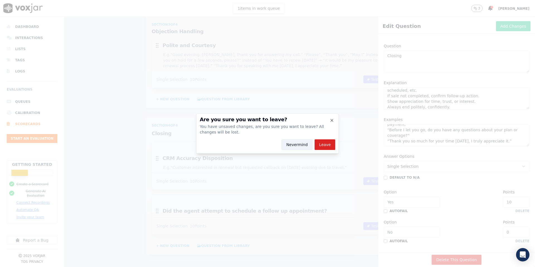
click at [298, 145] on button "Nevermind" at bounding box center [297, 144] width 31 height 11
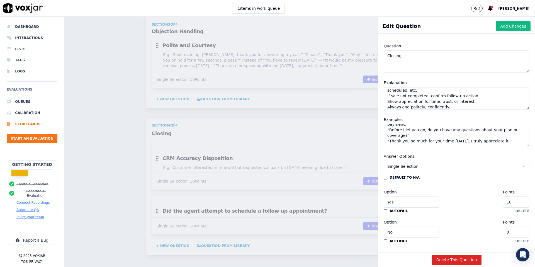
click at [501, 140] on textarea "“So, [PERSON_NAME], we’ve successfully renewed your Sky Assured yearly cover, a…" at bounding box center [457, 135] width 146 height 22
paste textarea "“Have a wonderful evening, and welcome again to the Sky Assured family.”"
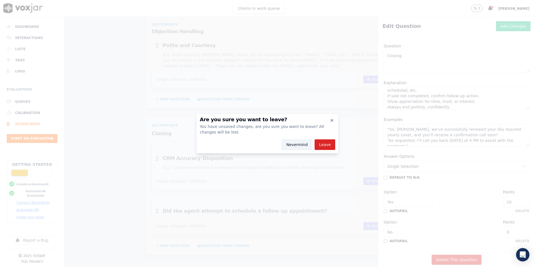
click at [294, 148] on button "Nevermind" at bounding box center [297, 144] width 31 height 11
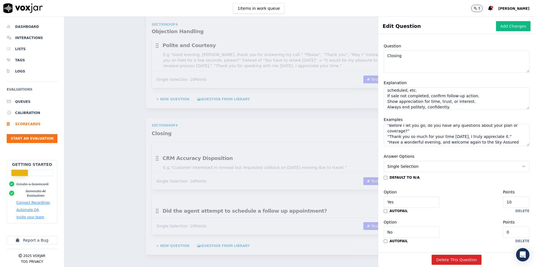
scroll to position [33, 0]
click at [427, 143] on textarea "“So, [PERSON_NAME], we’ve successfully renewed your Sky Assured yearly cover, a…" at bounding box center [457, 135] width 146 height 22
paste textarea "“So, [PERSON_NAME], we’ve completed your new Sky Assured yearly cover [DATE]. Y…"
click at [439, 144] on textarea "“So, [PERSON_NAME], we’ve successfully renewed your Sky Assured yearly cover, a…" at bounding box center [457, 135] width 146 height 22
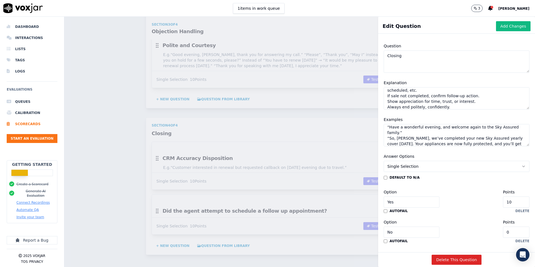
click at [471, 143] on textarea "“So, [PERSON_NAME], we’ve successfully renewed your Sky Assured yearly cover, a…" at bounding box center [457, 135] width 146 height 22
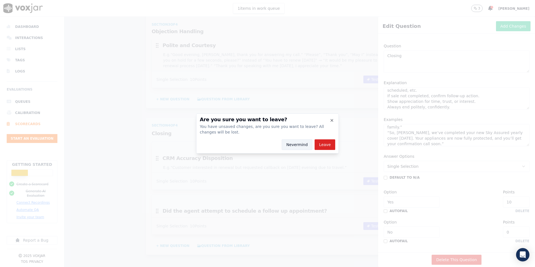
click at [292, 145] on button "Nevermind" at bounding box center [297, 144] width 31 height 11
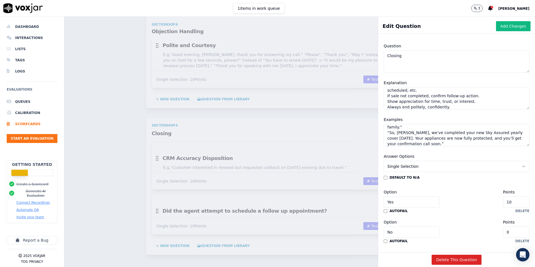
click at [408, 141] on textarea "“So, [PERSON_NAME], we’ve successfully renewed your Sky Assured yearly cover, a…" at bounding box center [457, 135] width 146 height 22
click at [460, 127] on textarea "“So, [PERSON_NAME], we’ve successfully renewed your Sky Assured yearly cover, a…" at bounding box center [457, 135] width 146 height 22
click at [400, 132] on textarea "“So, [PERSON_NAME], we’ve successfully renewed your Sky Assured yearly cover, a…" at bounding box center [457, 135] width 146 height 22
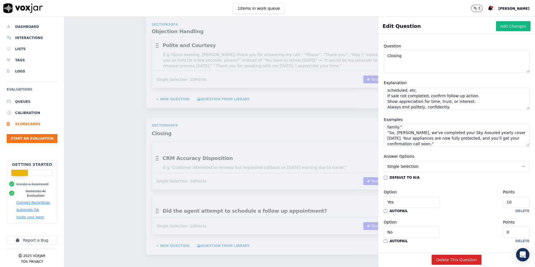
click at [416, 139] on textarea "“So, [PERSON_NAME], we’ve successfully renewed your Sky Assured yearly cover, a…" at bounding box center [457, 135] width 146 height 22
paste textarea "“Thank you for choosing Sky Assured, [PERSON_NAME]. Before we end, do you have …"
type textarea "“So, [PERSON_NAME], we’ve successfully renewed your Sky Assured yearly cover, a…"
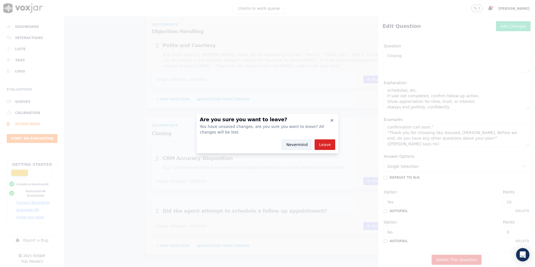
click at [292, 147] on button "Nevermind" at bounding box center [297, 144] width 31 height 11
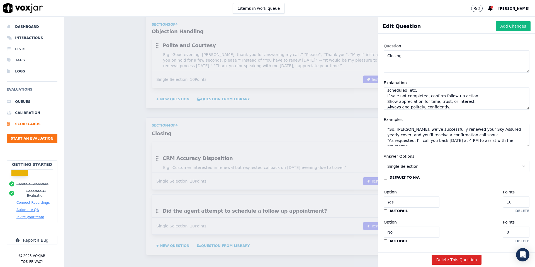
scroll to position [0, 0]
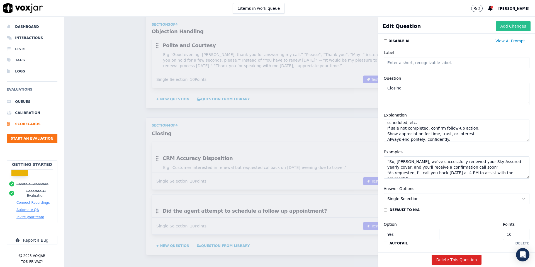
click at [512, 28] on button "Add Changes" at bounding box center [513, 26] width 35 height 10
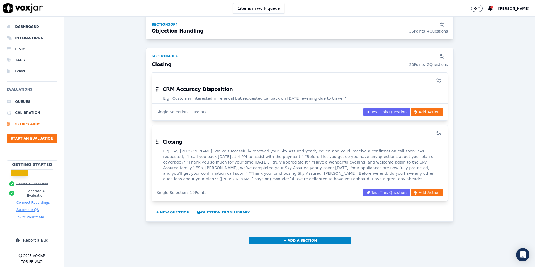
scroll to position [825, 0]
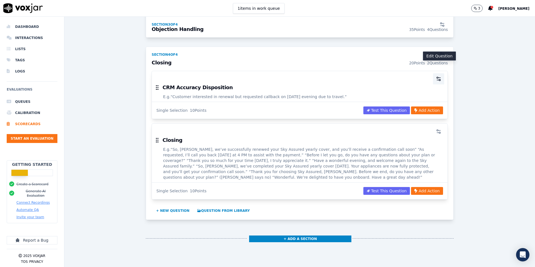
click at [438, 76] on icon "button" at bounding box center [439, 79] width 6 height 6
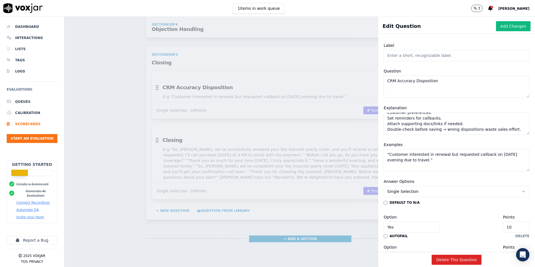
scroll to position [5, 0]
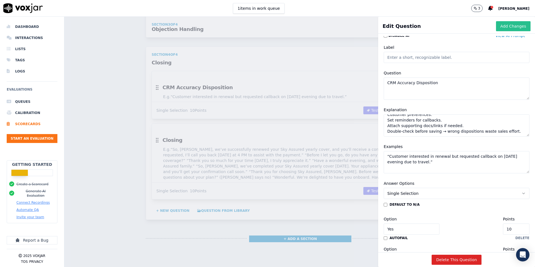
click at [514, 25] on button "Add Changes" at bounding box center [513, 26] width 35 height 10
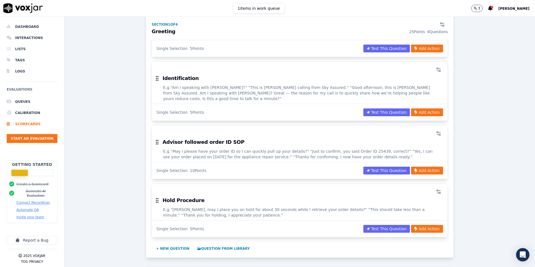
scroll to position [0, 0]
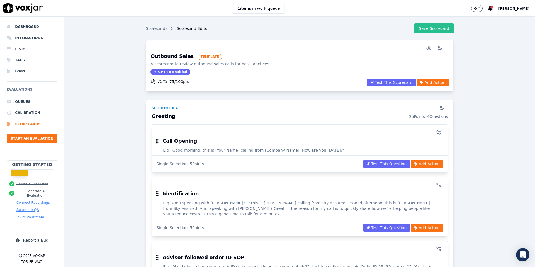
click at [433, 28] on button "Save Scorecard" at bounding box center [433, 28] width 39 height 10
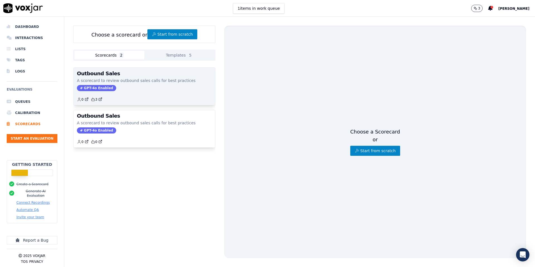
click at [148, 94] on div "0 3" at bounding box center [144, 97] width 135 height 9
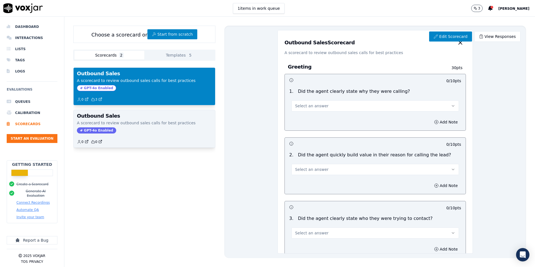
click at [149, 130] on div "GPT-4o Enabled" at bounding box center [144, 130] width 135 height 6
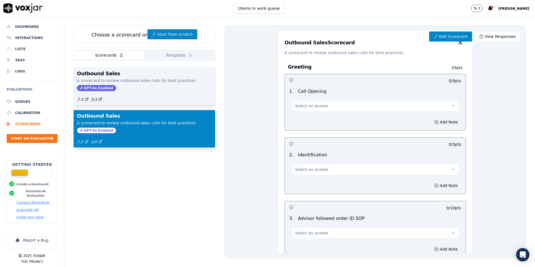
click at [150, 94] on div "0 3" at bounding box center [144, 97] width 135 height 9
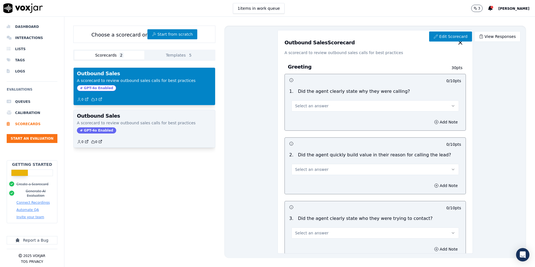
click at [182, 134] on div "Outbound Sales A scorecard to review outbound sales calls for best practices GP…" at bounding box center [145, 128] width 142 height 37
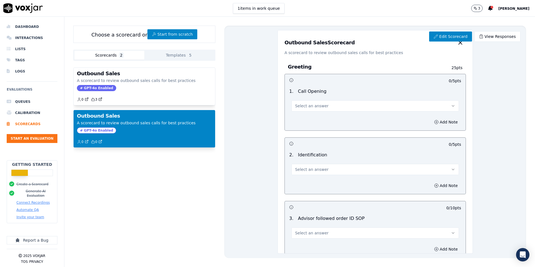
click at [311, 108] on span "Select an answer" at bounding box center [311, 106] width 33 height 6
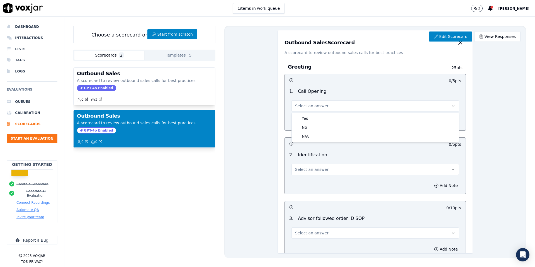
click at [311, 108] on span "Select an answer" at bounding box center [311, 106] width 33 height 6
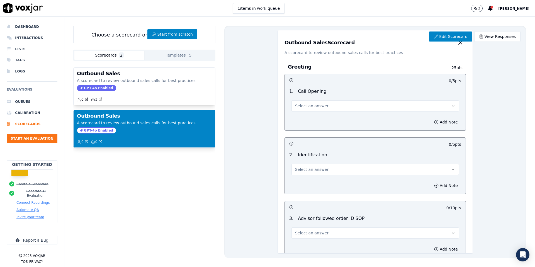
click at [315, 172] on button "Select an answer" at bounding box center [374, 169] width 167 height 11
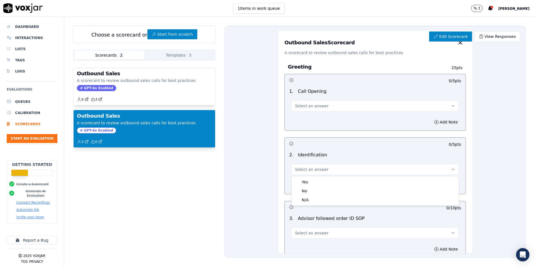
click at [315, 172] on button "Select an answer" at bounding box center [374, 169] width 167 height 11
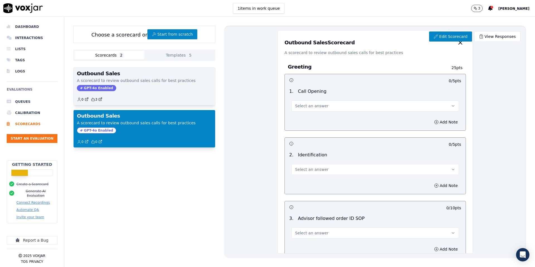
click at [146, 87] on div "GPT-4o Enabled" at bounding box center [144, 88] width 135 height 6
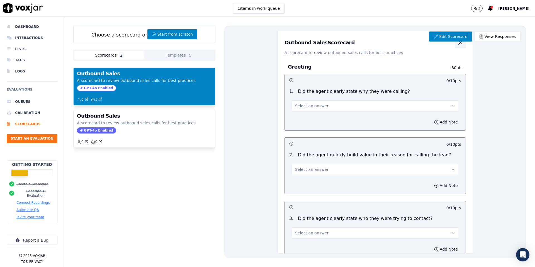
click at [460, 42] on icon "button" at bounding box center [460, 42] width 3 height 3
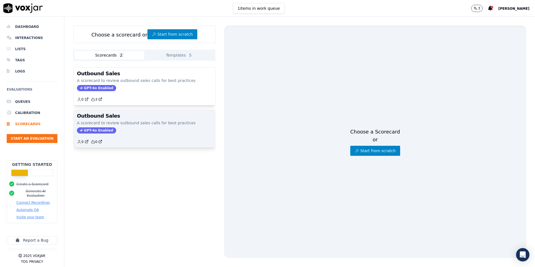
click at [173, 123] on p "A scorecard to review outbound sales calls for best practices" at bounding box center [144, 123] width 135 height 6
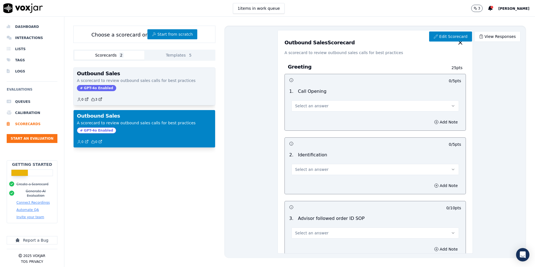
click at [155, 87] on div "GPT-4o Enabled" at bounding box center [144, 88] width 135 height 6
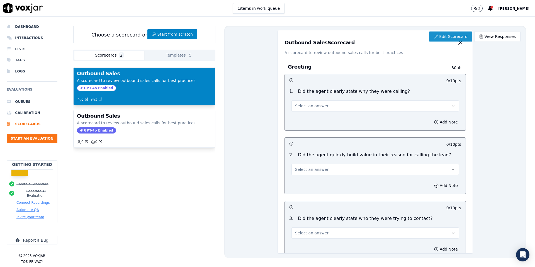
click at [445, 36] on link "Edit Scorecard" at bounding box center [450, 36] width 43 height 10
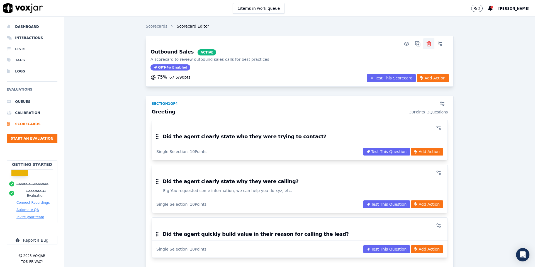
click at [430, 44] on icon "button" at bounding box center [429, 44] width 6 height 6
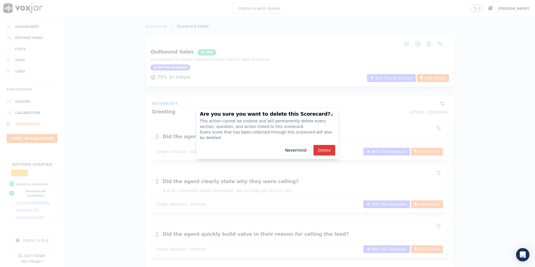
click at [326, 154] on button "Delete" at bounding box center [324, 150] width 22 height 11
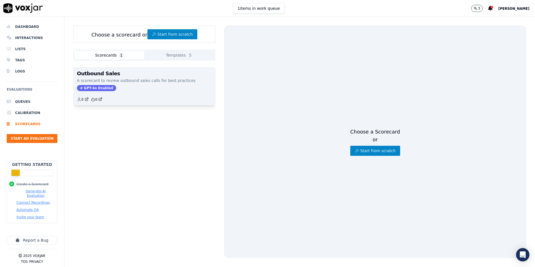
click at [198, 86] on div "GPT-4o Enabled" at bounding box center [144, 88] width 135 height 6
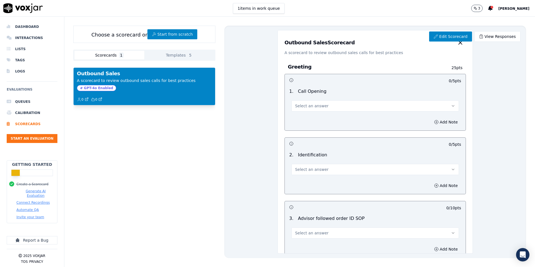
click at [128, 91] on div "GPT-4o Enabled" at bounding box center [144, 88] width 135 height 6
click at [170, 89] on div "GPT-4o Enabled" at bounding box center [144, 88] width 135 height 6
click at [110, 34] on div "Choose a scorecard or Start from scratch" at bounding box center [144, 34] width 142 height 17
click at [29, 21] on li "Dashboard" at bounding box center [32, 26] width 51 height 11
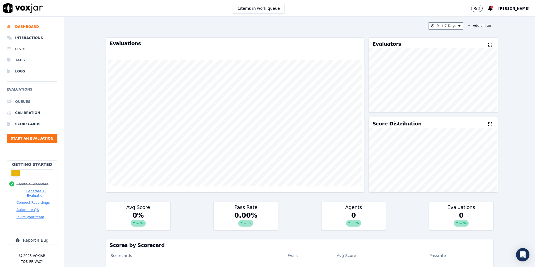
click at [26, 101] on li "Queues" at bounding box center [32, 101] width 51 height 11
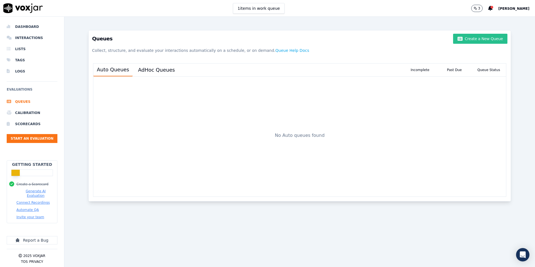
click at [472, 40] on button "Create a New Queue" at bounding box center [480, 39] width 54 height 10
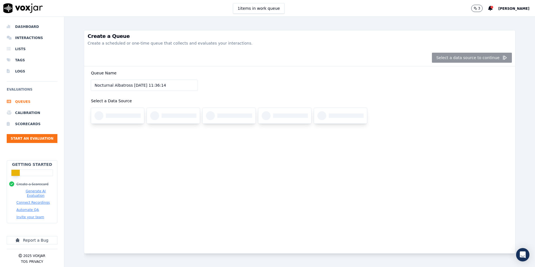
click at [144, 89] on input "Nocturnal Albatross [DATE] 11:36:14" at bounding box center [144, 85] width 107 height 11
click at [182, 83] on input "Nocturnal Albatross [DATE] 11:36:14" at bounding box center [144, 85] width 107 height 11
click at [460, 60] on div "Select a data source to continue" at bounding box center [299, 57] width 431 height 17
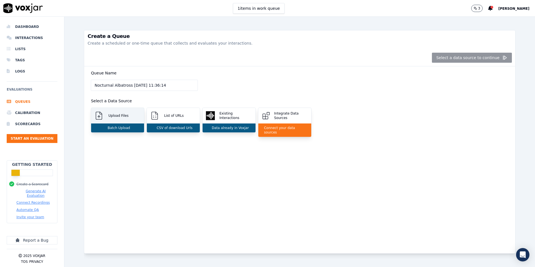
click at [115, 126] on p "Batch Upload" at bounding box center [117, 128] width 25 height 4
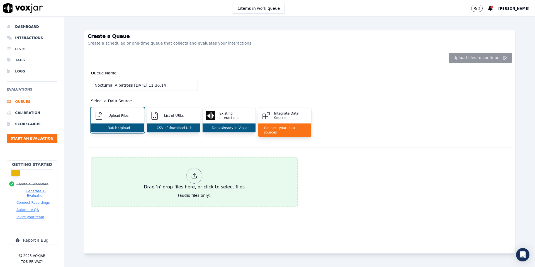
click at [198, 172] on div at bounding box center [194, 176] width 16 height 16
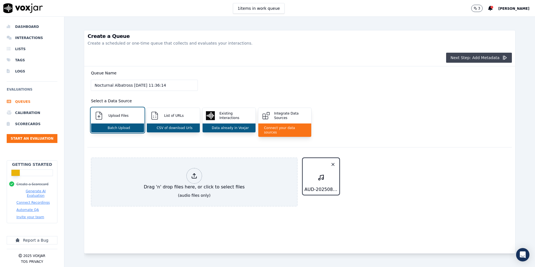
click at [477, 59] on button "Next Step: Add Metadata" at bounding box center [479, 58] width 66 height 10
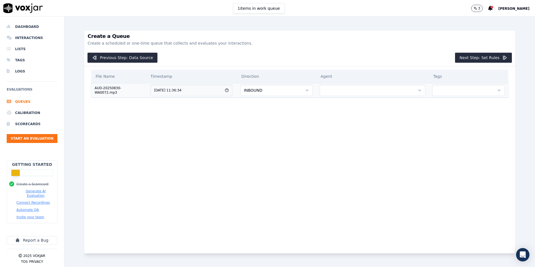
click at [282, 92] on button "INBOUND" at bounding box center [276, 90] width 72 height 11
click at [273, 114] on div "OUTBOUND" at bounding box center [282, 113] width 64 height 9
click at [357, 91] on button "button" at bounding box center [373, 90] width 106 height 11
click at [357, 104] on div "You haven't added any agents yet..." at bounding box center [375, 103] width 101 height 11
click at [455, 109] on div "File Name Timestamp Direction Agent Tags AUD-20250830-WA0072.mp3 [DATE] 11:36:3…" at bounding box center [299, 155] width 424 height 178
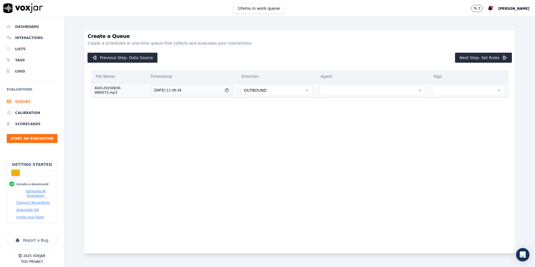
click at [466, 91] on button "button" at bounding box center [468, 90] width 73 height 11
click at [490, 58] on button "Next Step: Set Rules" at bounding box center [483, 58] width 57 height 10
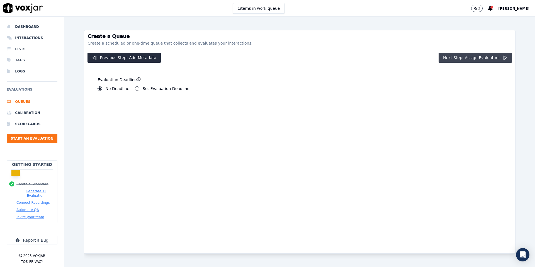
click at [479, 57] on button "Next Step: Assign Evaluators" at bounding box center [474, 58] width 73 height 10
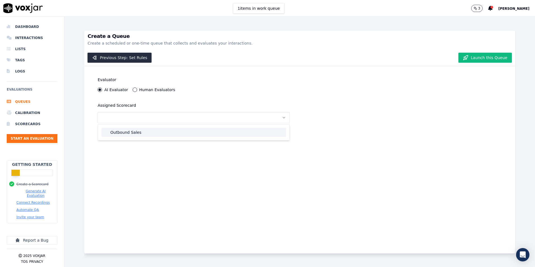
click at [225, 131] on div "Outbound Sales" at bounding box center [193, 132] width 185 height 9
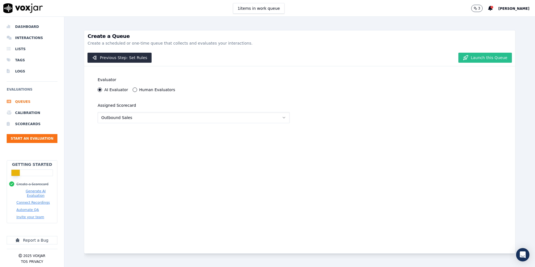
click at [487, 56] on button "Launch this Queue" at bounding box center [484, 58] width 53 height 10
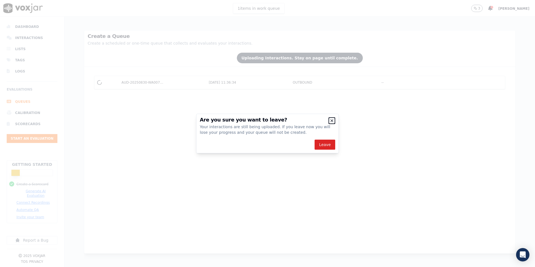
click at [332, 120] on icon "button" at bounding box center [332, 120] width 4 height 4
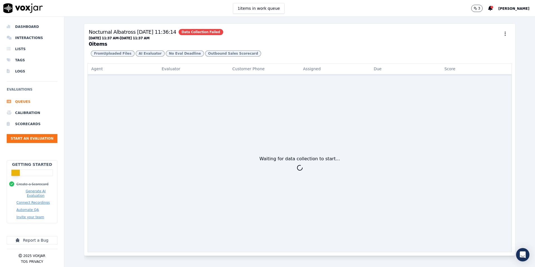
click at [33, 194] on button "Generate AI Evaluation" at bounding box center [35, 193] width 38 height 9
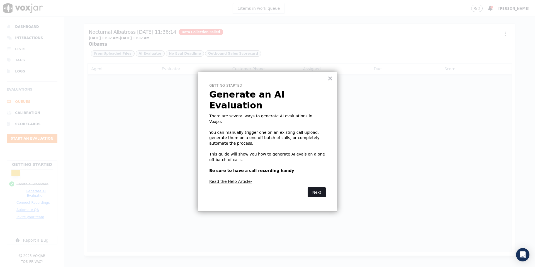
click at [320, 187] on button "Next" at bounding box center [317, 192] width 18 height 10
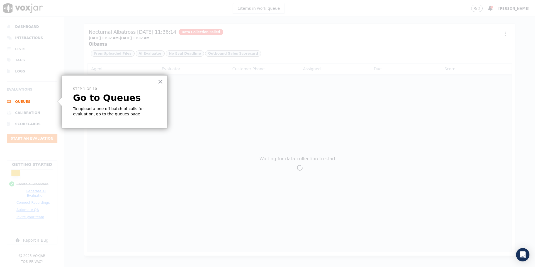
click at [128, 96] on p "Go to Queues" at bounding box center [114, 97] width 83 height 11
click at [127, 95] on p "Go to Queues" at bounding box center [114, 97] width 83 height 11
click at [160, 83] on button "×" at bounding box center [160, 81] width 5 height 9
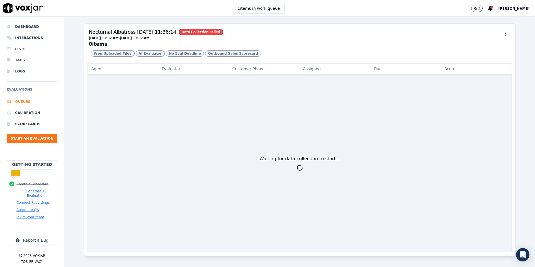
click at [17, 102] on li "Queues" at bounding box center [32, 101] width 51 height 11
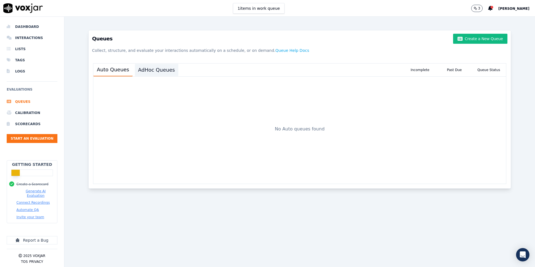
click at [160, 72] on button "AdHoc Queues" at bounding box center [156, 70] width 43 height 12
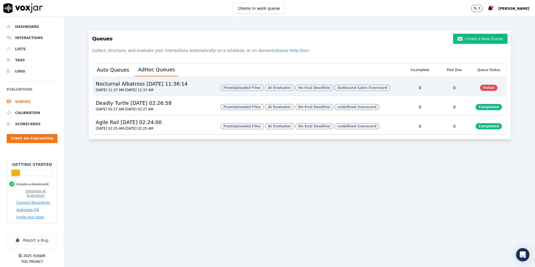
click at [488, 89] on span "Failed" at bounding box center [489, 88] width 18 height 6
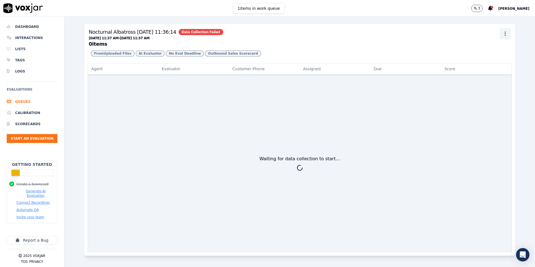
click at [507, 35] on icon "button" at bounding box center [505, 34] width 6 height 6
click at [500, 62] on div "Delete" at bounding box center [505, 64] width 33 height 9
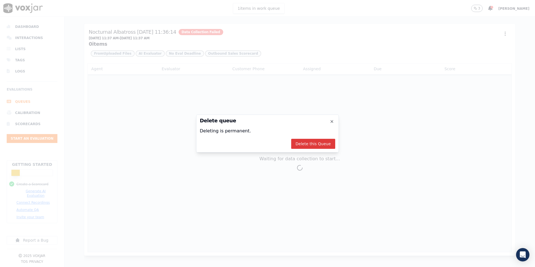
click at [322, 146] on button "Delete this Queue" at bounding box center [313, 144] width 44 height 10
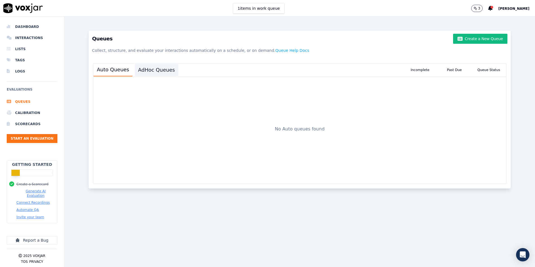
click at [158, 75] on button "AdHoc Queues" at bounding box center [156, 70] width 43 height 12
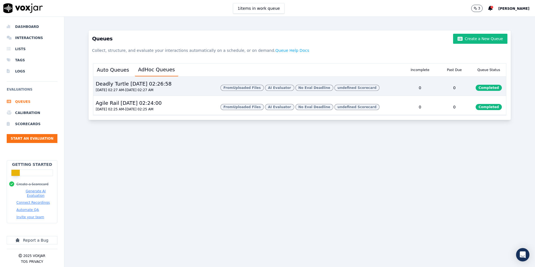
click at [494, 90] on span "Completed" at bounding box center [489, 88] width 26 height 6
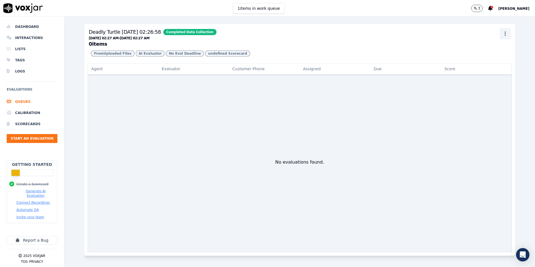
click at [505, 35] on circle "button" at bounding box center [505, 35] width 1 height 1
click at [498, 64] on div "Delete" at bounding box center [505, 64] width 33 height 9
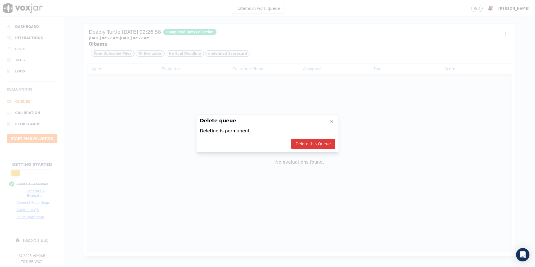
click at [324, 143] on button "Delete this Queue" at bounding box center [313, 144] width 44 height 10
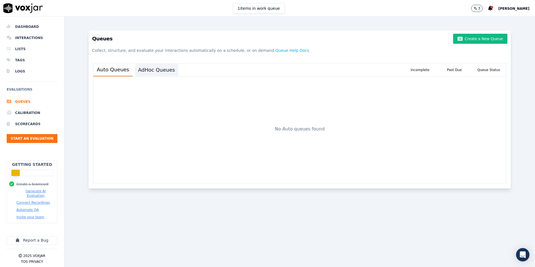
click at [151, 70] on button "AdHoc Queues" at bounding box center [156, 70] width 43 height 12
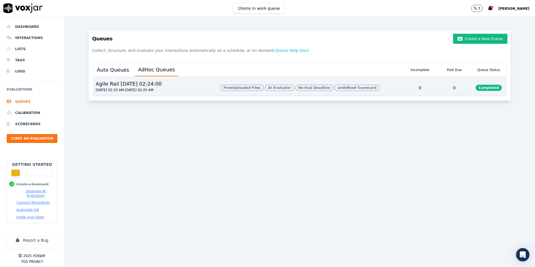
click at [492, 84] on div "Completed" at bounding box center [488, 88] width 34 height 16
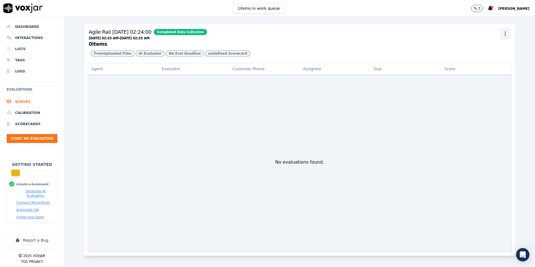
click at [506, 32] on icon "button" at bounding box center [505, 34] width 6 height 6
click at [493, 64] on div "Delete" at bounding box center [505, 64] width 33 height 9
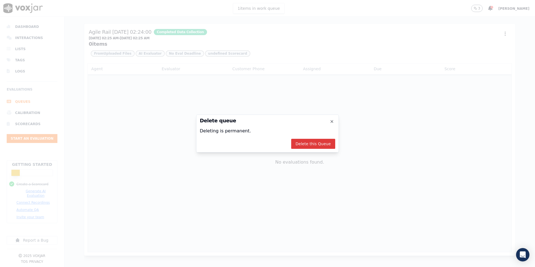
click at [324, 144] on button "Delete this Queue" at bounding box center [313, 144] width 44 height 10
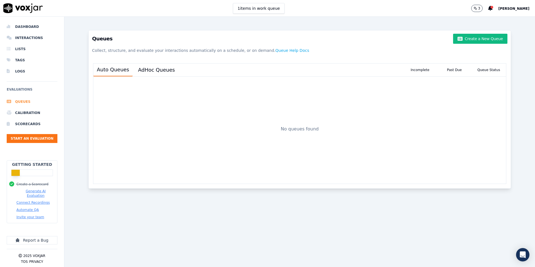
click at [15, 101] on li "Queues" at bounding box center [32, 101] width 51 height 11
click at [47, 139] on button "Start an Evaluation" at bounding box center [32, 138] width 51 height 9
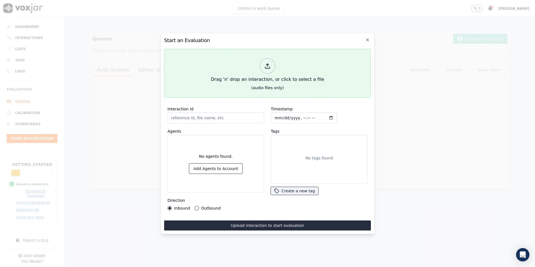
click at [261, 74] on div "Drag 'n' drop an interaction, or click to select a file" at bounding box center [268, 70] width 118 height 29
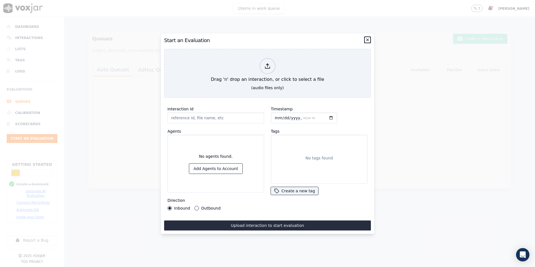
click at [368, 41] on icon "button" at bounding box center [367, 40] width 2 height 2
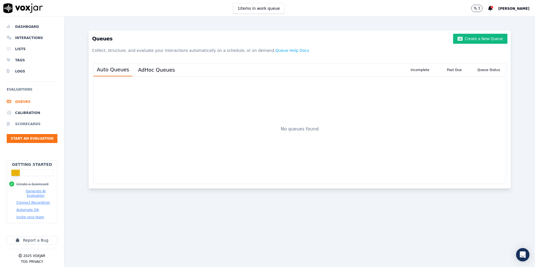
click at [18, 125] on li "Scorecards" at bounding box center [32, 123] width 51 height 11
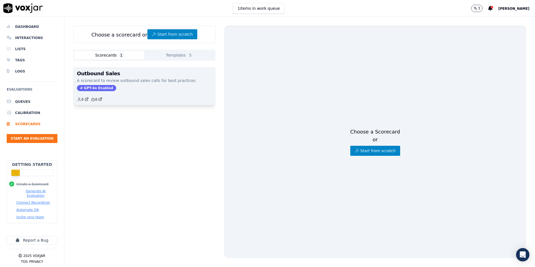
click at [148, 87] on div "GPT-4o Enabled" at bounding box center [144, 88] width 135 height 6
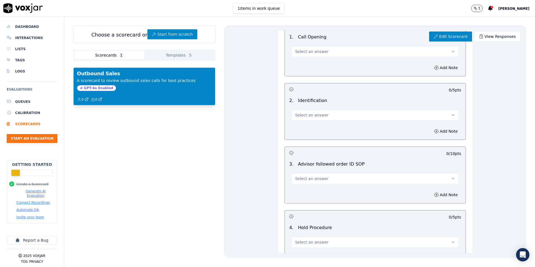
scroll to position [30, 0]
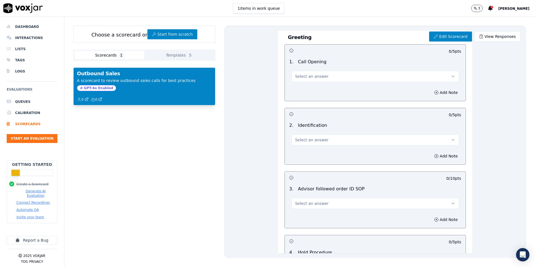
click at [136, 101] on div "0 0" at bounding box center [144, 97] width 135 height 9
click at [103, 137] on div "Outbound Sales A scorecard to review outbound sales calls for best practices GP…" at bounding box center [144, 167] width 142 height 208
click at [21, 139] on button "Start an Evaluation" at bounding box center [32, 138] width 51 height 9
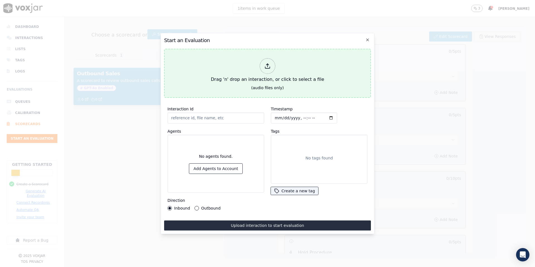
click at [262, 73] on div "Drag 'n' drop an interaction, or click to select a file" at bounding box center [268, 70] width 118 height 29
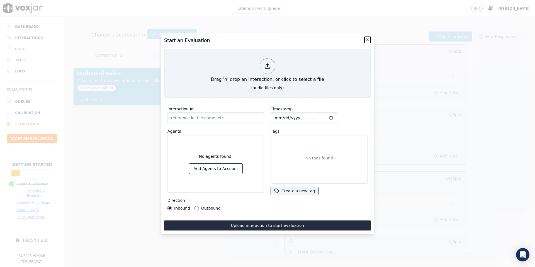
click at [367, 40] on icon "button" at bounding box center [367, 40] width 4 height 4
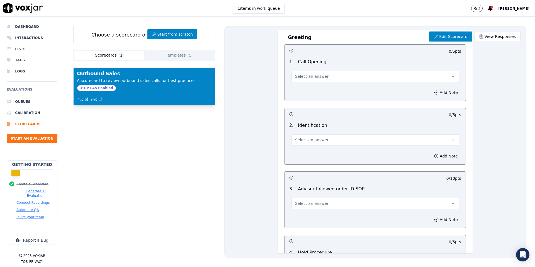
click at [25, 191] on button "Generate AI Evaluation" at bounding box center [35, 193] width 38 height 9
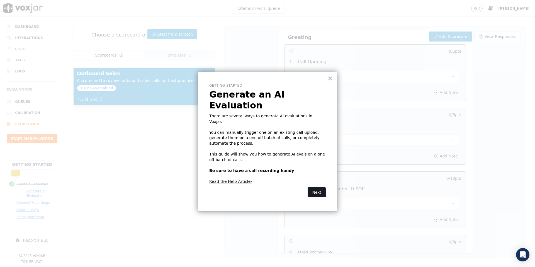
click at [311, 187] on button "Next" at bounding box center [317, 192] width 18 height 10
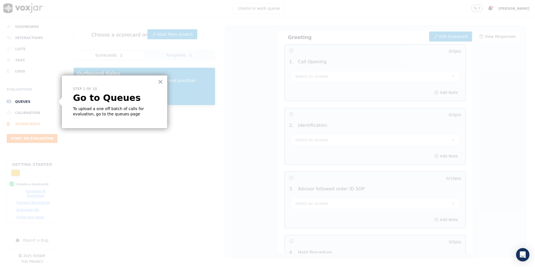
click at [100, 101] on p "Go to Queues" at bounding box center [114, 97] width 83 height 11
click at [25, 101] on li "Queues" at bounding box center [32, 101] width 51 height 11
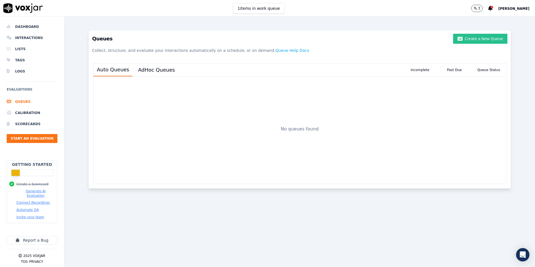
click at [473, 41] on button "Create a New Queue" at bounding box center [480, 39] width 54 height 10
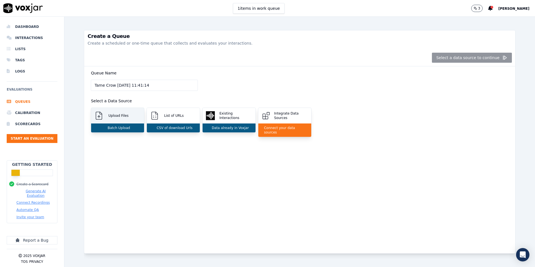
click at [113, 119] on div "Upload Files" at bounding box center [117, 116] width 53 height 16
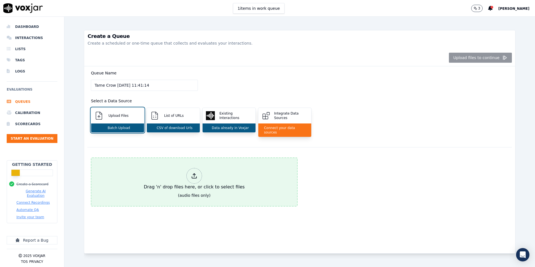
click at [195, 173] on icon at bounding box center [194, 176] width 6 height 6
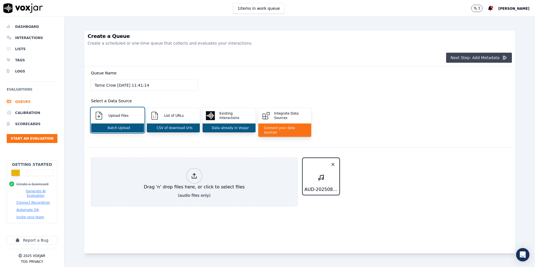
click at [487, 57] on button "Next Step: Add Metadata" at bounding box center [479, 58] width 66 height 10
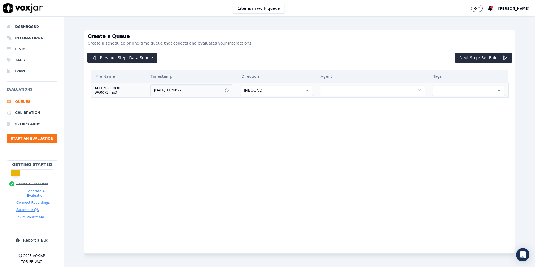
click at [265, 94] on button "INBOUND" at bounding box center [276, 90] width 72 height 11
click at [263, 112] on div "OUTBOUND" at bounding box center [282, 113] width 64 height 9
click at [359, 92] on button "button" at bounding box center [373, 90] width 106 height 11
click at [353, 102] on div "You haven't added any agents yet..." at bounding box center [375, 103] width 101 height 11
click at [463, 90] on button "button" at bounding box center [468, 90] width 73 height 11
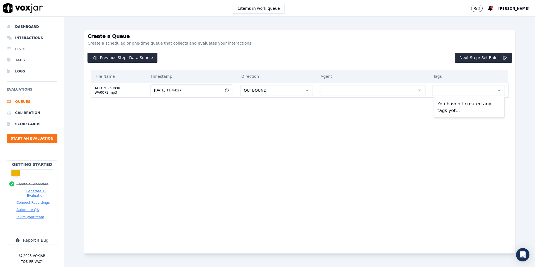
click at [20, 49] on li "Lists" at bounding box center [32, 48] width 51 height 11
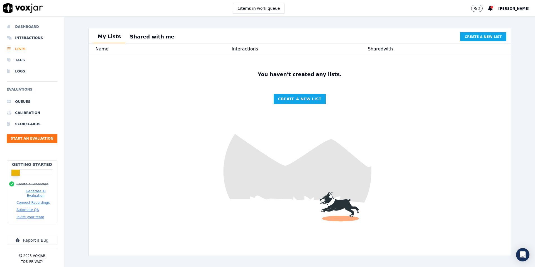
click at [26, 28] on li "Dashboard" at bounding box center [32, 26] width 51 height 11
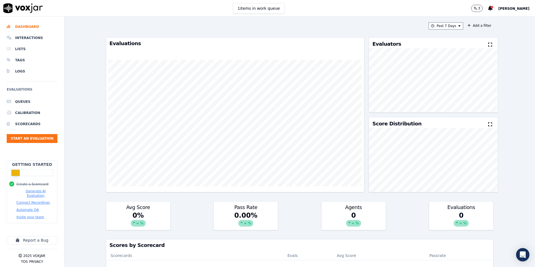
click at [512, 9] on span "[PERSON_NAME]" at bounding box center [513, 9] width 31 height 4
click at [497, 20] on div "Settings" at bounding box center [502, 18] width 60 height 9
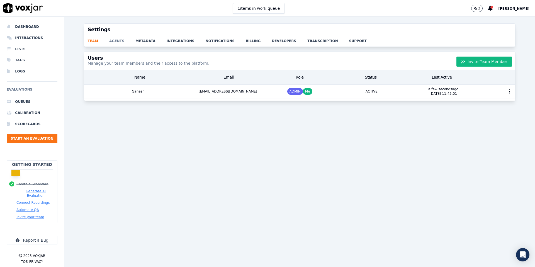
click at [114, 43] on link "agents" at bounding box center [122, 39] width 26 height 8
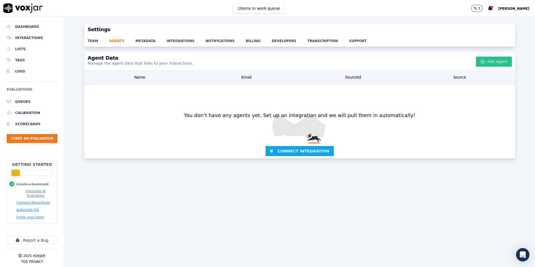
click at [497, 63] on button "Add Agent" at bounding box center [494, 62] width 36 height 10
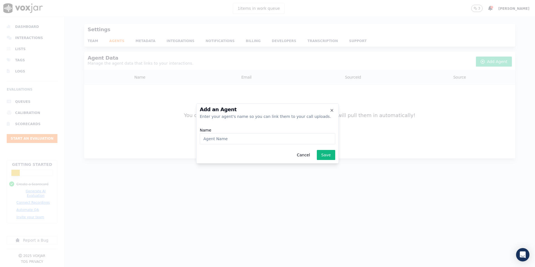
click at [230, 141] on input "Name" at bounding box center [267, 138] width 135 height 11
type input "[PERSON_NAME]"
click at [328, 153] on button "Save" at bounding box center [326, 155] width 18 height 10
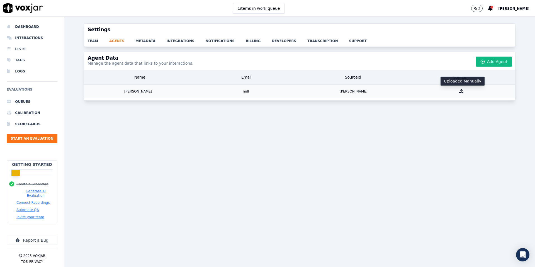
click at [461, 91] on icon "button" at bounding box center [461, 91] width 4 height 4
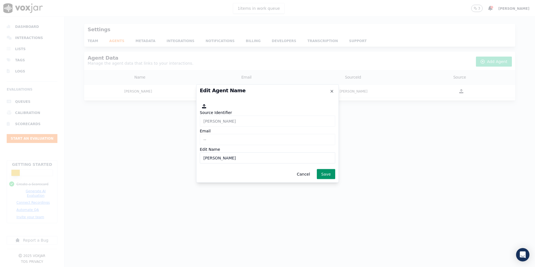
click at [326, 172] on button "Save" at bounding box center [326, 174] width 18 height 10
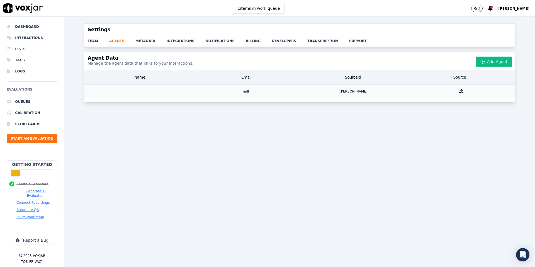
click at [462, 91] on icon "button" at bounding box center [461, 91] width 4 height 4
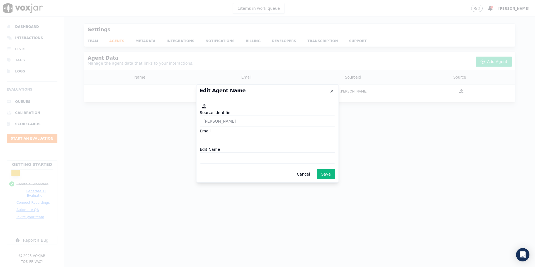
click at [213, 155] on input "Edit Name" at bounding box center [267, 157] width 135 height 11
click at [305, 176] on button "Cancel" at bounding box center [303, 174] width 22 height 10
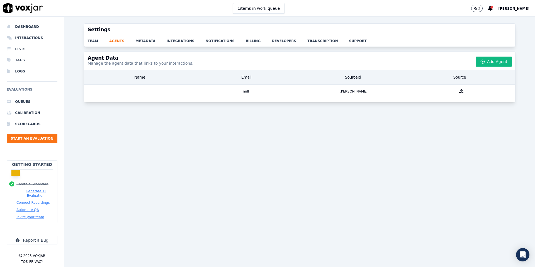
click at [151, 83] on div "Name Email SourceId Source" at bounding box center [299, 77] width 431 height 15
click at [151, 88] on div at bounding box center [138, 91] width 108 height 13
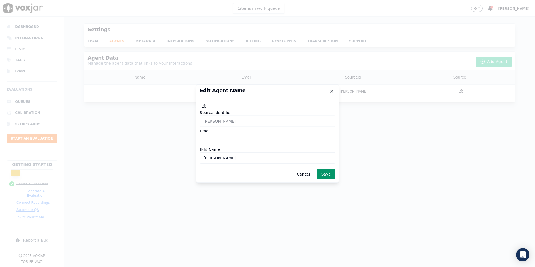
type input "[PERSON_NAME]"
click at [327, 176] on button "Save" at bounding box center [326, 174] width 18 height 10
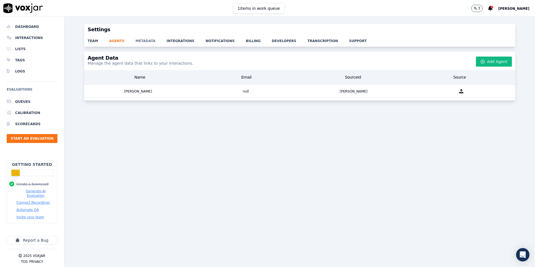
click at [145, 41] on link "metadata" at bounding box center [150, 39] width 31 height 8
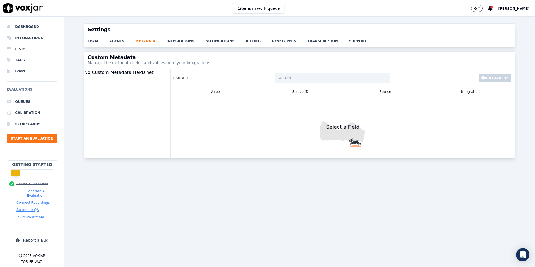
click at [211, 80] on div "Count: 0 Add a Value" at bounding box center [342, 78] width 345 height 18
click at [114, 42] on link "agents" at bounding box center [122, 39] width 26 height 8
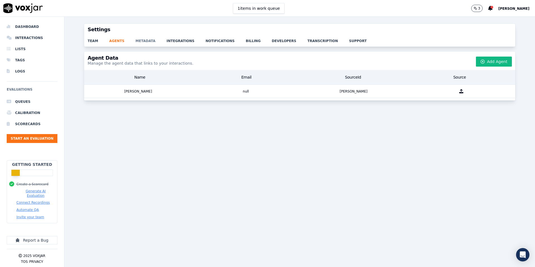
click at [145, 42] on link "metadata" at bounding box center [150, 39] width 31 height 8
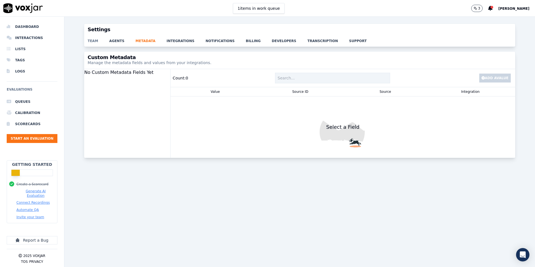
click at [97, 42] on link "team" at bounding box center [98, 39] width 22 height 8
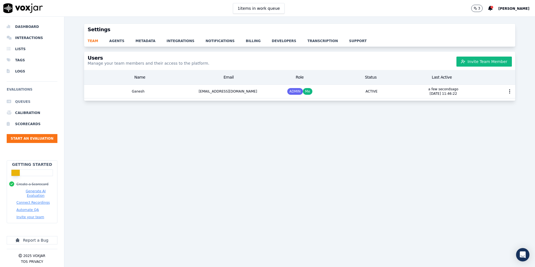
click at [23, 103] on li "Queues" at bounding box center [32, 101] width 51 height 11
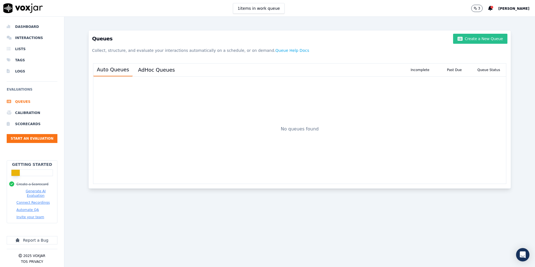
click at [492, 37] on button "Create a New Queue" at bounding box center [480, 39] width 54 height 10
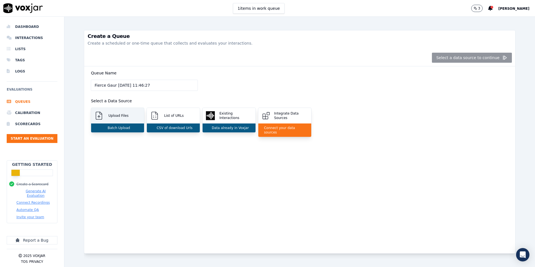
click at [121, 117] on p "Upload Files" at bounding box center [117, 115] width 22 height 4
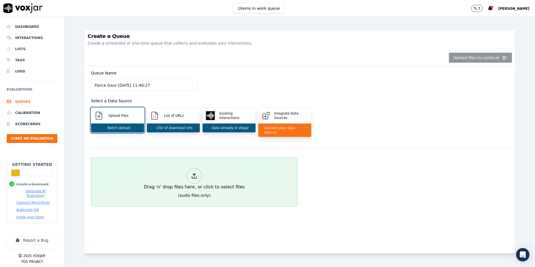
click at [194, 173] on icon at bounding box center [194, 176] width 6 height 6
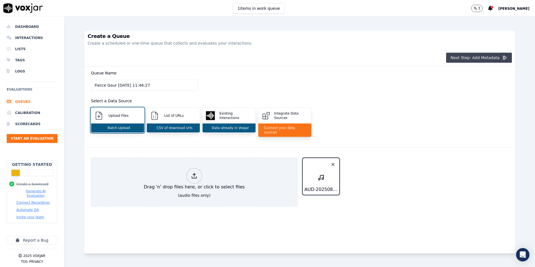
click at [489, 60] on button "Next Step: Add Metadata" at bounding box center [479, 58] width 66 height 10
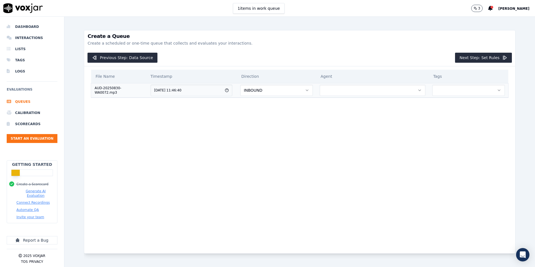
click at [272, 92] on button "INBOUND" at bounding box center [276, 90] width 72 height 11
click at [269, 114] on div "OUTBOUND" at bounding box center [282, 113] width 64 height 9
click at [344, 96] on button "button" at bounding box center [373, 90] width 106 height 11
click at [344, 105] on div "[PERSON_NAME]" at bounding box center [376, 105] width 96 height 9
click at [442, 88] on button "button" at bounding box center [468, 90] width 73 height 11
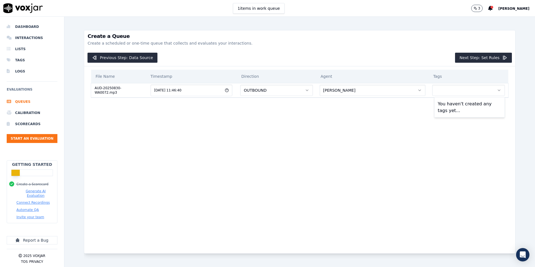
click at [452, 113] on div "You haven't created any tags yet..." at bounding box center [469, 107] width 68 height 18
click at [464, 104] on div "You haven't created any tags yet..." at bounding box center [469, 107] width 68 height 18
click at [16, 60] on li "Tags" at bounding box center [32, 60] width 51 height 11
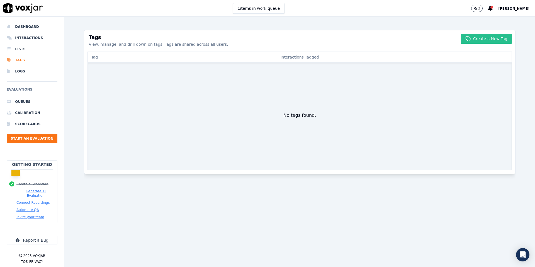
click at [497, 37] on button "Create a New Tag" at bounding box center [486, 39] width 51 height 10
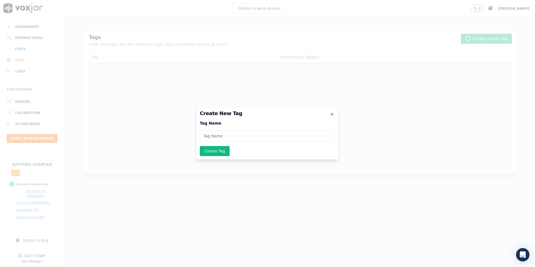
click at [237, 138] on input at bounding box center [267, 135] width 135 height 11
click at [331, 113] on icon "button" at bounding box center [332, 114] width 4 height 4
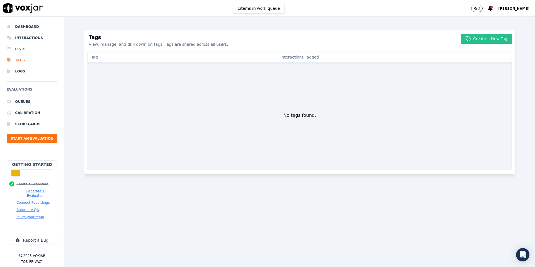
click at [471, 38] on icon "button" at bounding box center [468, 39] width 6 height 6
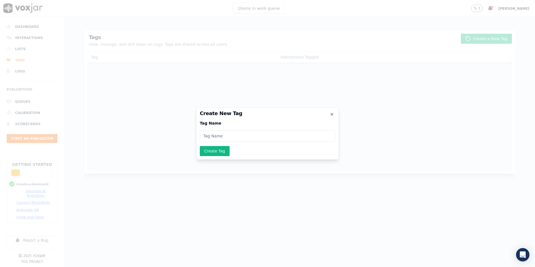
click at [259, 139] on input at bounding box center [267, 135] width 135 height 11
type input "Sale"
click at [207, 152] on button "Create Tag" at bounding box center [215, 151] width 30 height 10
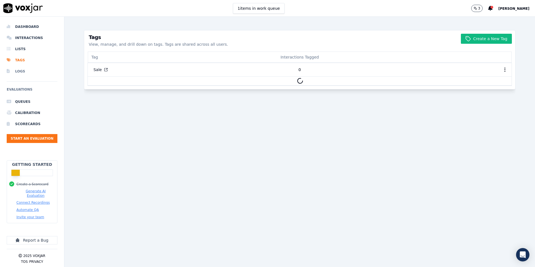
click at [18, 69] on li "Logs" at bounding box center [32, 71] width 51 height 11
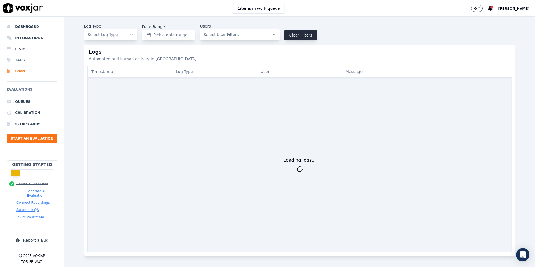
click at [21, 60] on li "Tags" at bounding box center [32, 60] width 51 height 11
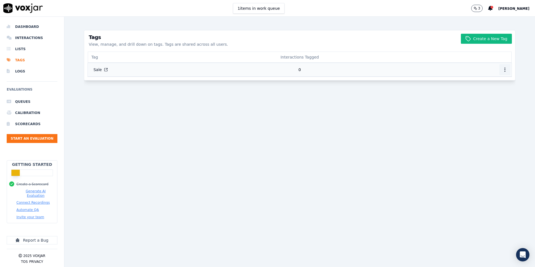
click at [506, 72] on icon "button" at bounding box center [505, 70] width 6 height 6
click at [328, 90] on div "Create a New Tag Tags View, manage, and drill down on tags. Tags are shared acr…" at bounding box center [299, 142] width 431 height 250
click at [21, 72] on li "Logs" at bounding box center [32, 71] width 51 height 11
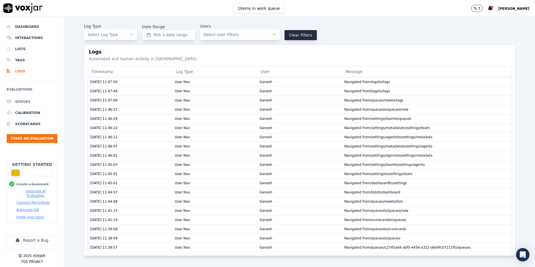
click at [21, 100] on li "Queues" at bounding box center [32, 101] width 51 height 11
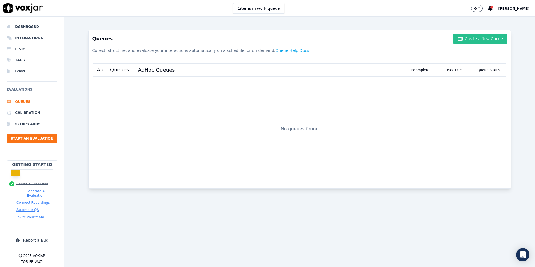
click at [491, 40] on button "Create a New Queue" at bounding box center [480, 39] width 54 height 10
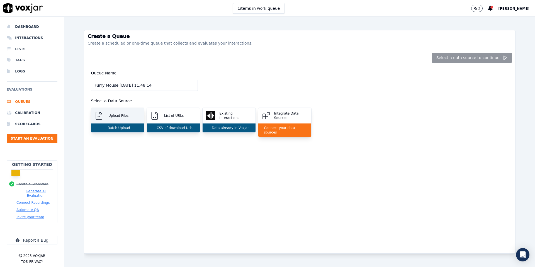
click at [128, 114] on p "Upload Files" at bounding box center [117, 115] width 22 height 4
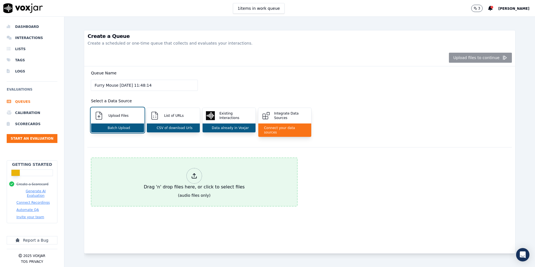
click at [196, 173] on icon at bounding box center [194, 176] width 6 height 6
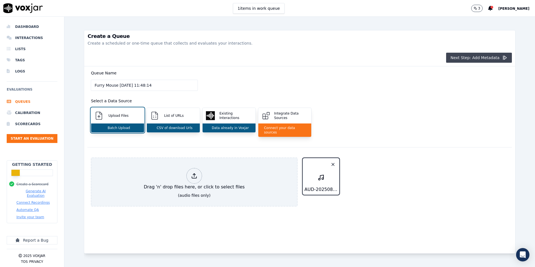
click at [490, 60] on button "Next Step: Add Metadata" at bounding box center [479, 58] width 66 height 10
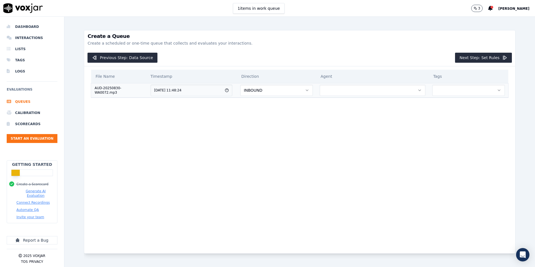
click at [305, 87] on button "INBOUND" at bounding box center [276, 90] width 72 height 11
click at [289, 114] on div "OUTBOUND" at bounding box center [282, 113] width 64 height 9
click at [385, 90] on button "button" at bounding box center [373, 90] width 106 height 11
click at [368, 107] on div "[PERSON_NAME]" at bounding box center [376, 105] width 96 height 9
click at [450, 88] on button "button" at bounding box center [468, 90] width 73 height 11
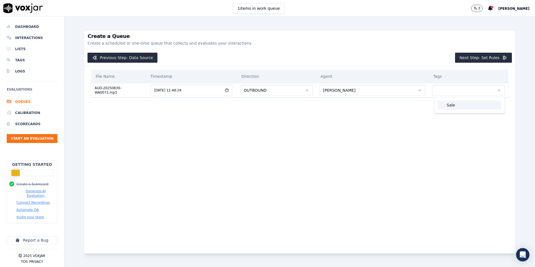
click at [451, 106] on div "Sale" at bounding box center [470, 105] width 64 height 9
click at [492, 58] on button "Next Step: Set Rules" at bounding box center [483, 58] width 57 height 10
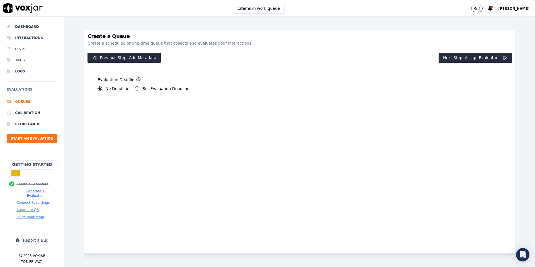
click at [145, 88] on label "Set Evaluation Deadline" at bounding box center [166, 89] width 47 height 4
click at [139, 88] on button "Set Evaluation Deadline" at bounding box center [137, 88] width 4 height 4
click at [113, 89] on label "No Deadline" at bounding box center [117, 89] width 24 height 4
click at [102, 89] on button "No Deadline" at bounding box center [99, 88] width 4 height 4
click at [157, 89] on label "Set Evaluation Deadline" at bounding box center [166, 89] width 47 height 4
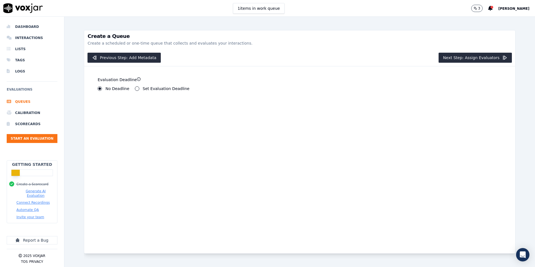
click at [139, 89] on button "Set Evaluation Deadline" at bounding box center [137, 88] width 4 height 4
click at [100, 88] on button "No Deadline" at bounding box center [99, 88] width 4 height 4
click at [490, 59] on button "Next Step: Assign Evaluators" at bounding box center [474, 58] width 73 height 10
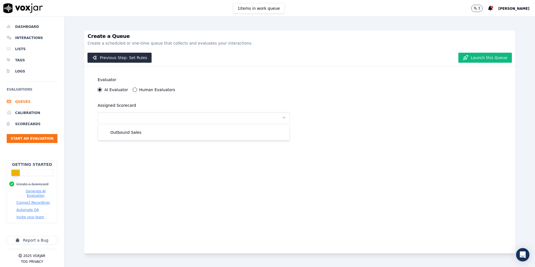
click at [113, 90] on label "AI Evaluator" at bounding box center [116, 90] width 24 height 4
click at [102, 90] on button "AI Evaluator" at bounding box center [99, 89] width 4 height 4
click at [144, 116] on button "button" at bounding box center [193, 117] width 192 height 11
click at [129, 135] on div "Outbound Sales" at bounding box center [193, 132] width 185 height 9
click at [485, 59] on button "Launch this Queue" at bounding box center [484, 58] width 53 height 10
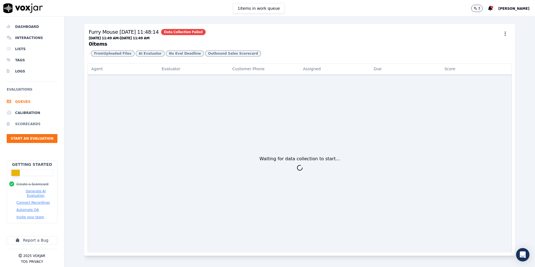
click at [27, 122] on li "Scorecards" at bounding box center [32, 123] width 51 height 11
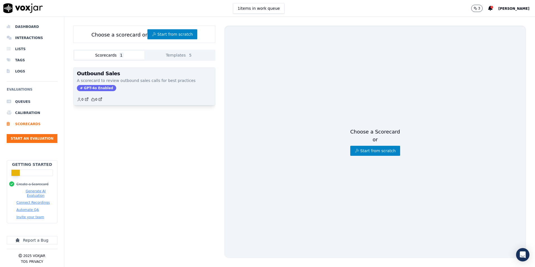
click at [194, 86] on div "GPT-4o Enabled" at bounding box center [144, 88] width 135 height 6
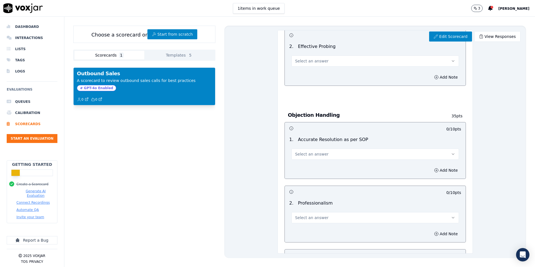
scroll to position [270, 0]
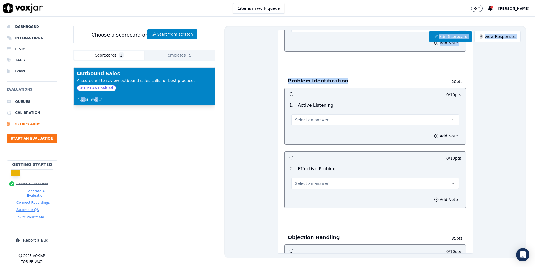
drag, startPoint x: 155, startPoint y: 84, endPoint x: 259, endPoint y: 87, distance: 104.0
click at [259, 87] on div "Choose a scorecard or Start from scratch Scorecards 1 Templates 5 Outbound Sale…" at bounding box center [299, 142] width 470 height 250
click at [209, 90] on div "GPT-4o Enabled" at bounding box center [144, 88] width 135 height 6
drag, startPoint x: 159, startPoint y: 91, endPoint x: 291, endPoint y: 74, distance: 132.6
click at [291, 74] on div "Choose a scorecard or Start from scratch Scorecards 1 Templates 5 Outbound Sale…" at bounding box center [299, 142] width 470 height 250
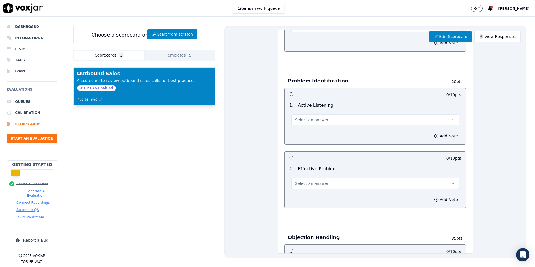
click at [504, 84] on div "Edit Scorecard View Responses Outbound Sales Scorecard A scorecard to review ou…" at bounding box center [375, 142] width 302 height 232
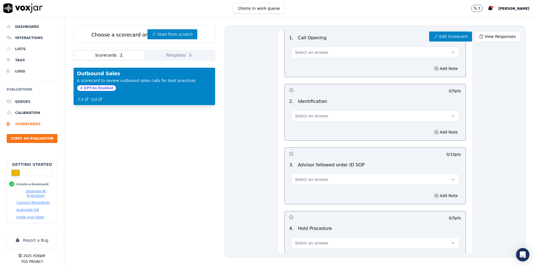
scroll to position [0, 0]
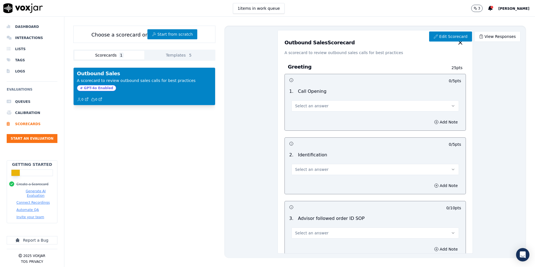
click at [191, 55] on span "5" at bounding box center [190, 55] width 5 height 6
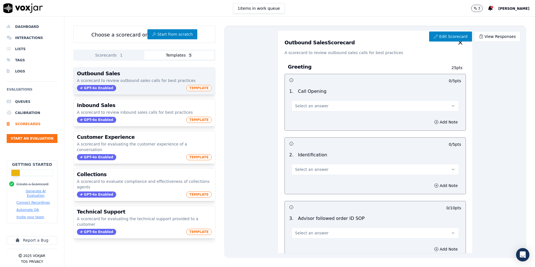
click at [156, 78] on p "A scorecard to review outbound sales calls for best practices" at bounding box center [144, 81] width 135 height 6
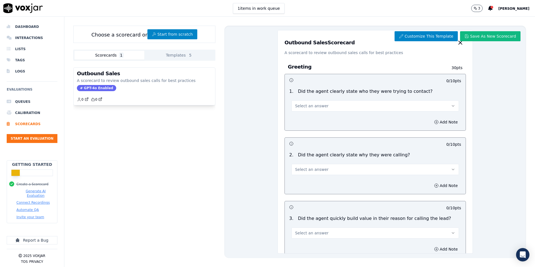
click at [123, 53] on button "Scorecards 1" at bounding box center [109, 55] width 70 height 9
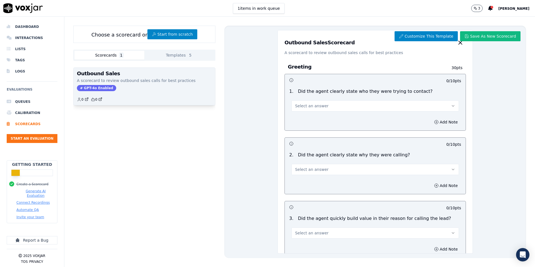
click at [119, 81] on p "A scorecard to review outbound sales calls for best practices" at bounding box center [144, 81] width 135 height 6
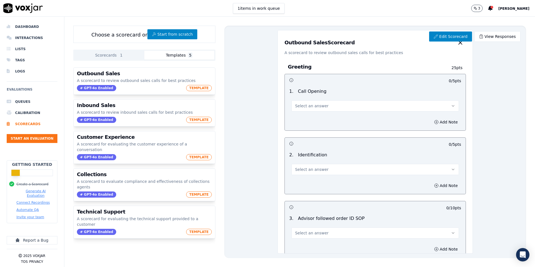
click at [167, 53] on button "Templates 5" at bounding box center [179, 55] width 70 height 9
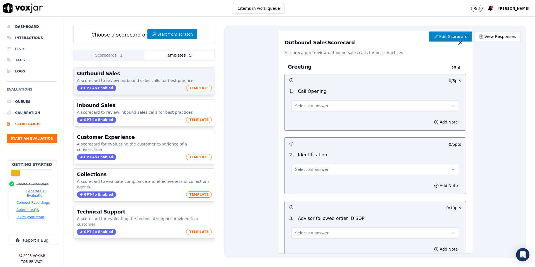
click at [147, 80] on p "A scorecard to review outbound sales calls for best practices" at bounding box center [144, 81] width 135 height 6
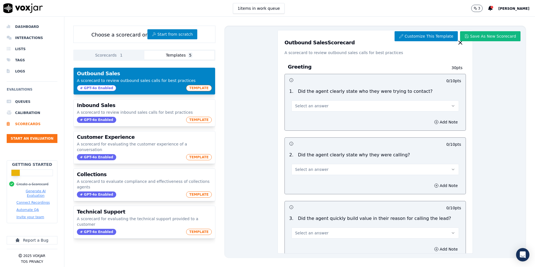
click at [108, 55] on button "Scorecards 1" at bounding box center [109, 55] width 70 height 9
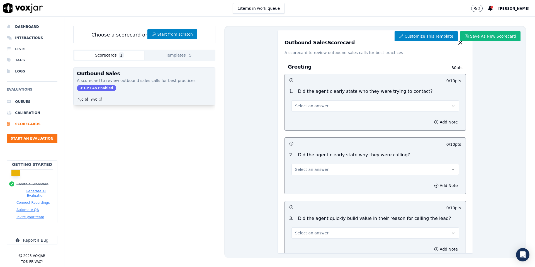
click at [135, 91] on div "GPT-4o Enabled" at bounding box center [144, 88] width 135 height 6
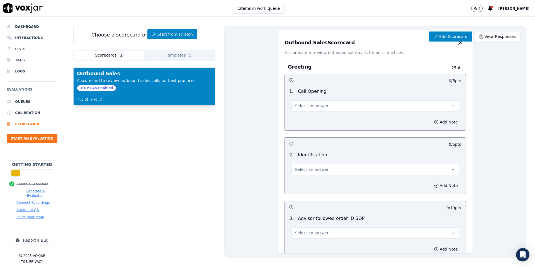
click at [116, 55] on button "Scorecards 1" at bounding box center [109, 55] width 70 height 9
click at [175, 56] on button "Templates 5" at bounding box center [179, 55] width 70 height 9
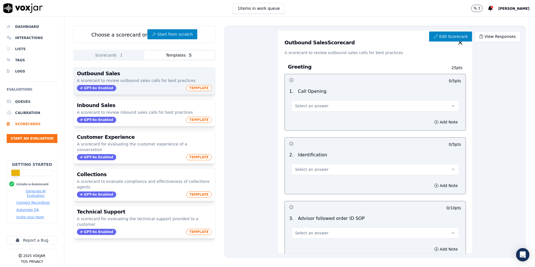
click at [146, 81] on p "A scorecard to review outbound sales calls for best practices" at bounding box center [144, 81] width 135 height 6
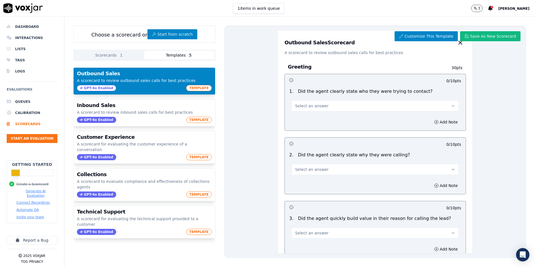
click at [117, 55] on button "Scorecards 1" at bounding box center [109, 55] width 70 height 9
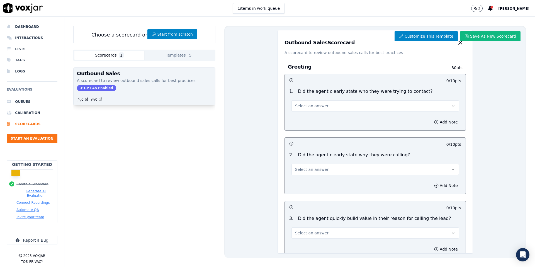
click at [130, 79] on p "A scorecard to review outbound sales calls for best practices" at bounding box center [144, 81] width 135 height 6
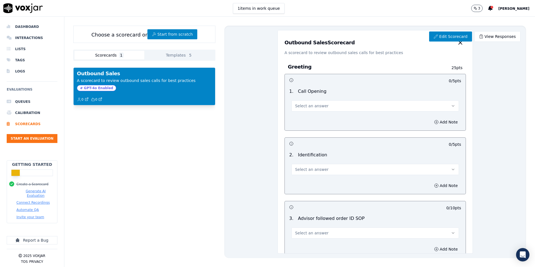
click at [130, 79] on p "A scorecard to review outbound sales calls for best practices" at bounding box center [144, 81] width 135 height 6
click at [337, 106] on button "Select an answer" at bounding box center [374, 105] width 167 height 11
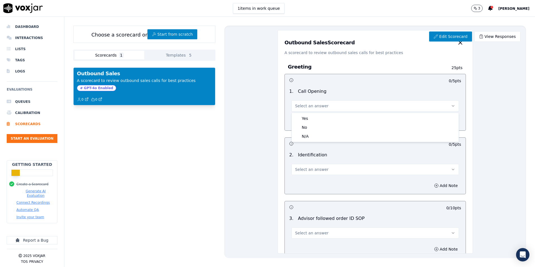
click at [174, 53] on button "Templates 5" at bounding box center [179, 55] width 70 height 9
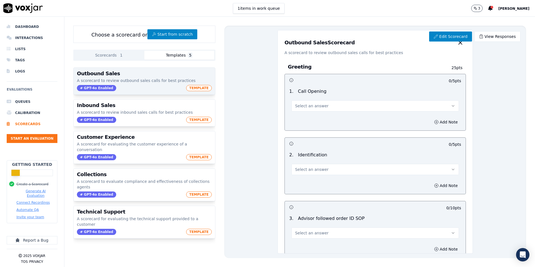
click at [166, 82] on p "A scorecard to review outbound sales calls for best practices" at bounding box center [144, 81] width 135 height 6
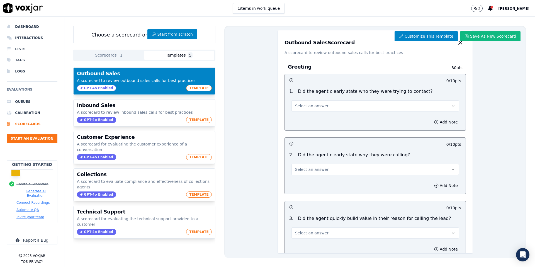
click at [111, 54] on button "Scorecards 1" at bounding box center [109, 55] width 70 height 9
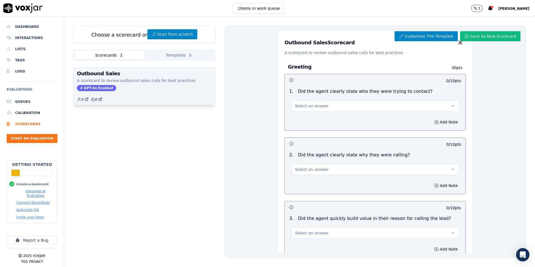
click at [127, 87] on div "GPT-4o Enabled" at bounding box center [144, 88] width 135 height 6
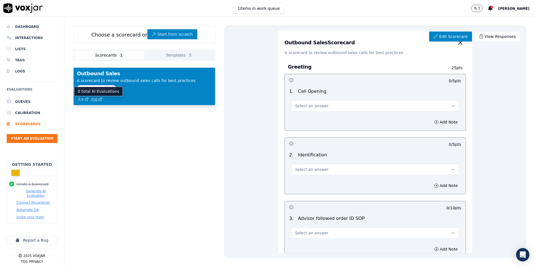
click at [100, 99] on icon "button" at bounding box center [100, 99] width 4 height 4
click at [446, 37] on link "Edit Scorecard" at bounding box center [450, 36] width 43 height 10
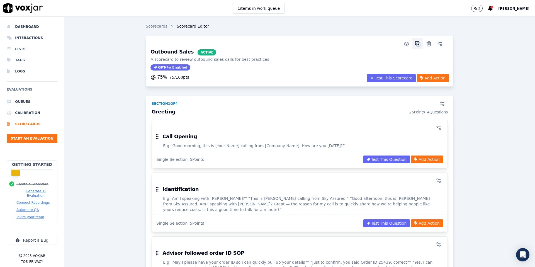
click at [418, 45] on line "button" at bounding box center [418, 45] width 1 height 0
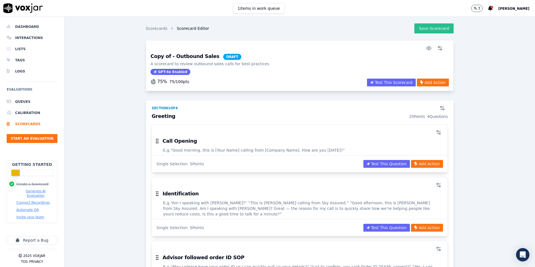
click at [432, 28] on button "Save Scorecard" at bounding box center [433, 28] width 39 height 10
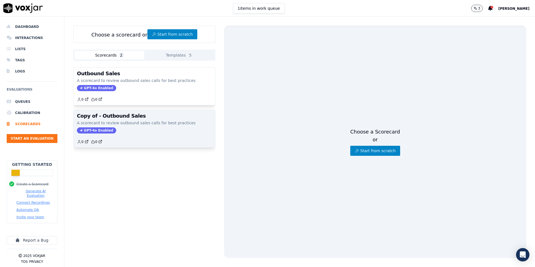
click at [144, 128] on div "GPT-4o Enabled" at bounding box center [144, 130] width 135 height 6
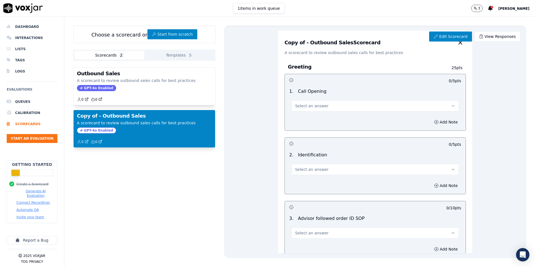
click at [170, 55] on button "Templates 5" at bounding box center [179, 55] width 70 height 9
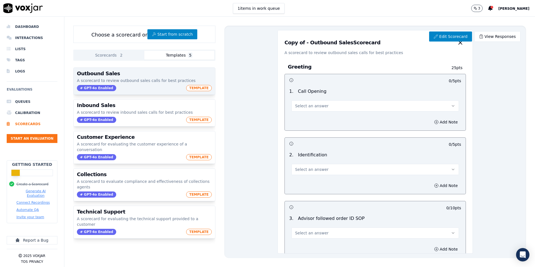
click at [153, 78] on p "A scorecard to review outbound sales calls for best practices" at bounding box center [144, 81] width 135 height 6
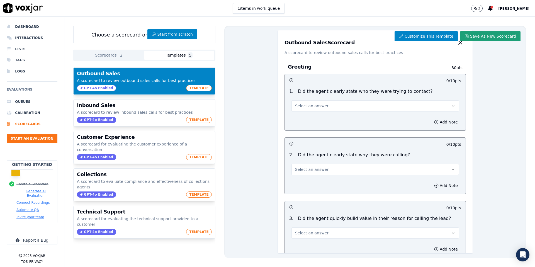
click at [486, 36] on button "Save As New Scorecard" at bounding box center [490, 36] width 60 height 10
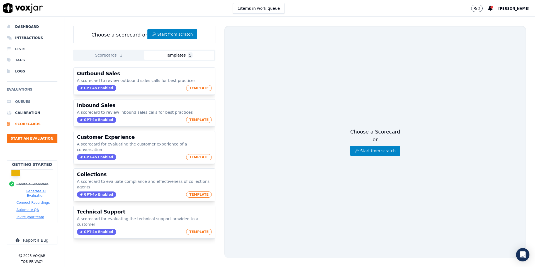
click at [20, 101] on li "Queues" at bounding box center [32, 101] width 51 height 11
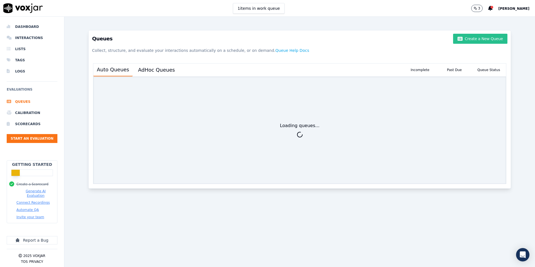
click at [480, 38] on button "Create a New Queue" at bounding box center [480, 39] width 54 height 10
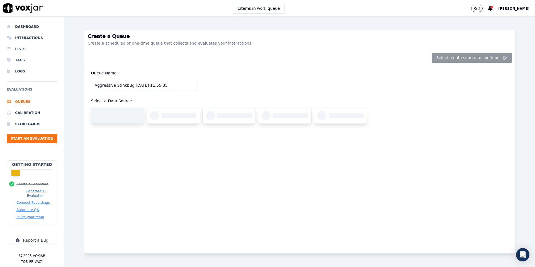
click at [124, 118] on div at bounding box center [117, 116] width 53 height 16
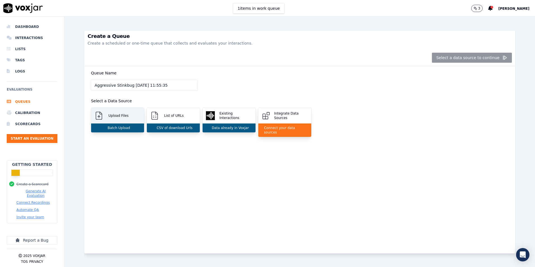
click at [114, 126] on p "Batch Upload" at bounding box center [117, 128] width 25 height 4
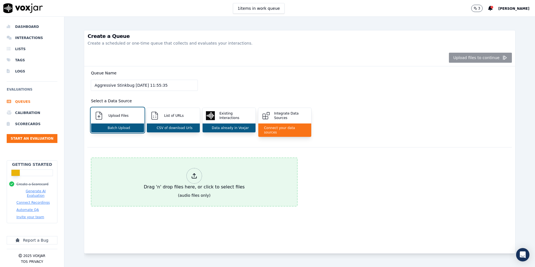
click at [191, 173] on icon at bounding box center [194, 176] width 6 height 6
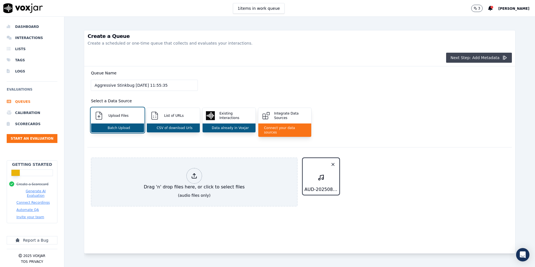
click at [479, 56] on button "Next Step: Add Metadata" at bounding box center [479, 58] width 66 height 10
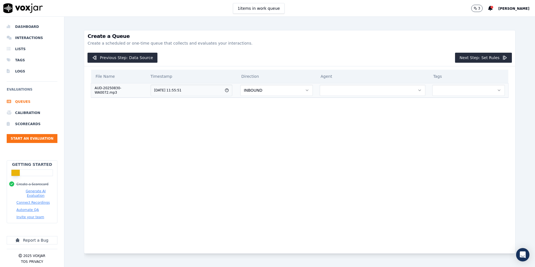
click at [277, 88] on button "INBOUND" at bounding box center [276, 90] width 72 height 11
click at [268, 112] on div "OUTBOUND" at bounding box center [282, 113] width 64 height 9
click at [343, 91] on button "button" at bounding box center [373, 90] width 106 height 11
click at [343, 108] on div "[PERSON_NAME]" at bounding box center [375, 105] width 96 height 9
click at [450, 94] on button "button" at bounding box center [468, 90] width 73 height 11
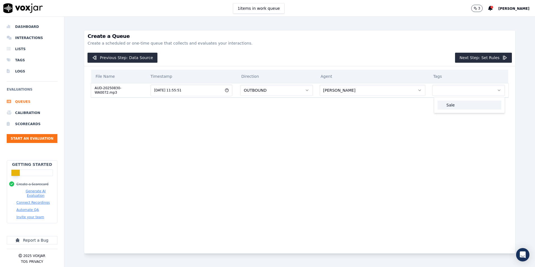
click at [450, 108] on div "Sale" at bounding box center [469, 105] width 64 height 9
click at [496, 59] on button "Next Step: Set Rules" at bounding box center [483, 58] width 57 height 10
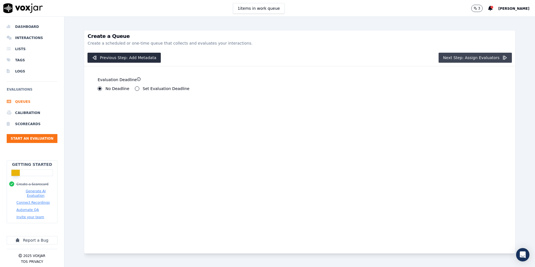
click at [485, 57] on button "Next Step: Assign Evaluators" at bounding box center [474, 58] width 73 height 10
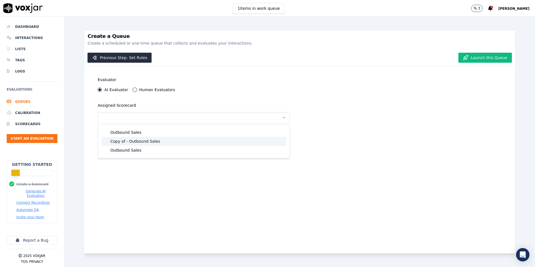
click at [143, 141] on div "Copy of - Outbound Sales" at bounding box center [193, 141] width 185 height 9
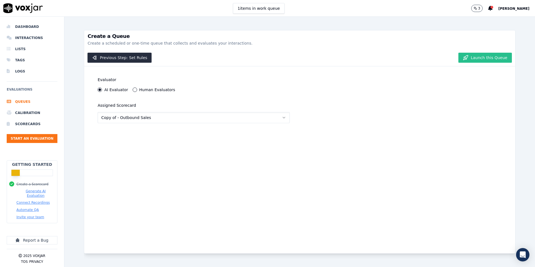
click at [487, 60] on button "Launch this Queue" at bounding box center [484, 58] width 53 height 10
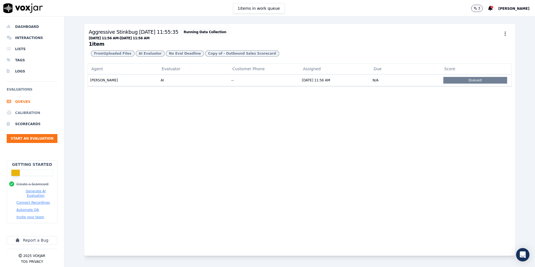
click at [37, 118] on li "Calibration" at bounding box center [32, 112] width 51 height 11
click at [35, 113] on li "Calibration" at bounding box center [32, 112] width 51 height 11
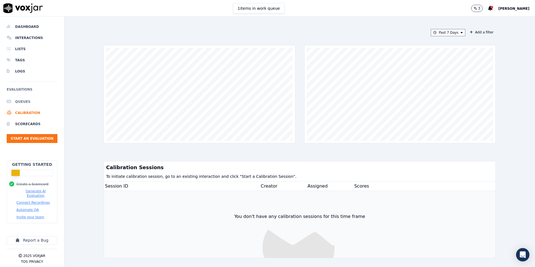
click at [23, 100] on li "Queues" at bounding box center [32, 101] width 51 height 11
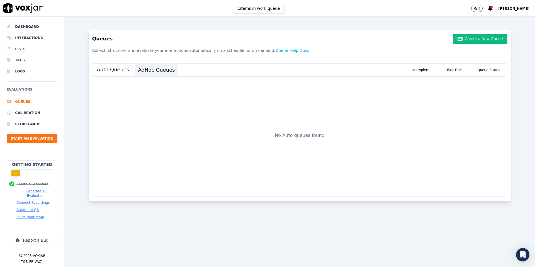
click at [164, 68] on button "AdHoc Queues" at bounding box center [156, 70] width 43 height 12
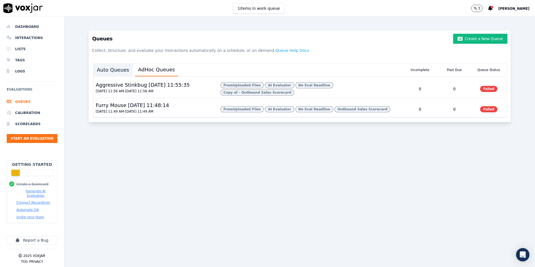
click at [118, 74] on button "Auto Queues" at bounding box center [112, 70] width 39 height 12
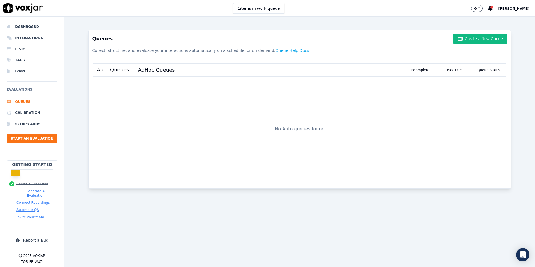
click at [277, 116] on div "No Auto queues found" at bounding box center [299, 130] width 412 height 107
click at [300, 123] on div "No Auto queues found" at bounding box center [299, 130] width 412 height 107
click at [240, 8] on button "1 items in work queue" at bounding box center [259, 8] width 52 height 11
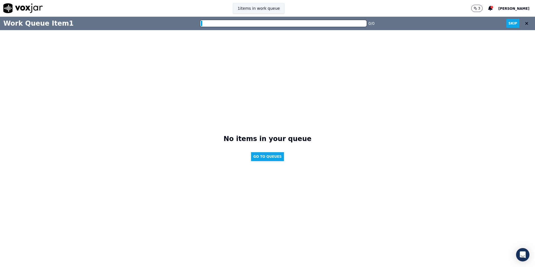
click at [263, 12] on button "1 items in work queue" at bounding box center [259, 8] width 52 height 11
